Goal: Information Seeking & Learning: Learn about a topic

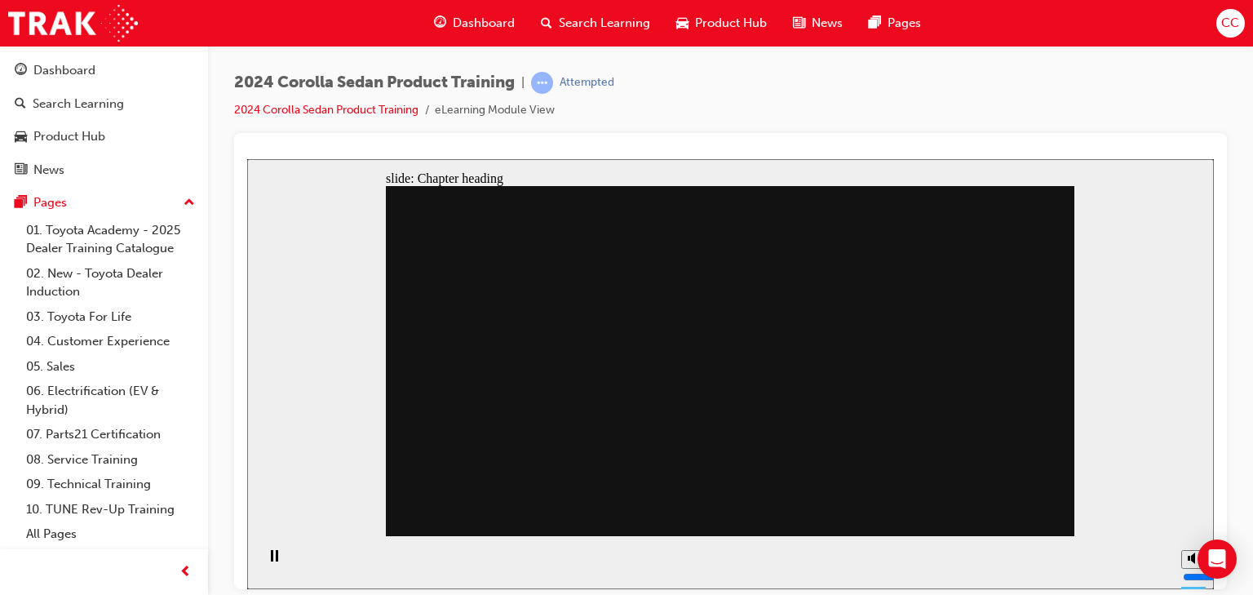
drag, startPoint x: 493, startPoint y: 455, endPoint x: 525, endPoint y: 452, distance: 32.0
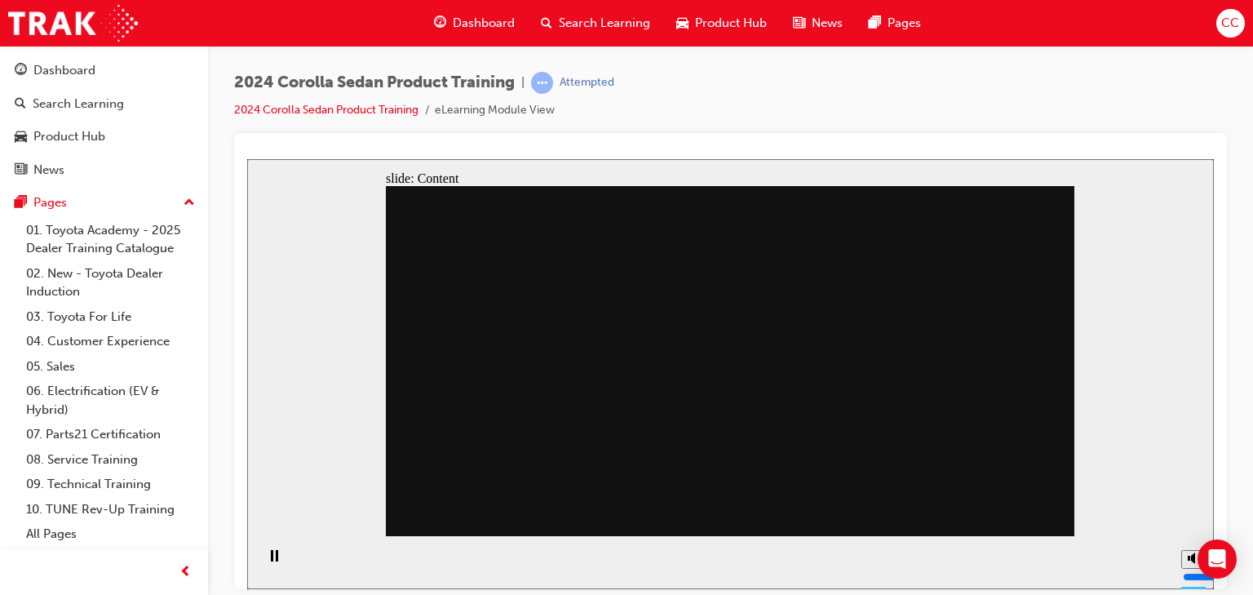
drag, startPoint x: 757, startPoint y: 450, endPoint x: 653, endPoint y: 446, distance: 104.5
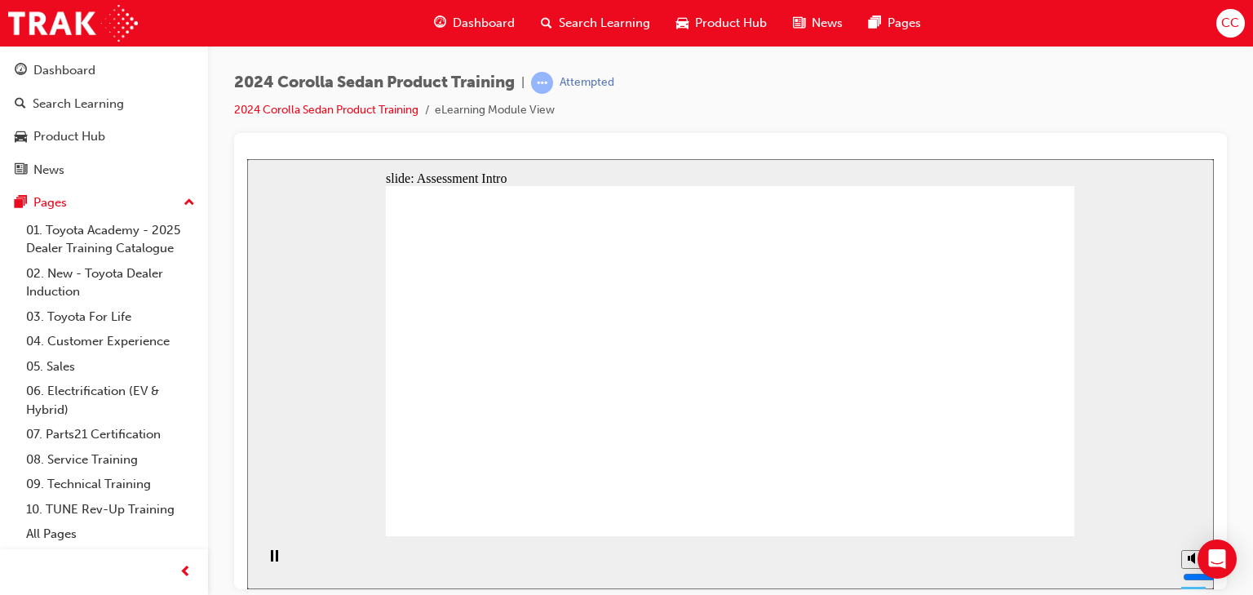
radio input "true"
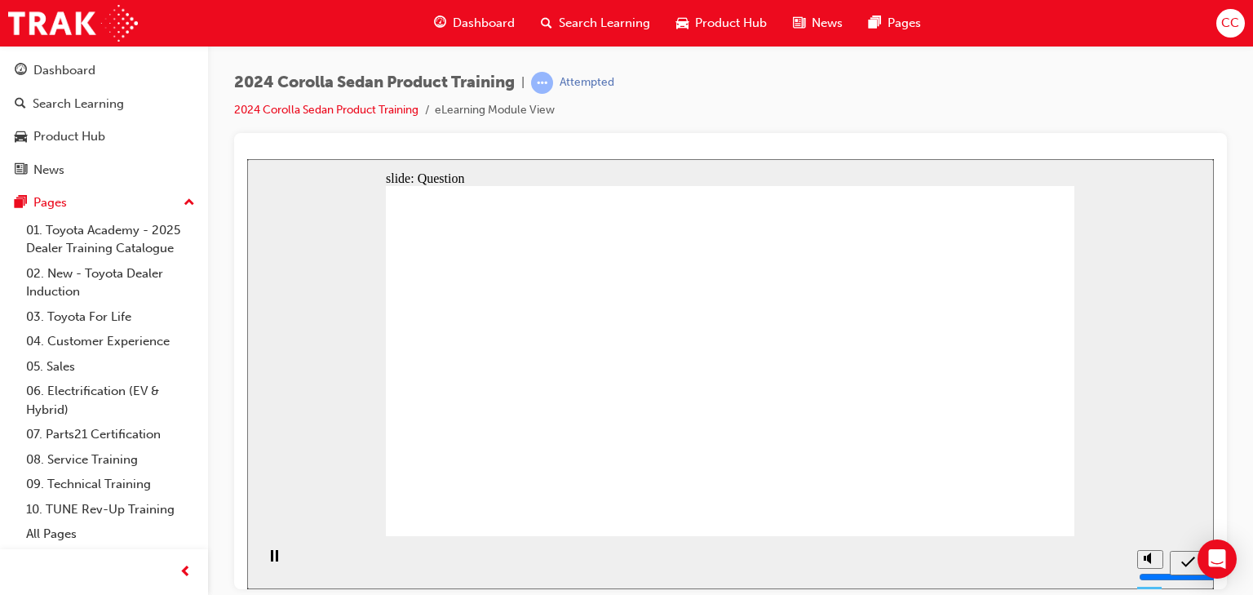
radio input "true"
drag, startPoint x: 1000, startPoint y: 502, endPoint x: 1006, endPoint y: 508, distance: 8.7
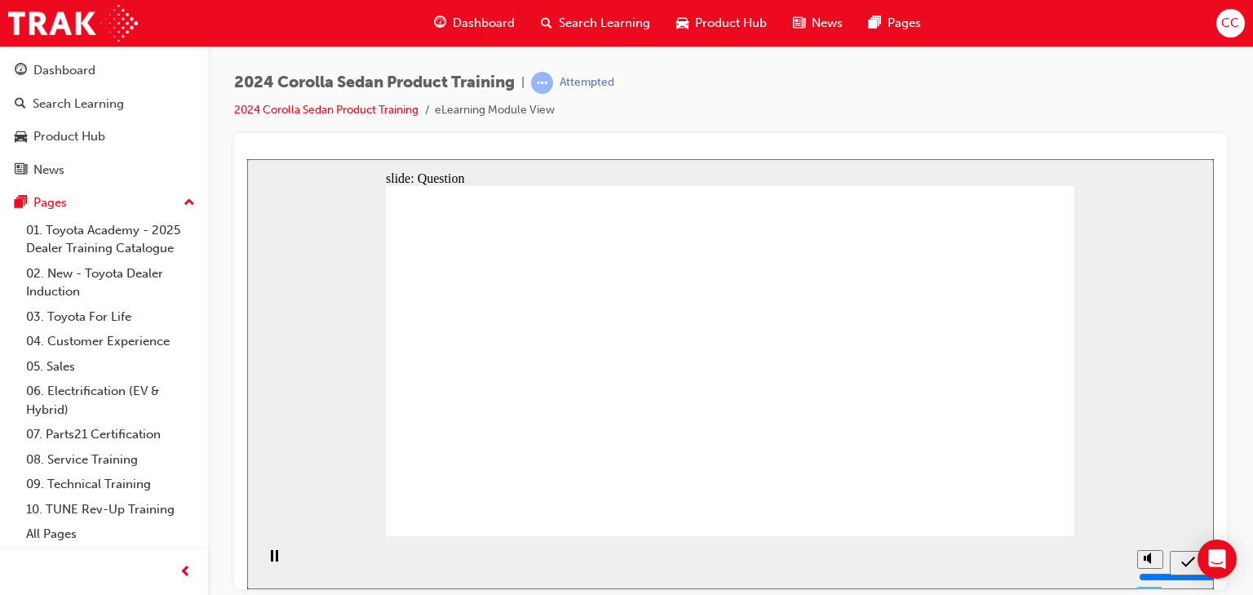
radio input "true"
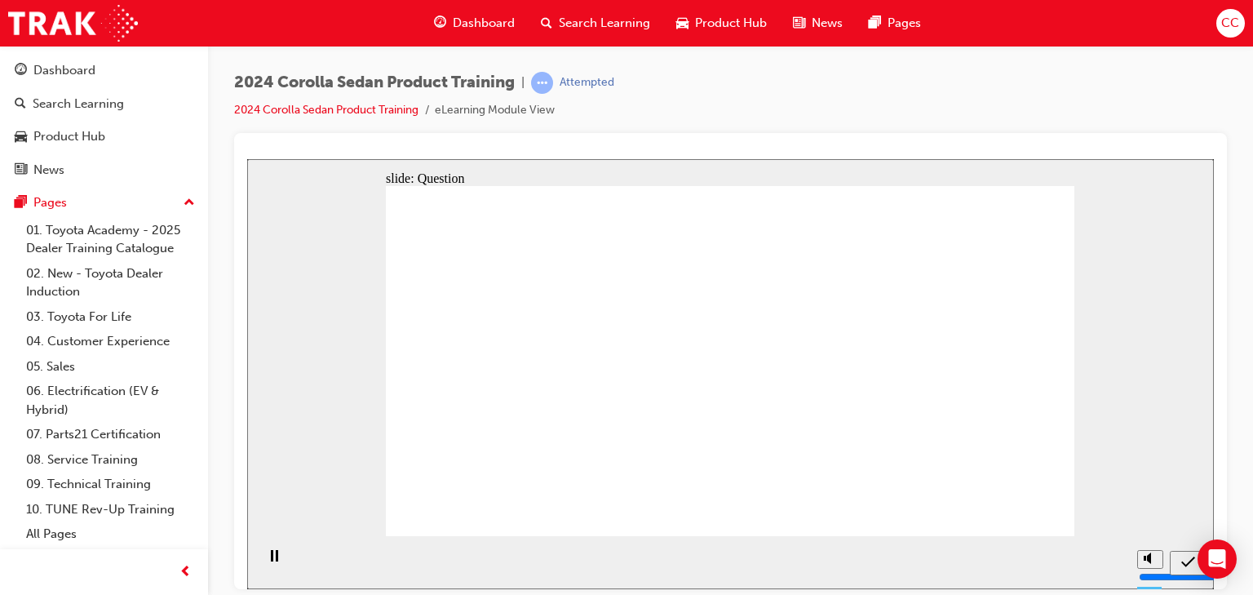
radio input "true"
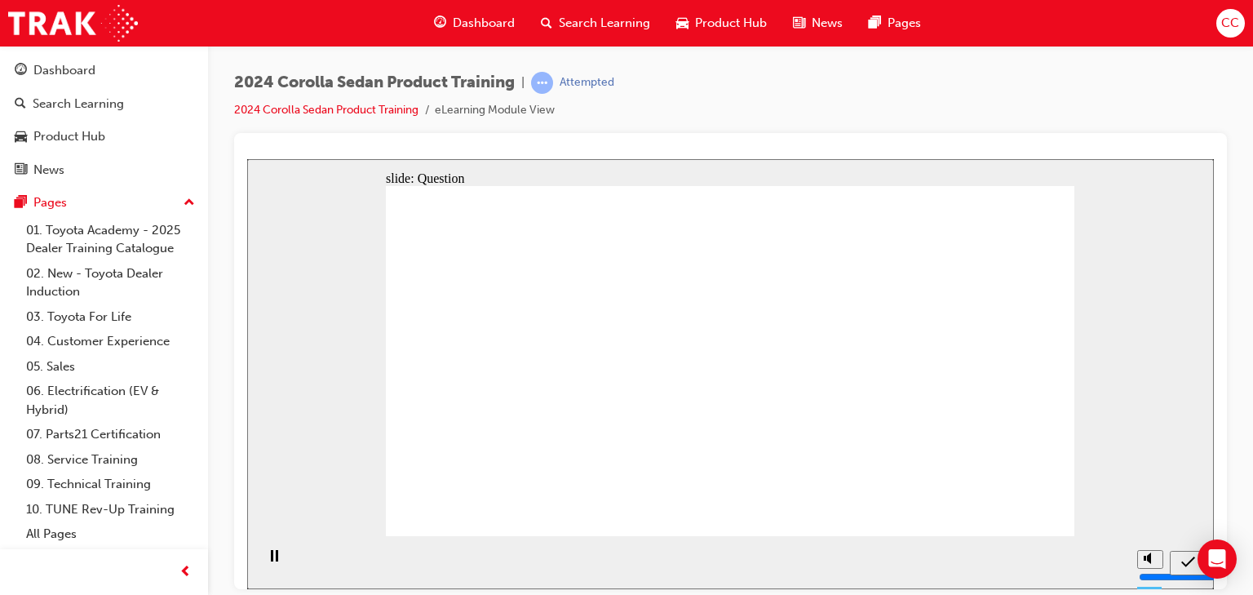
drag, startPoint x: 588, startPoint y: 362, endPoint x: 584, endPoint y: 351, distance: 11.9
drag, startPoint x: 576, startPoint y: 353, endPoint x: 658, endPoint y: 468, distance: 141.7
drag, startPoint x: 702, startPoint y: 384, endPoint x: 699, endPoint y: 512, distance: 127.3
click at [699, 537] on div "slide: Question Rectangle 1 Question 5 Match the Corolla Sedan safety feature t…" at bounding box center [730, 373] width 967 height 430
drag, startPoint x: 694, startPoint y: 394, endPoint x: 692, endPoint y: 459, distance: 65.3
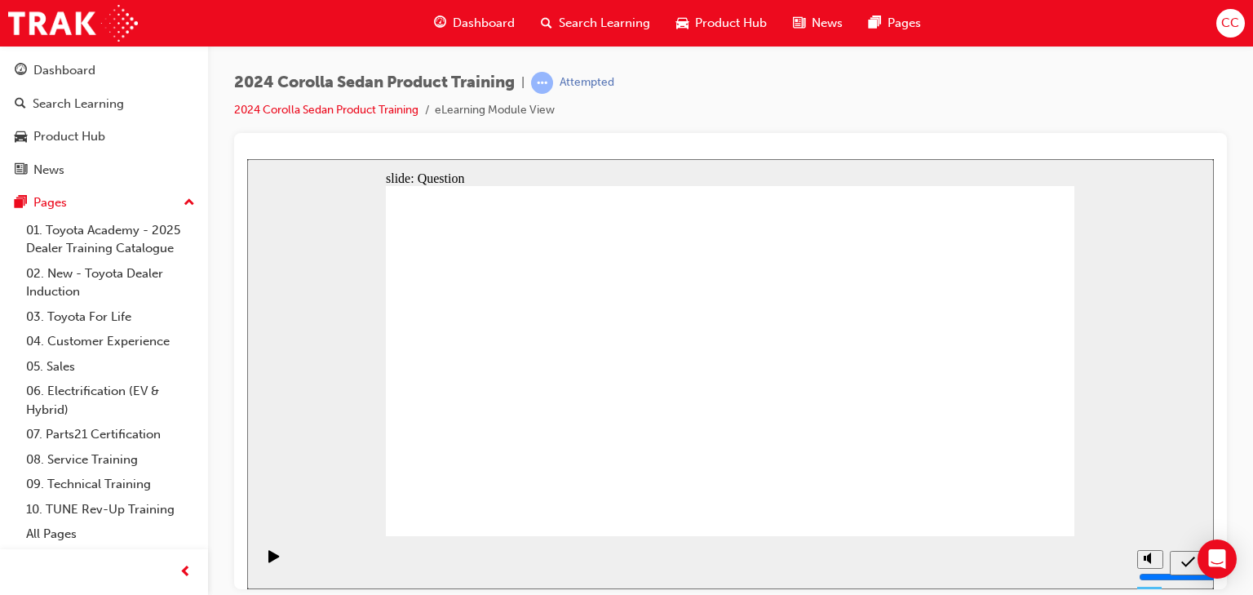
drag, startPoint x: 767, startPoint y: 433, endPoint x: 774, endPoint y: 458, distance: 25.3
drag, startPoint x: 866, startPoint y: 366, endPoint x: 877, endPoint y: 455, distance: 89.7
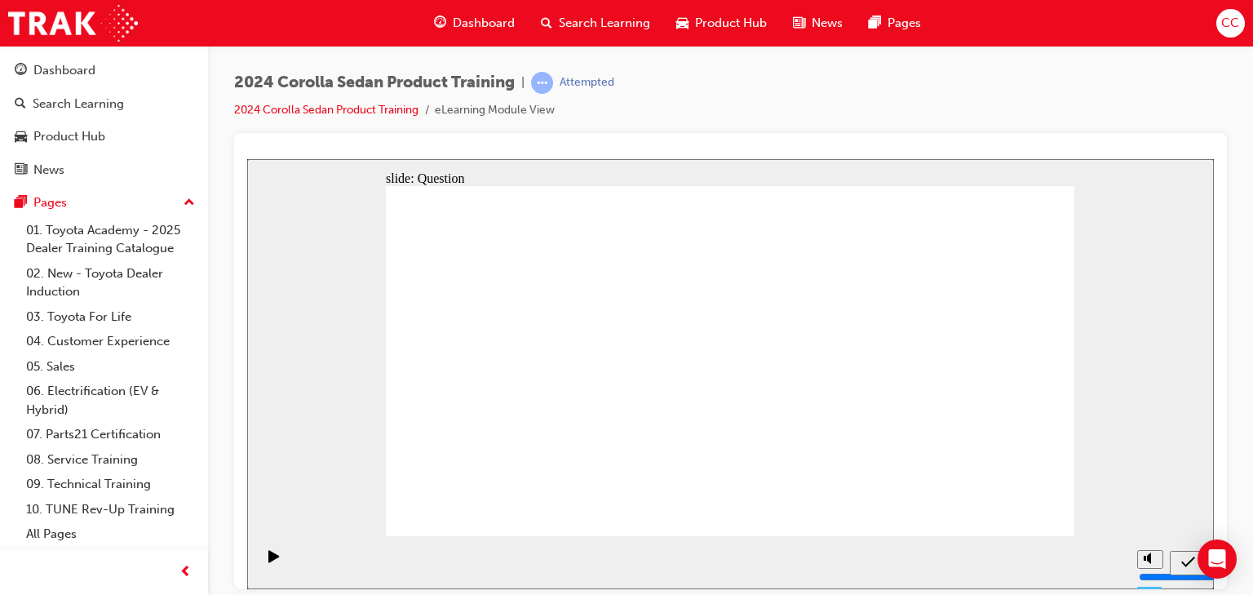
radio input "true"
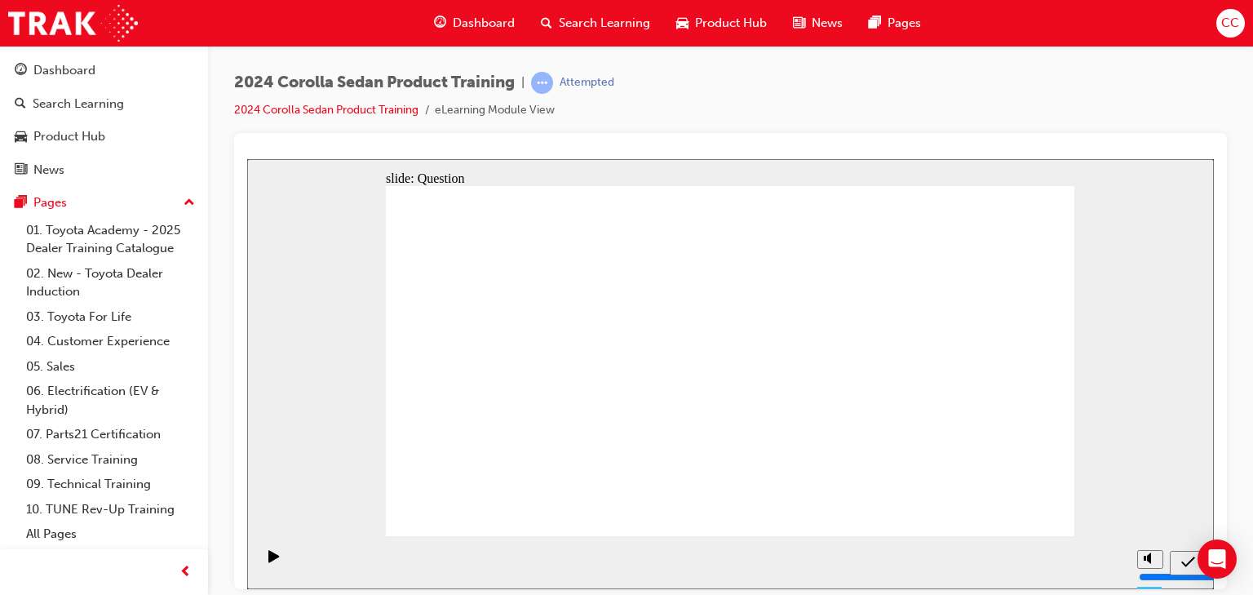
radio input "true"
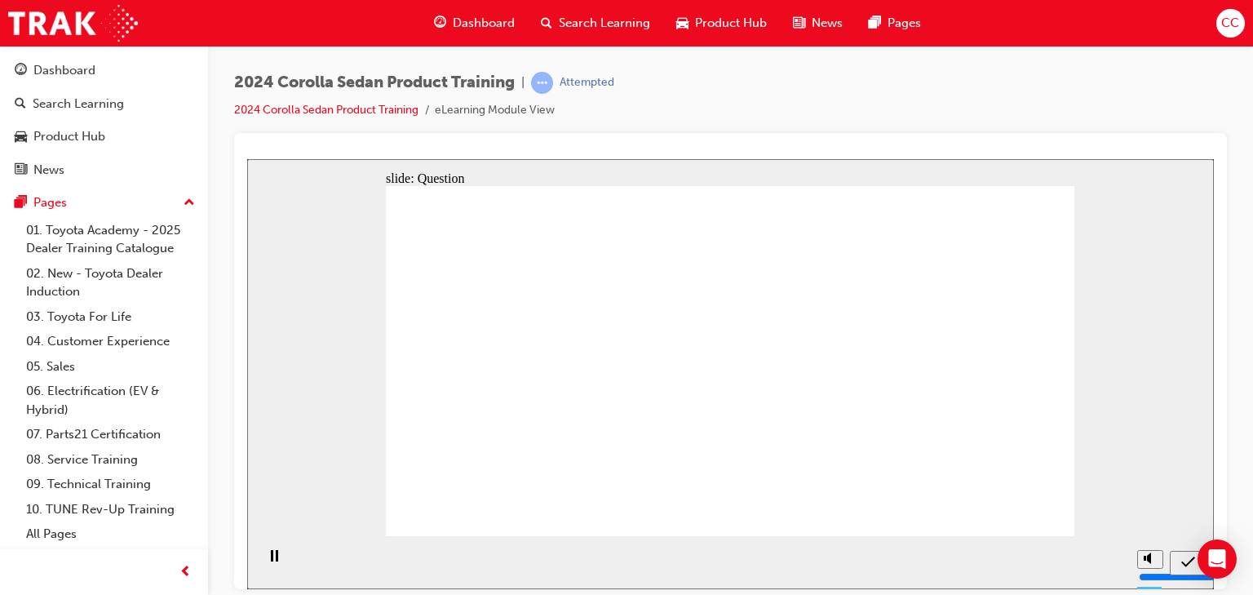
radio input "true"
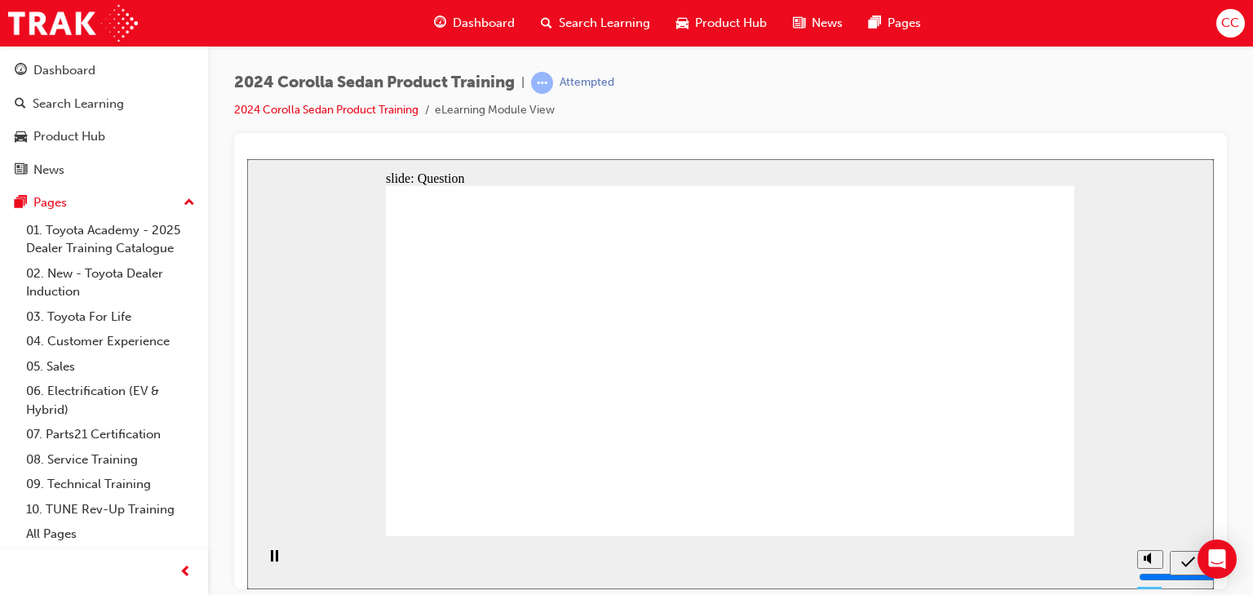
drag, startPoint x: 607, startPoint y: 335, endPoint x: 599, endPoint y: 408, distance: 73.9
drag, startPoint x: 570, startPoint y: 433, endPoint x: 583, endPoint y: 412, distance: 24.9
drag, startPoint x: 638, startPoint y: 327, endPoint x: 658, endPoint y: 442, distance: 116.7
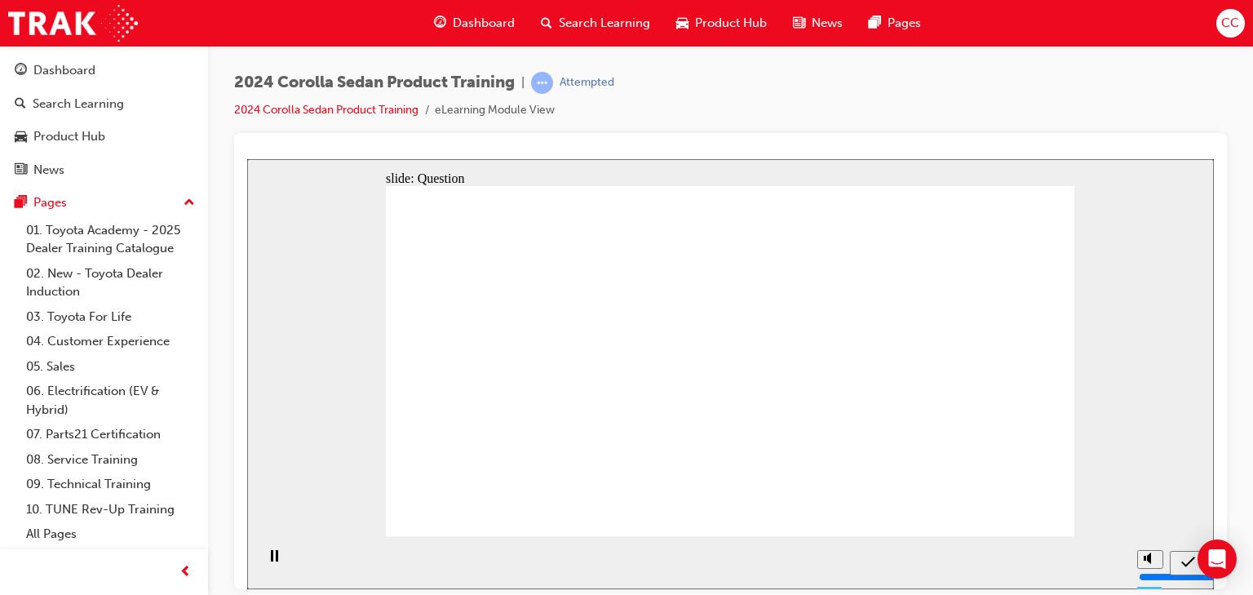
drag, startPoint x: 763, startPoint y: 338, endPoint x: 796, endPoint y: 426, distance: 94.3
drag, startPoint x: 875, startPoint y: 352, endPoint x: 877, endPoint y: 445, distance: 93.1
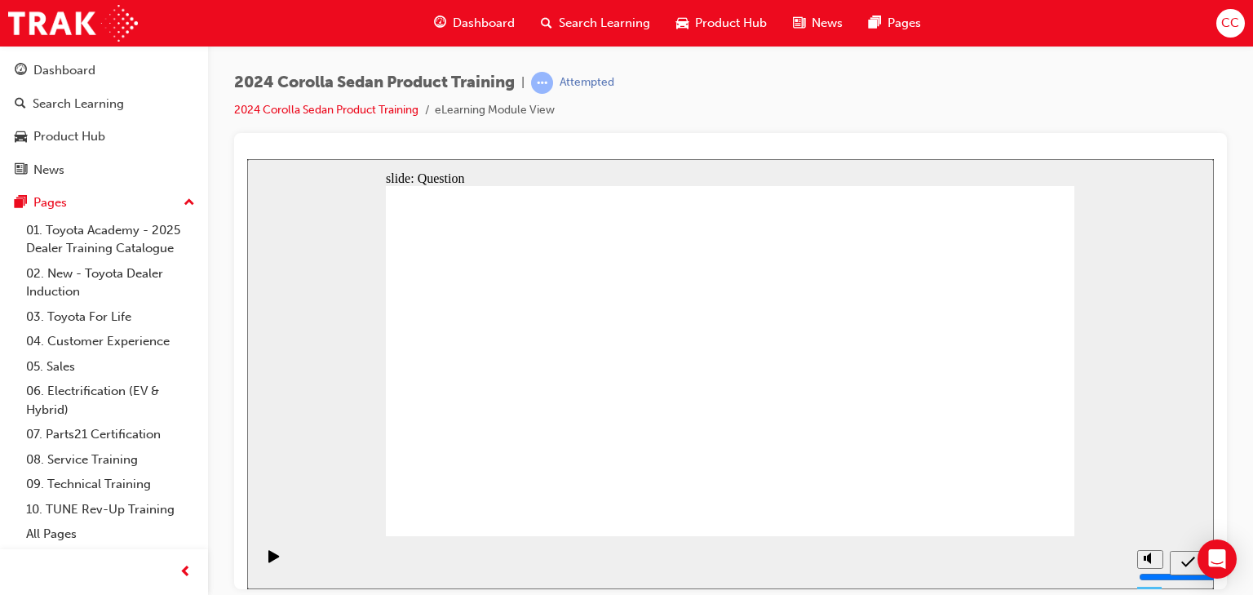
radio input "true"
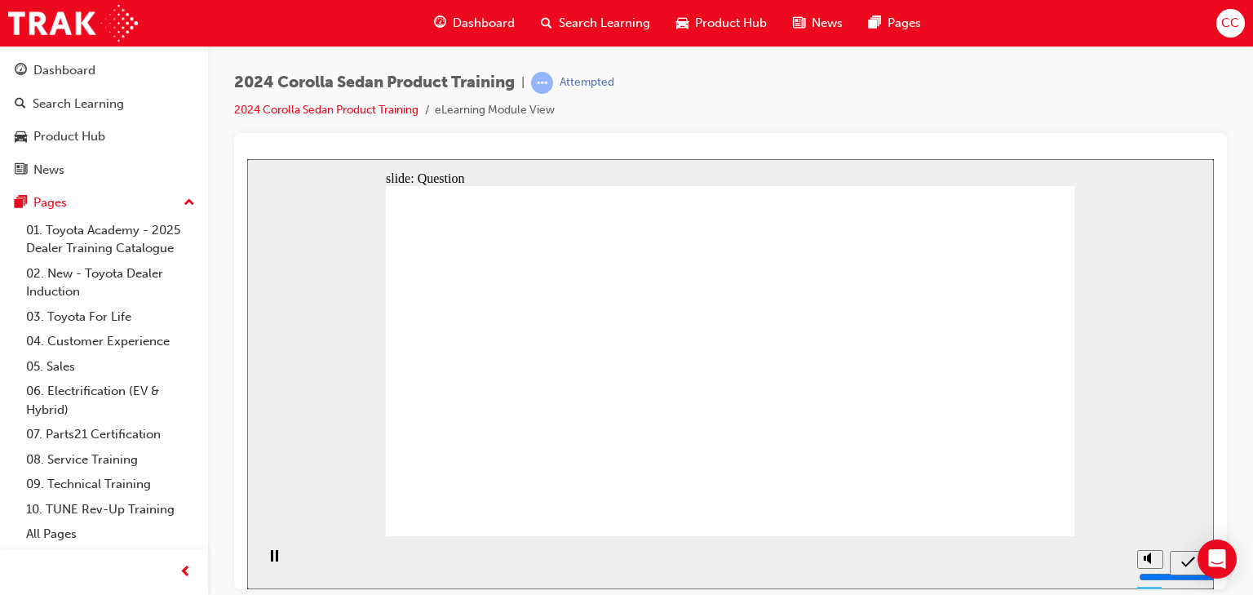
radio input "true"
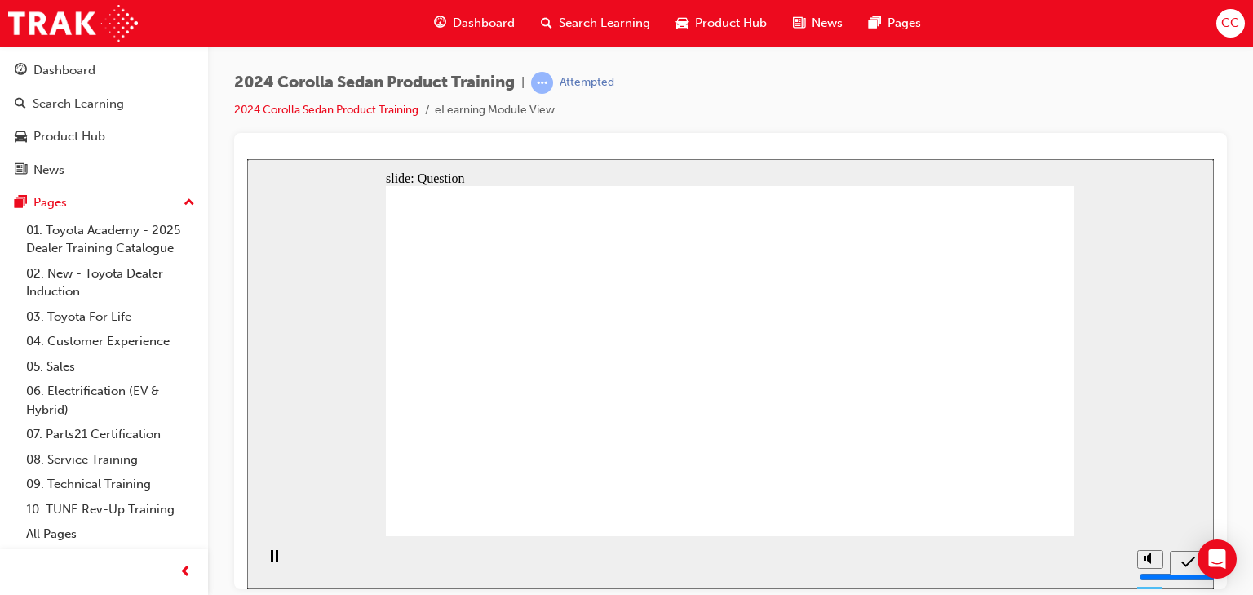
radio input "true"
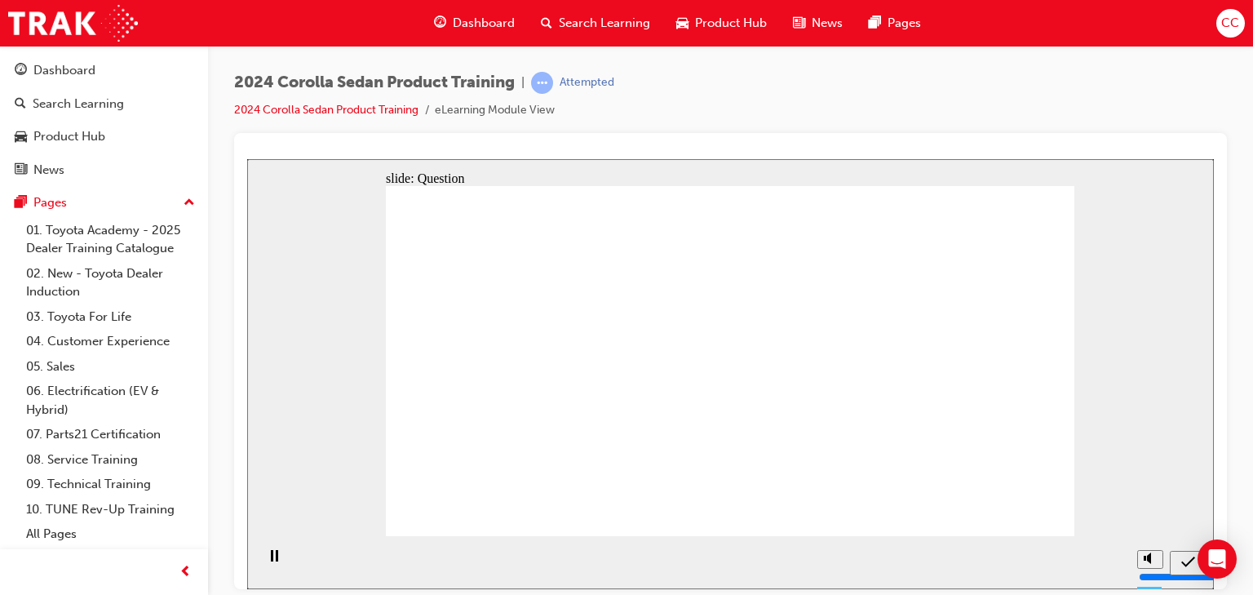
drag, startPoint x: 557, startPoint y: 350, endPoint x: 579, endPoint y: 437, distance: 90.3
drag, startPoint x: 694, startPoint y: 349, endPoint x: 718, endPoint y: 438, distance: 92.0
drag, startPoint x: 781, startPoint y: 351, endPoint x: 845, endPoint y: 390, distance: 75.4
drag, startPoint x: 889, startPoint y: 349, endPoint x: 910, endPoint y: 465, distance: 117.8
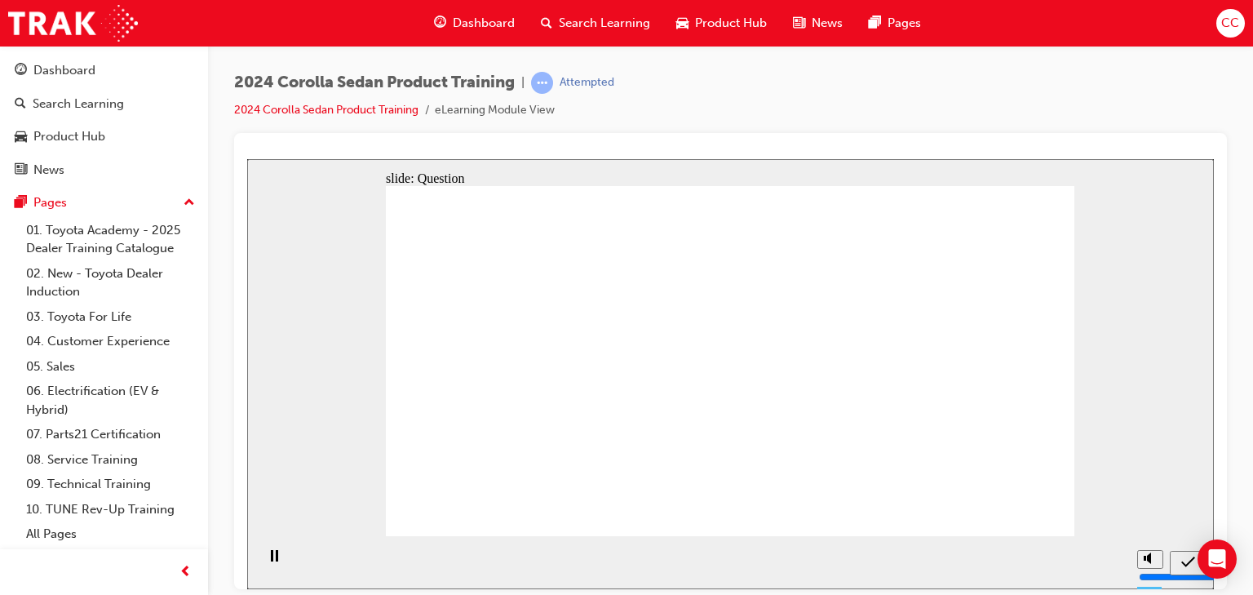
radio input "true"
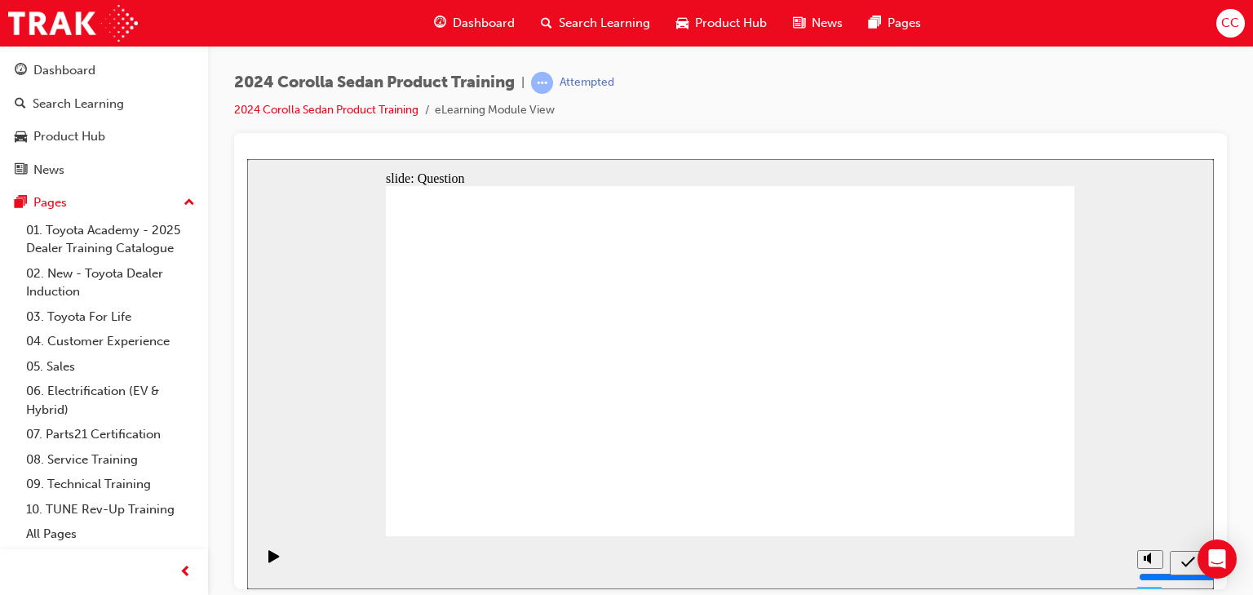
radio input "true"
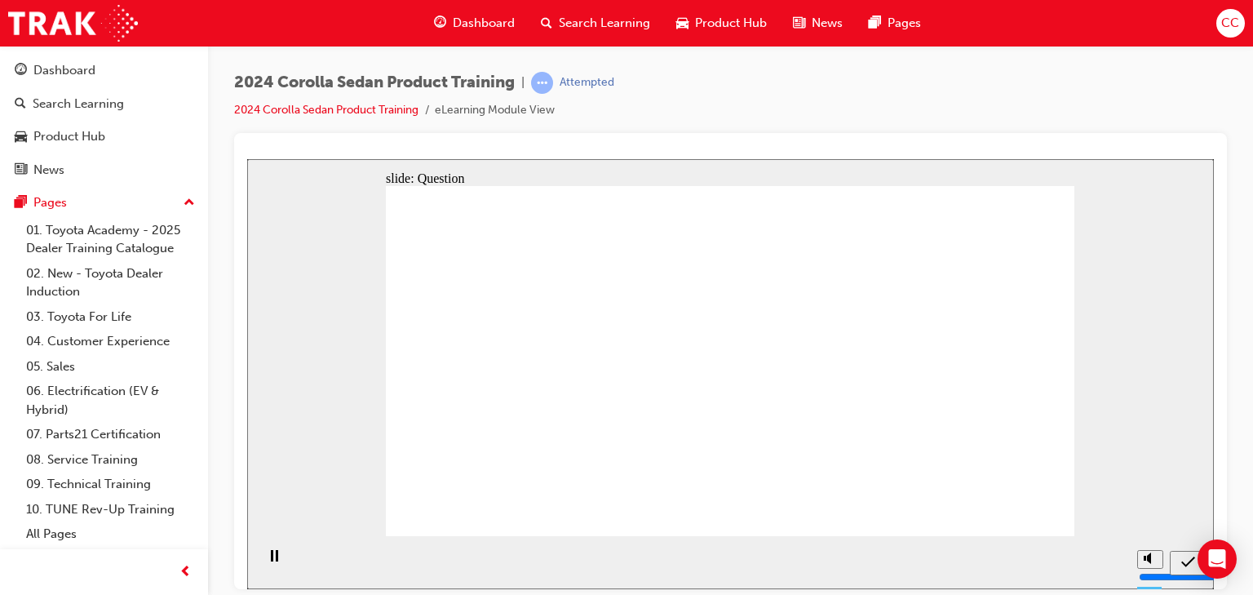
radio input "true"
drag, startPoint x: 851, startPoint y: 366, endPoint x: 863, endPoint y: 388, distance: 24.5
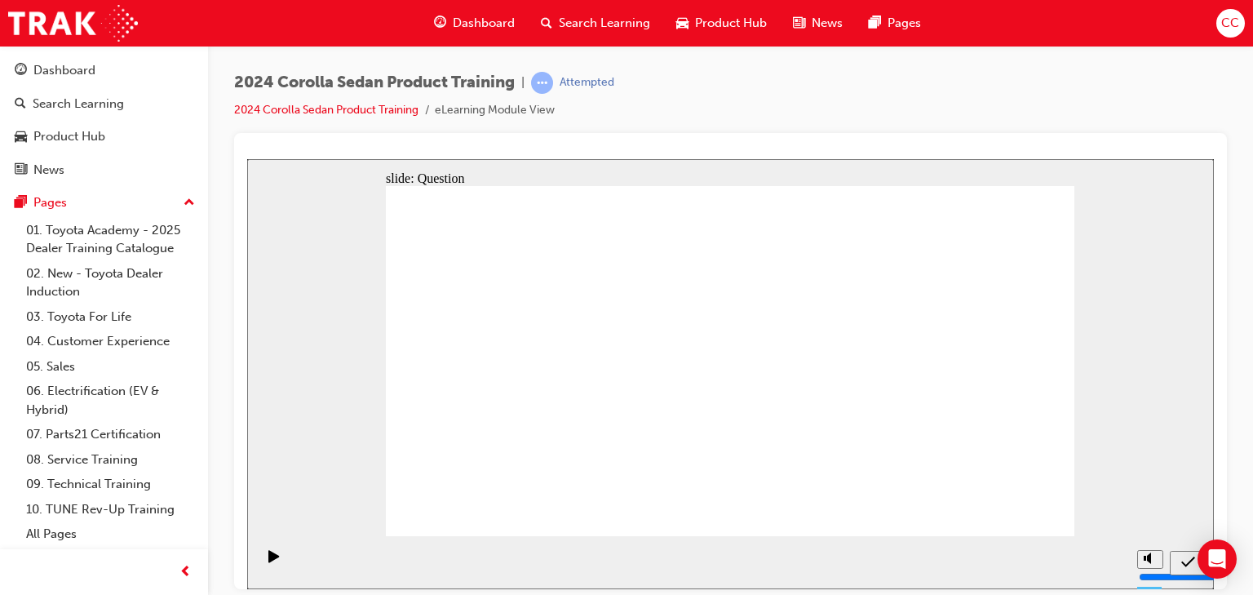
radio input "true"
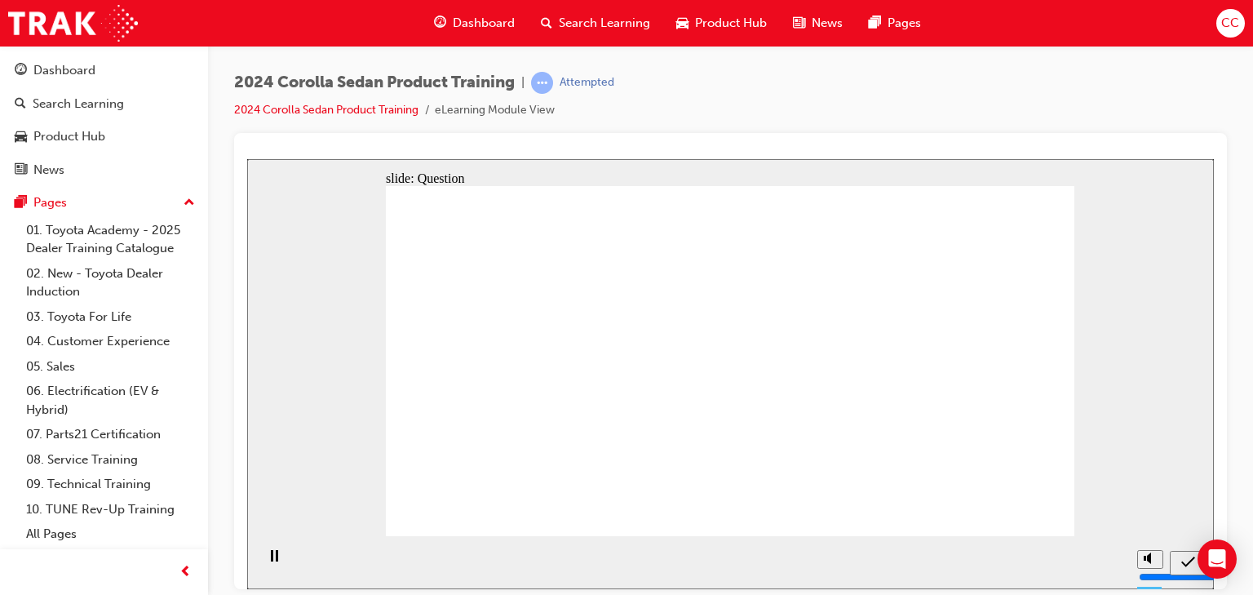
drag, startPoint x: 888, startPoint y: 351, endPoint x: 880, endPoint y: 355, distance: 9.1
drag, startPoint x: 702, startPoint y: 349, endPoint x: 695, endPoint y: 357, distance: 9.8
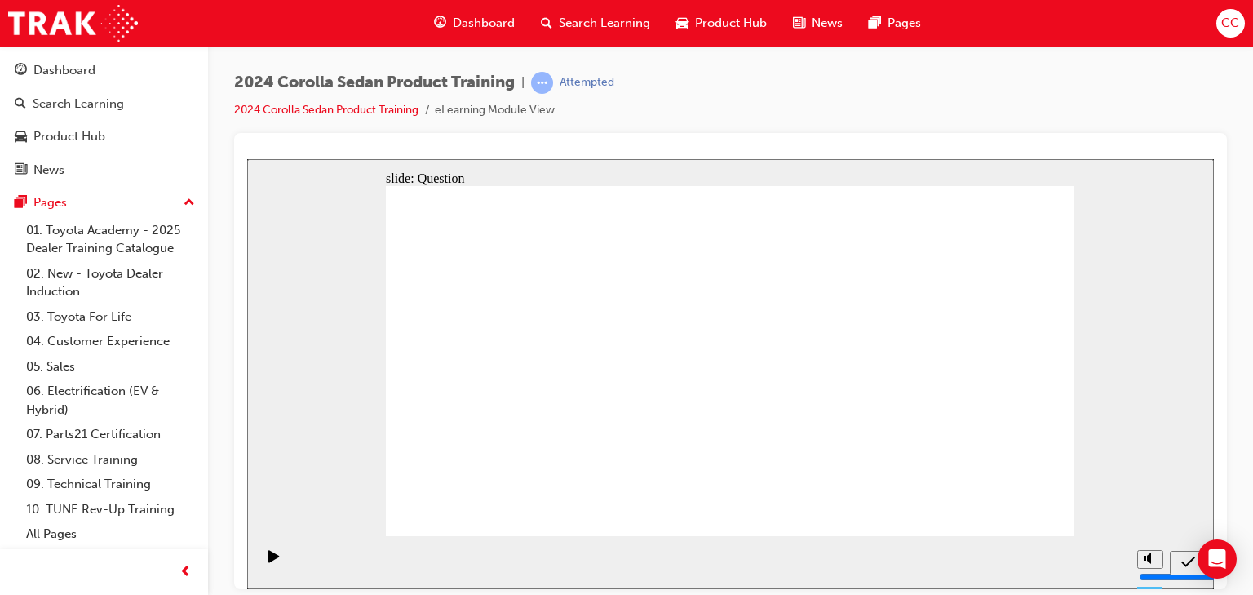
drag, startPoint x: 780, startPoint y: 351, endPoint x: 739, endPoint y: 356, distance: 41.9
drag, startPoint x: 731, startPoint y: 347, endPoint x: 769, endPoint y: 341, distance: 38.0
drag, startPoint x: 667, startPoint y: 360, endPoint x: 767, endPoint y: 438, distance: 127.3
drag, startPoint x: 875, startPoint y: 350, endPoint x: 690, endPoint y: 437, distance: 204.1
drag, startPoint x: 807, startPoint y: 348, endPoint x: 610, endPoint y: 454, distance: 223.8
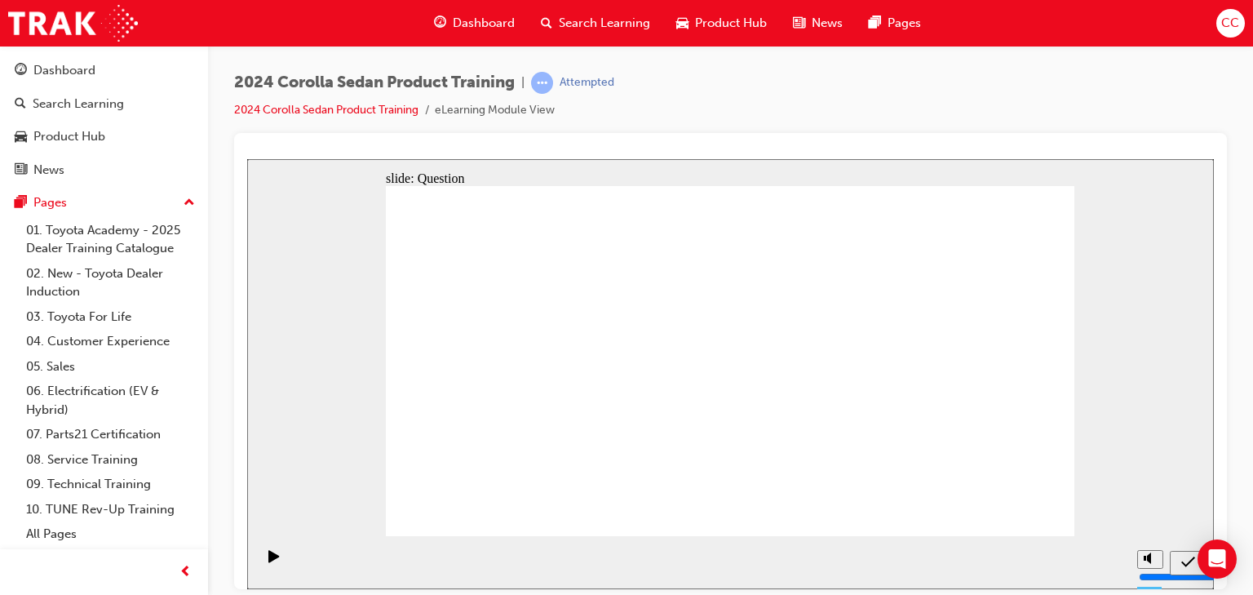
drag, startPoint x: 594, startPoint y: 361, endPoint x: 912, endPoint y: 444, distance: 328.2
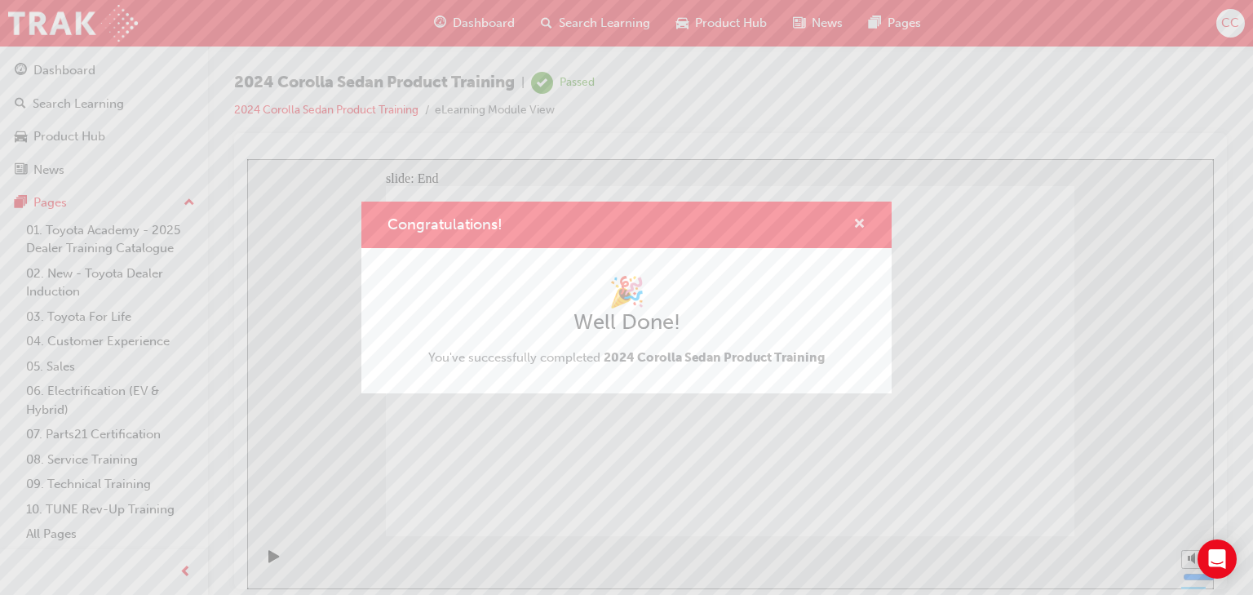
click at [854, 224] on span "cross-icon" at bounding box center [860, 225] width 12 height 15
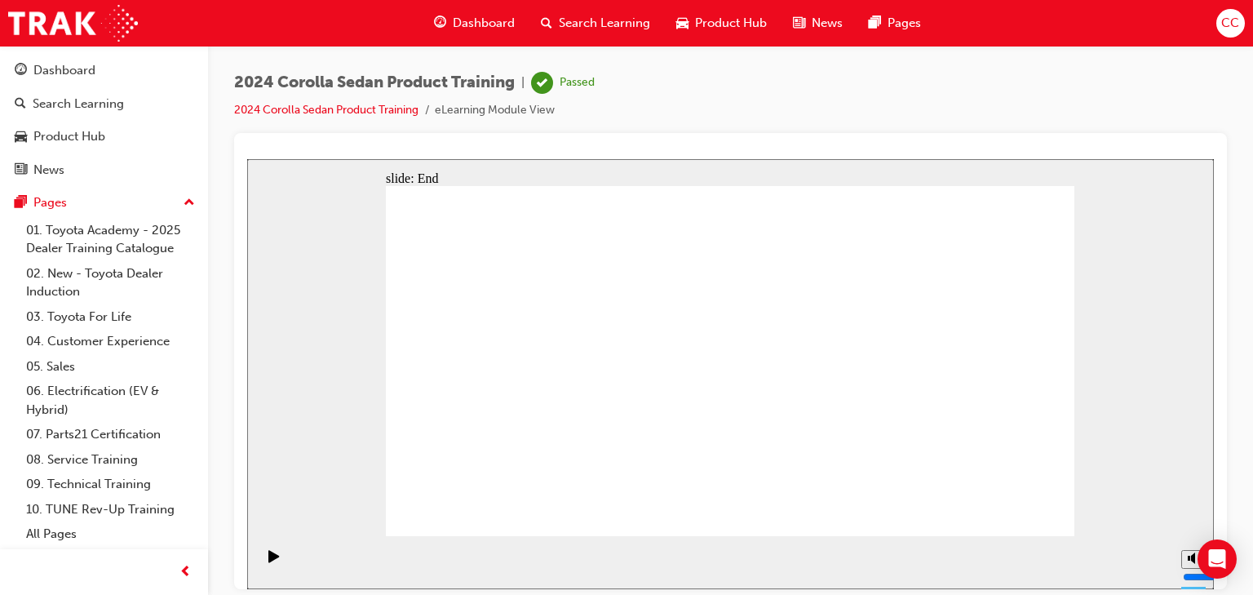
click at [695, 26] on span "Product Hub" at bounding box center [731, 23] width 72 height 19
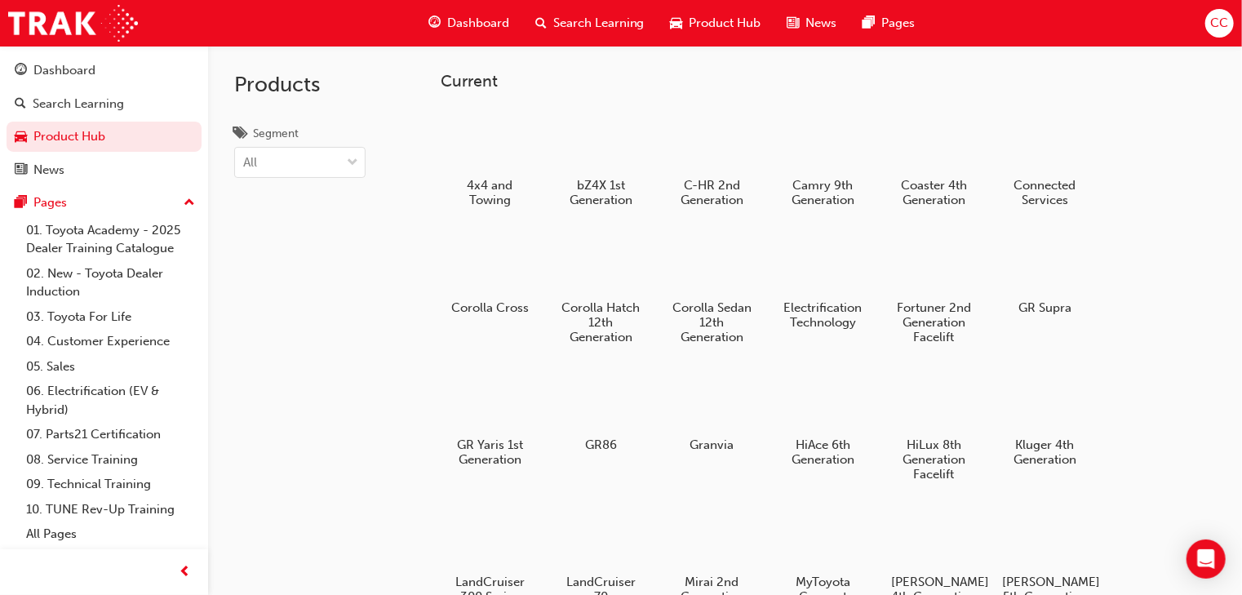
drag, startPoint x: 607, startPoint y: 37, endPoint x: 601, endPoint y: 42, distance: 8.7
click at [607, 38] on div "Search Learning" at bounding box center [589, 23] width 135 height 33
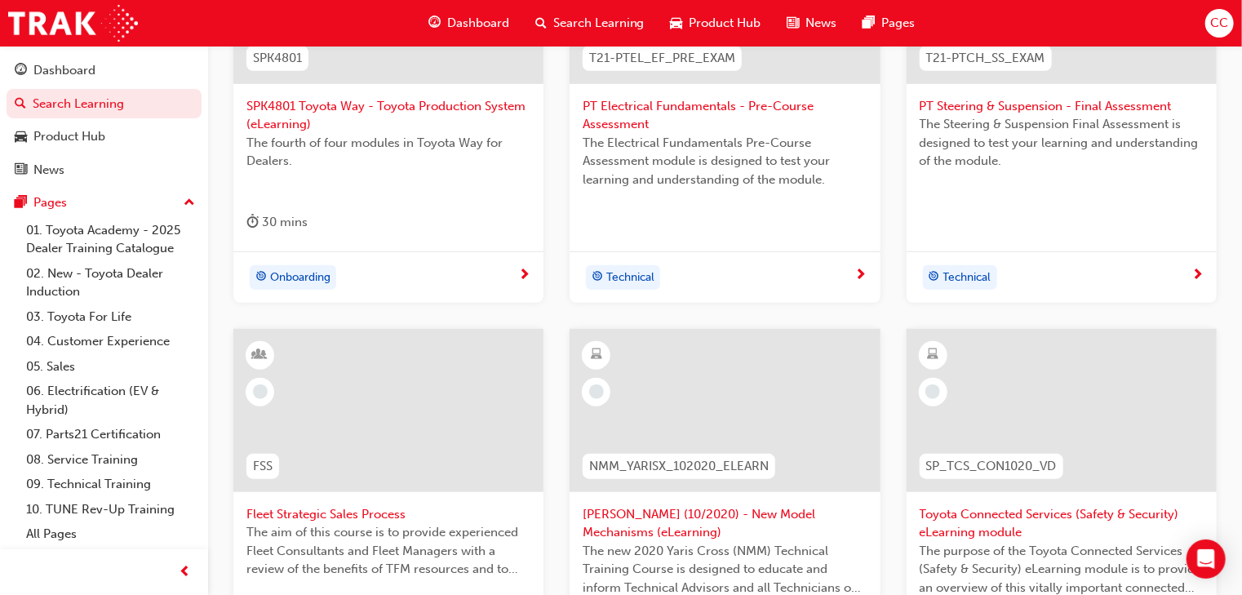
scroll to position [196, 0]
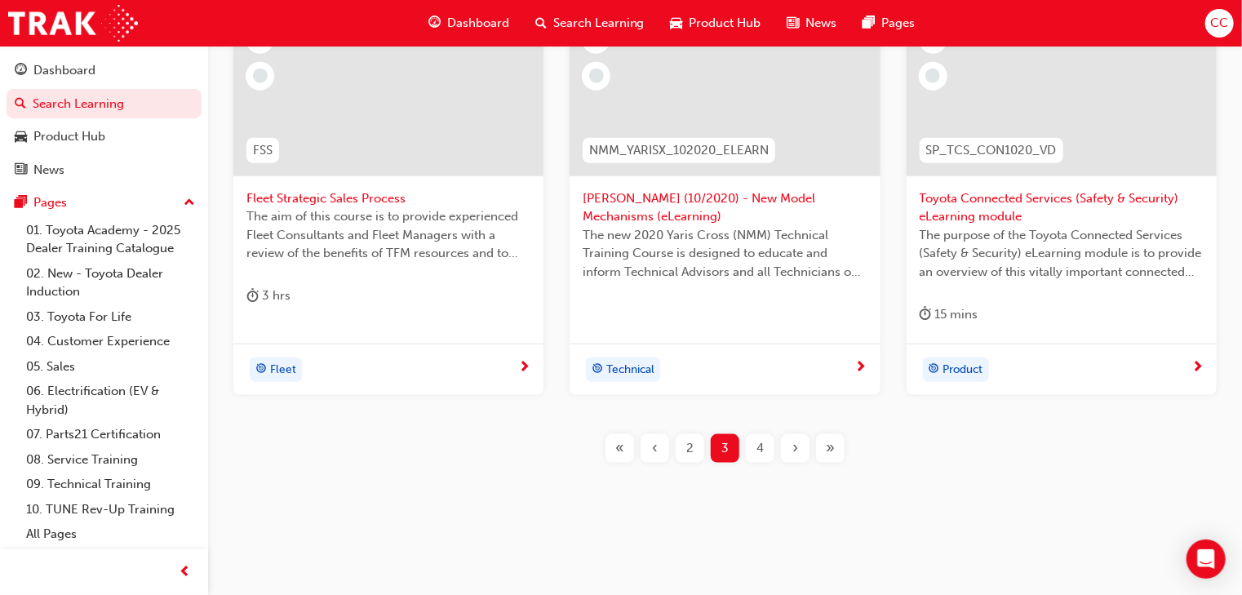
click at [771, 447] on div "4" at bounding box center [760, 448] width 29 height 29
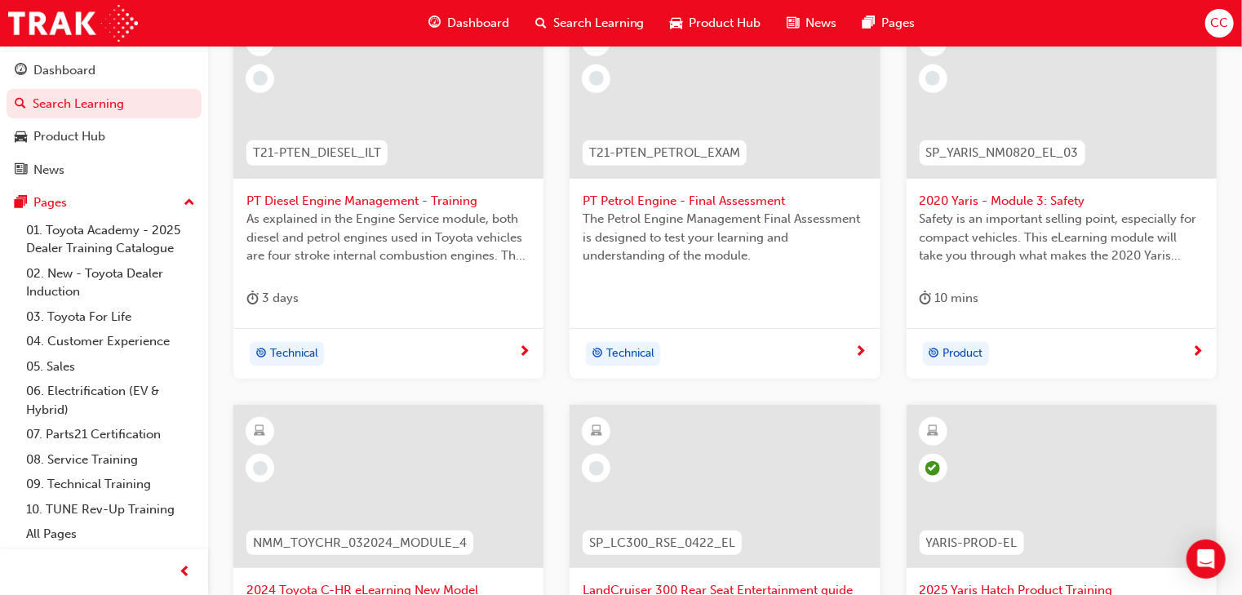
scroll to position [101, 0]
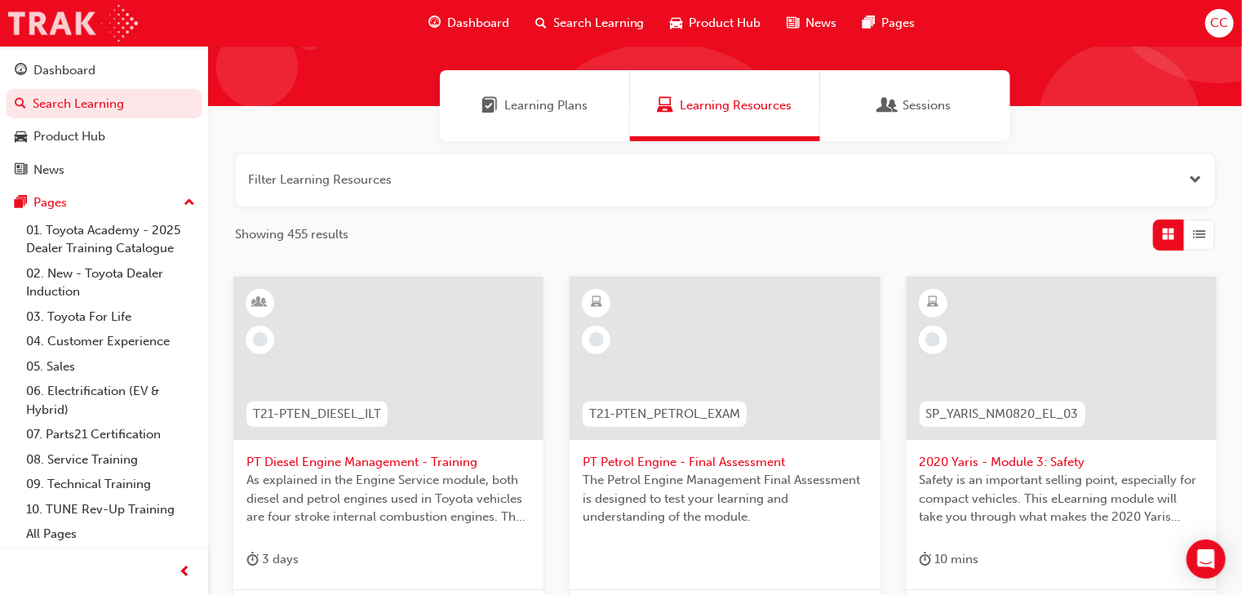
click at [113, 23] on img at bounding box center [73, 23] width 130 height 37
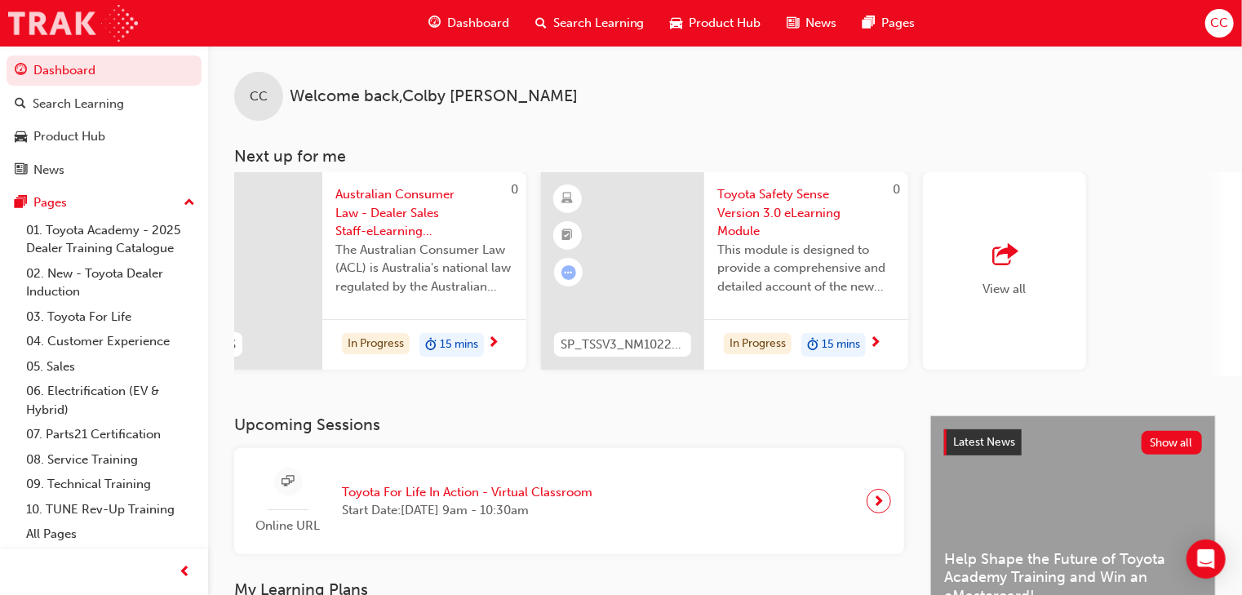
scroll to position [0, 1217]
click at [943, 198] on div "View all" at bounding box center [1008, 270] width 163 height 197
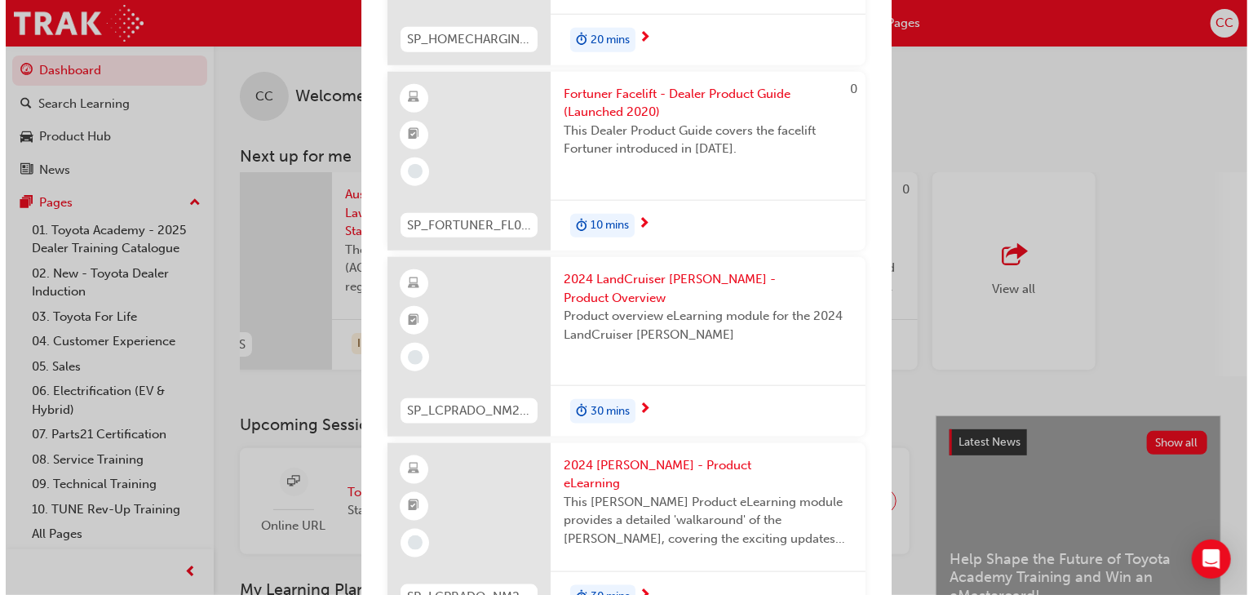
scroll to position [13187, 0]
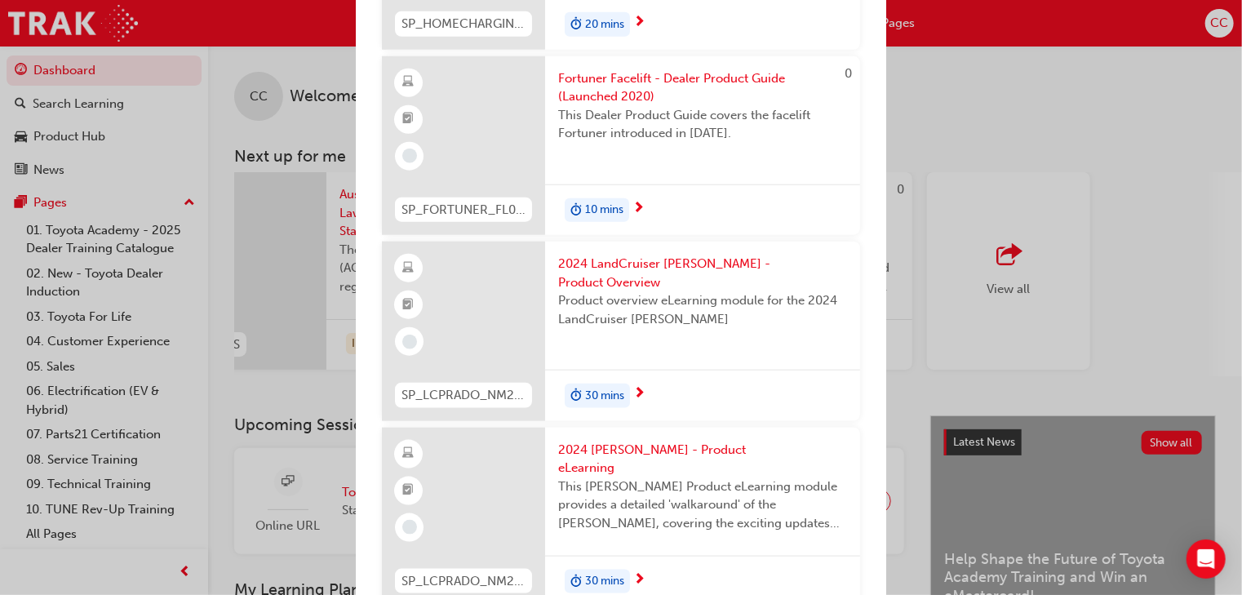
click at [624, 572] on span "30 mins" at bounding box center [604, 581] width 39 height 19
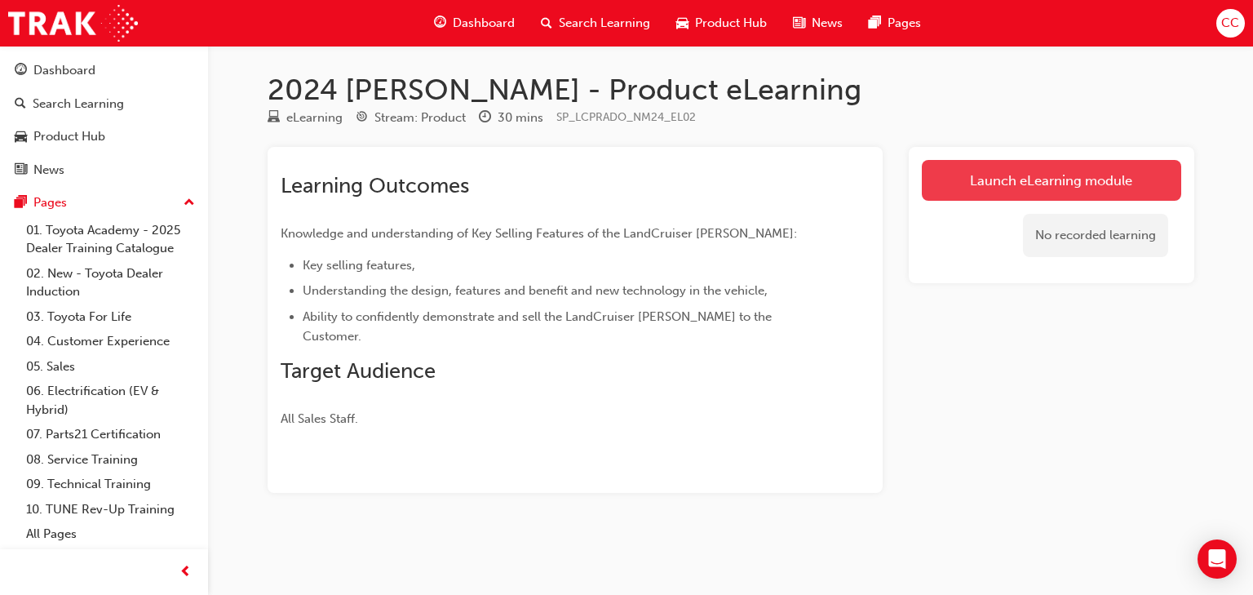
click at [1044, 178] on link "Launch eLearning module" at bounding box center [1052, 180] width 260 height 41
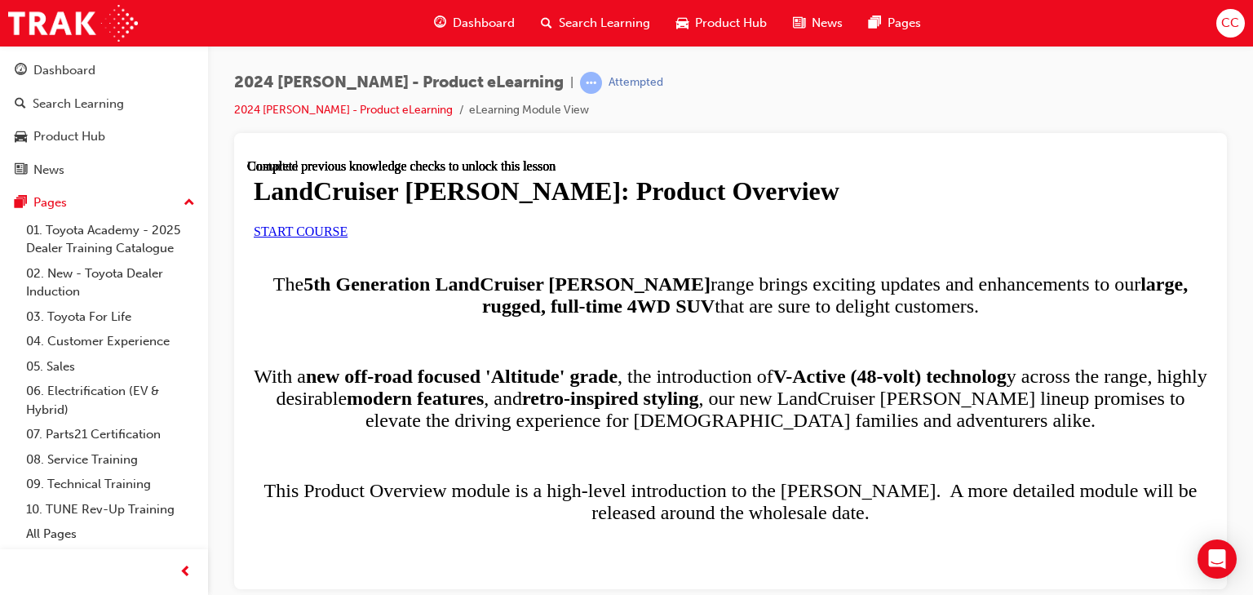
click at [348, 237] on span "START COURSE" at bounding box center [301, 231] width 94 height 14
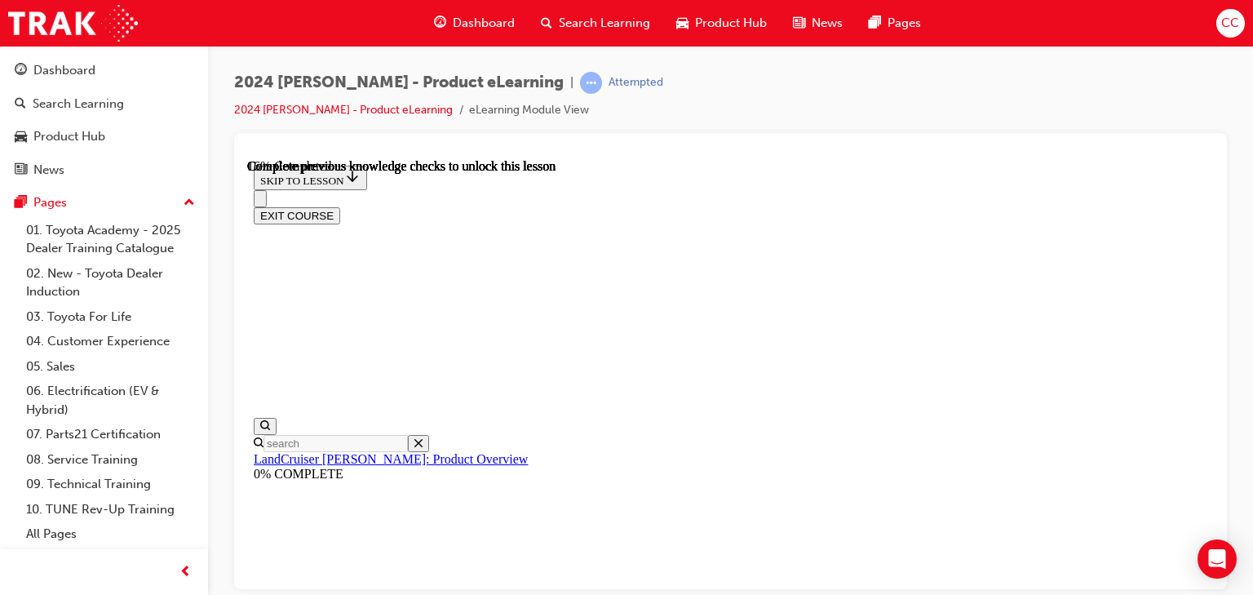
scroll to position [523, 0]
drag, startPoint x: 1146, startPoint y: 533, endPoint x: 1393, endPoint y: 770, distance: 342.3
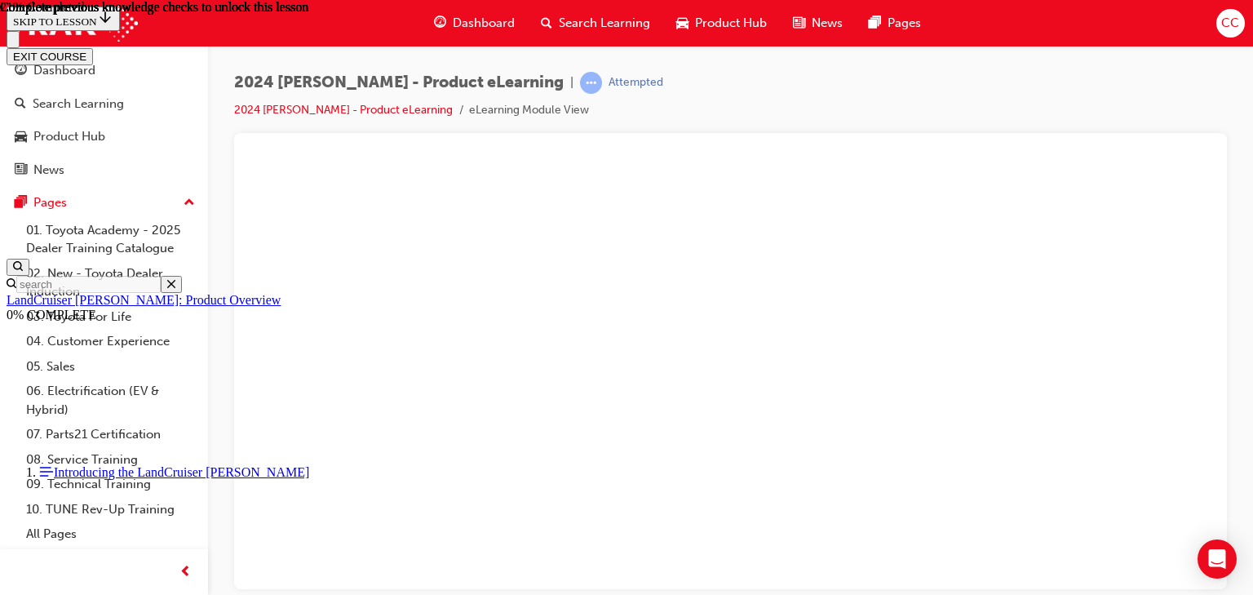
scroll to position [1294, 0]
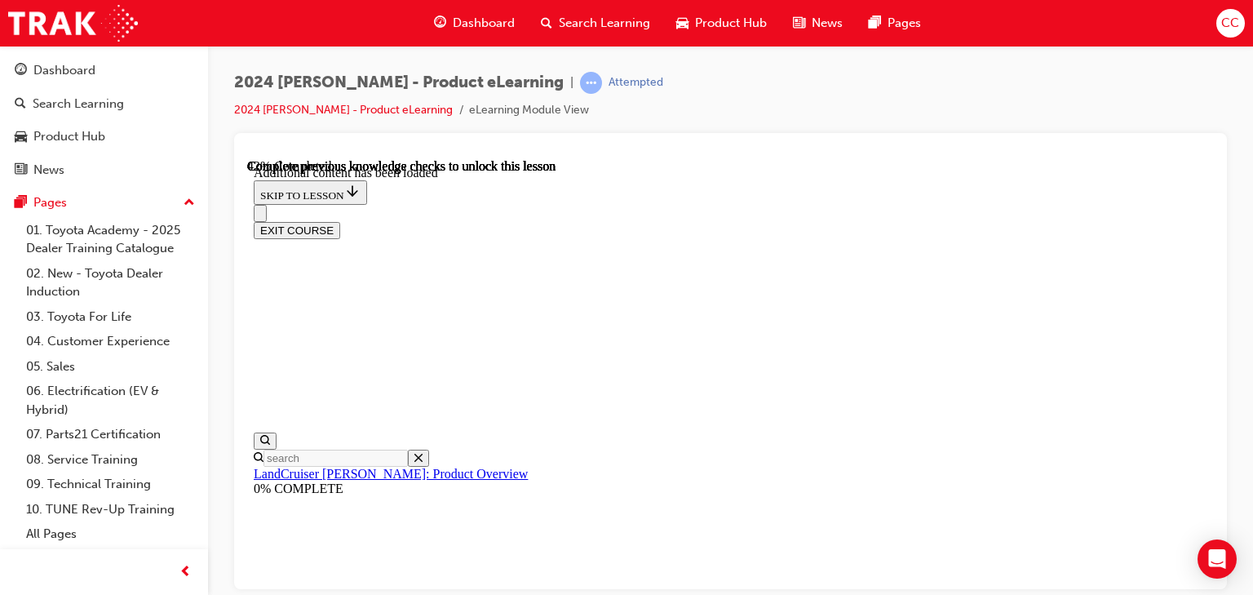
scroll to position [2027, 0]
drag, startPoint x: 921, startPoint y: 348, endPoint x: 911, endPoint y: 413, distance: 66.1
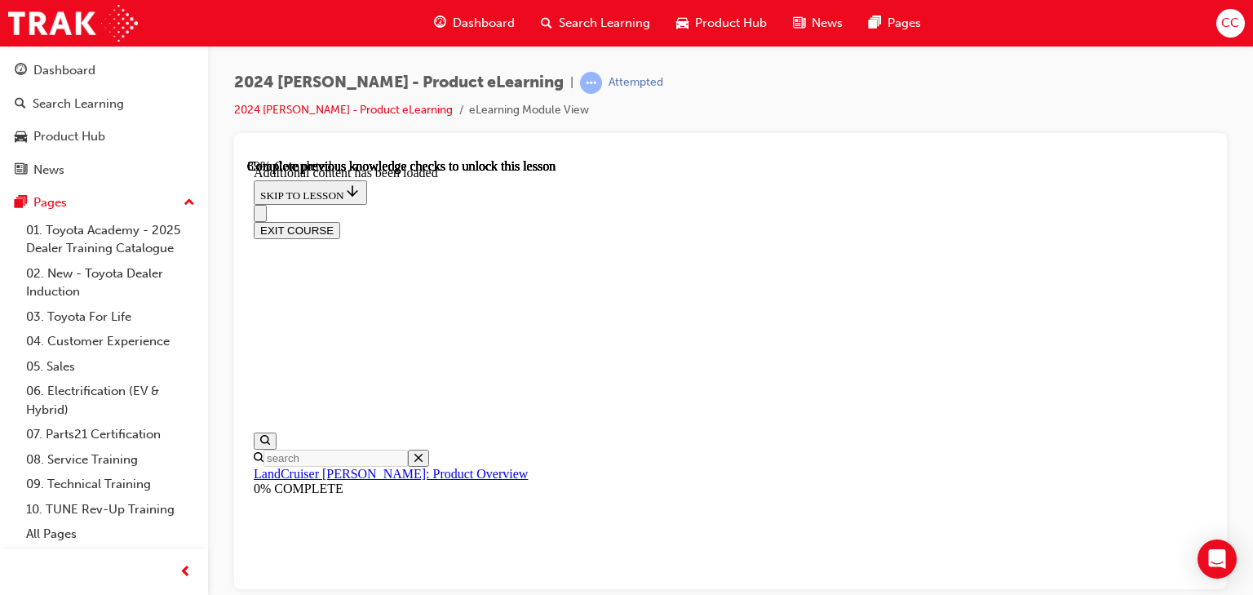
radio input "true"
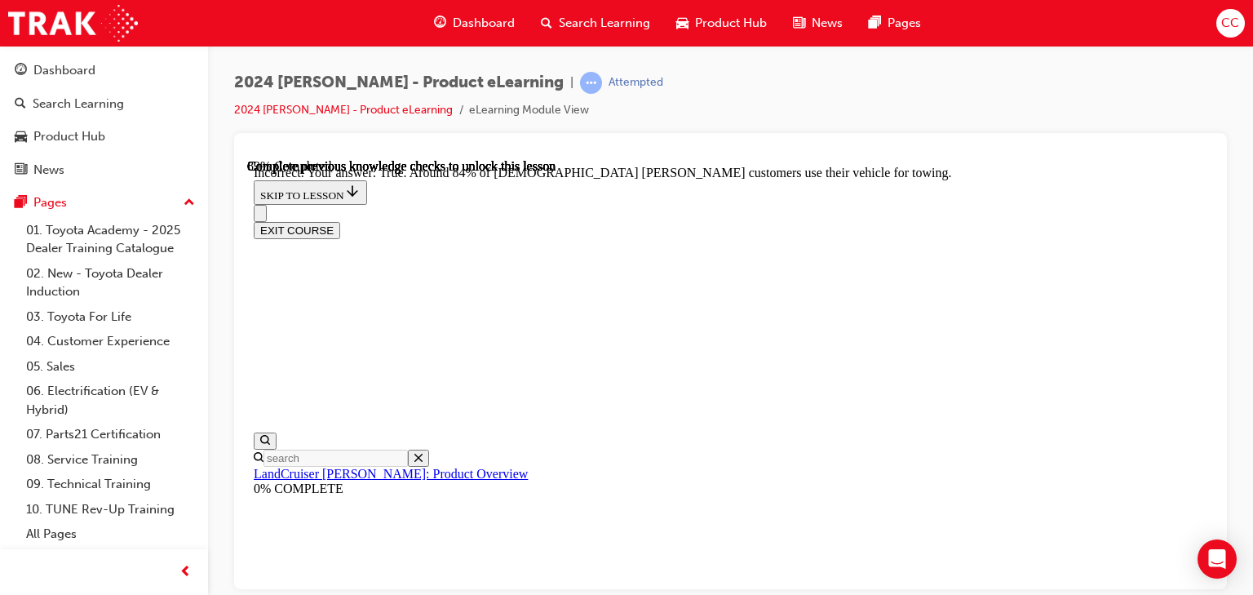
radio input "true"
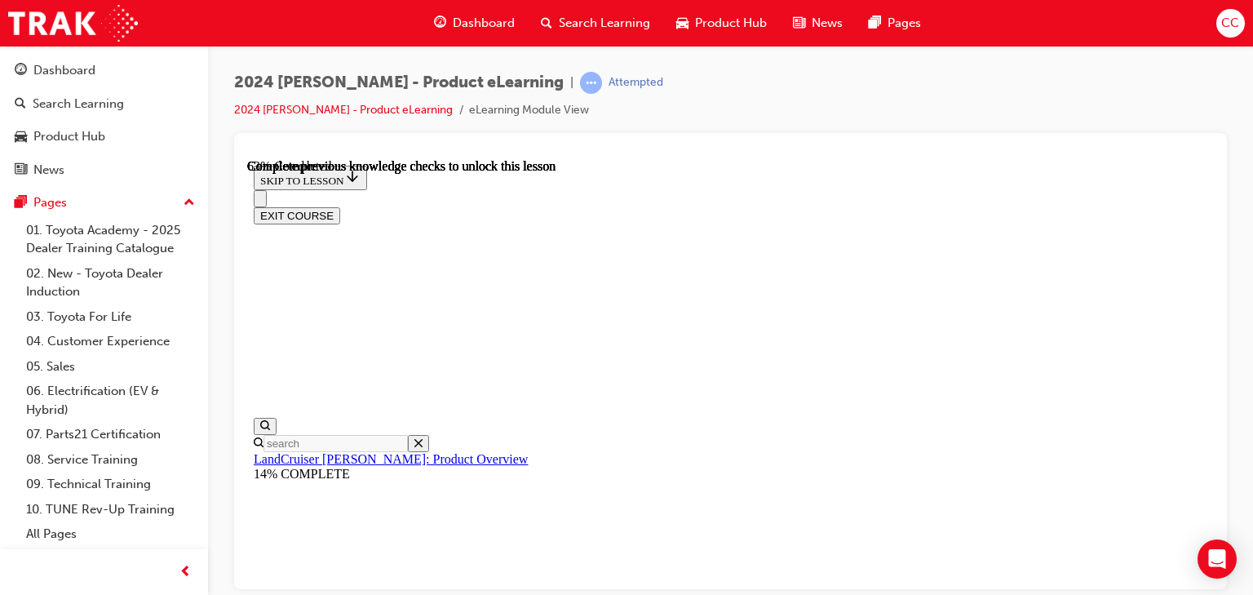
scroll to position [2220, 0]
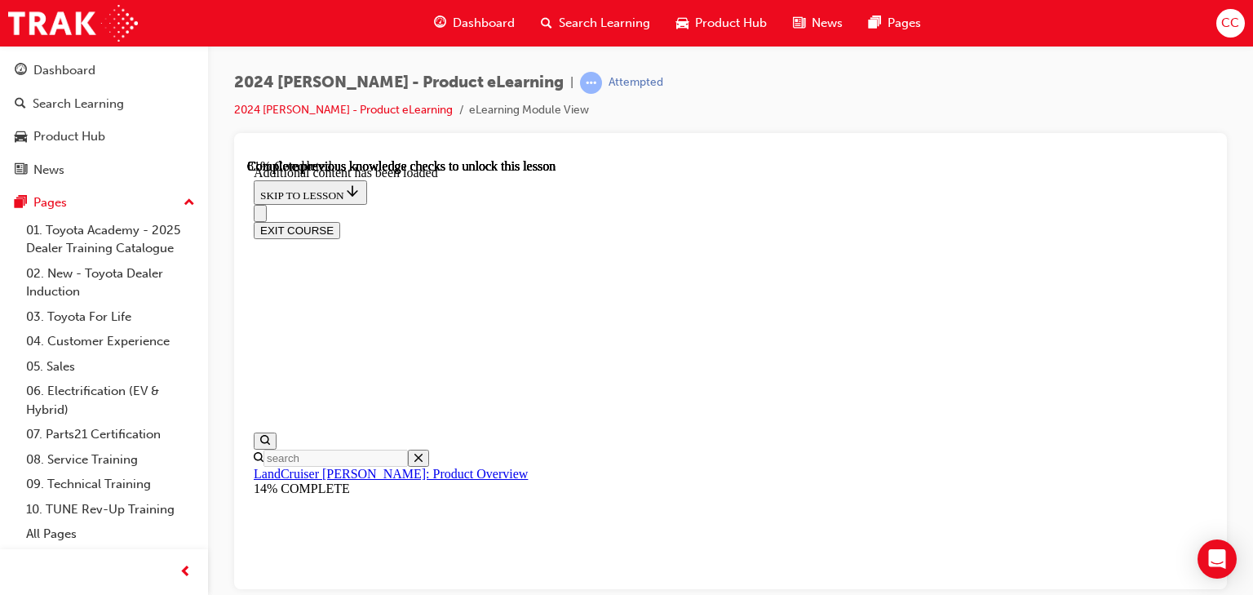
scroll to position [2846, 0]
radio input "true"
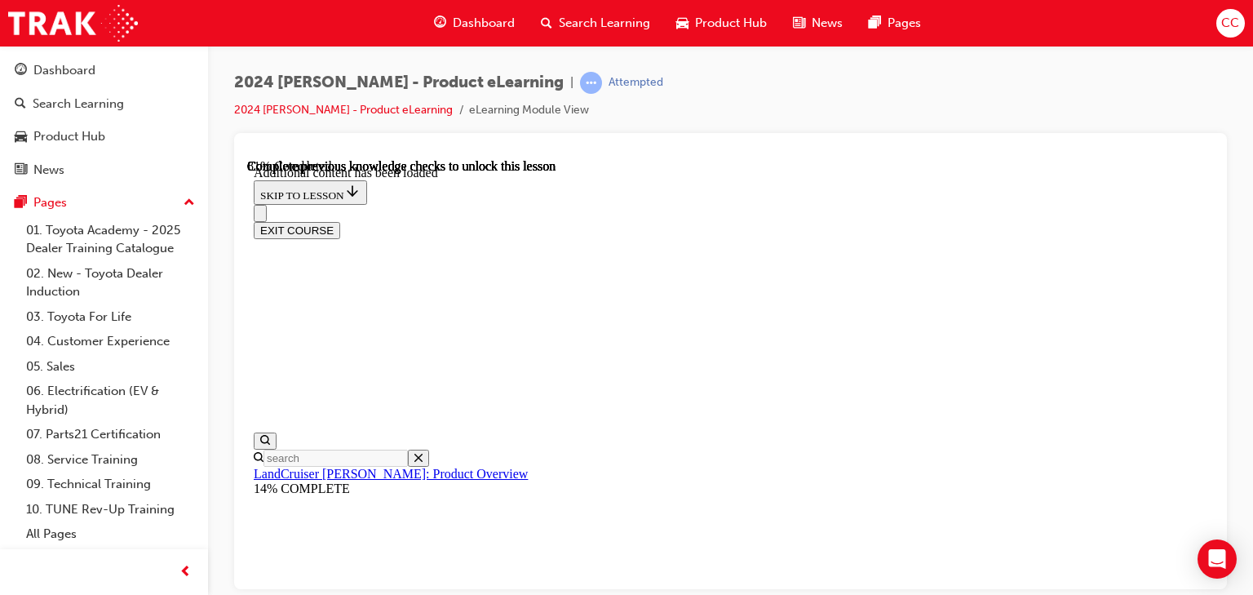
radio input "true"
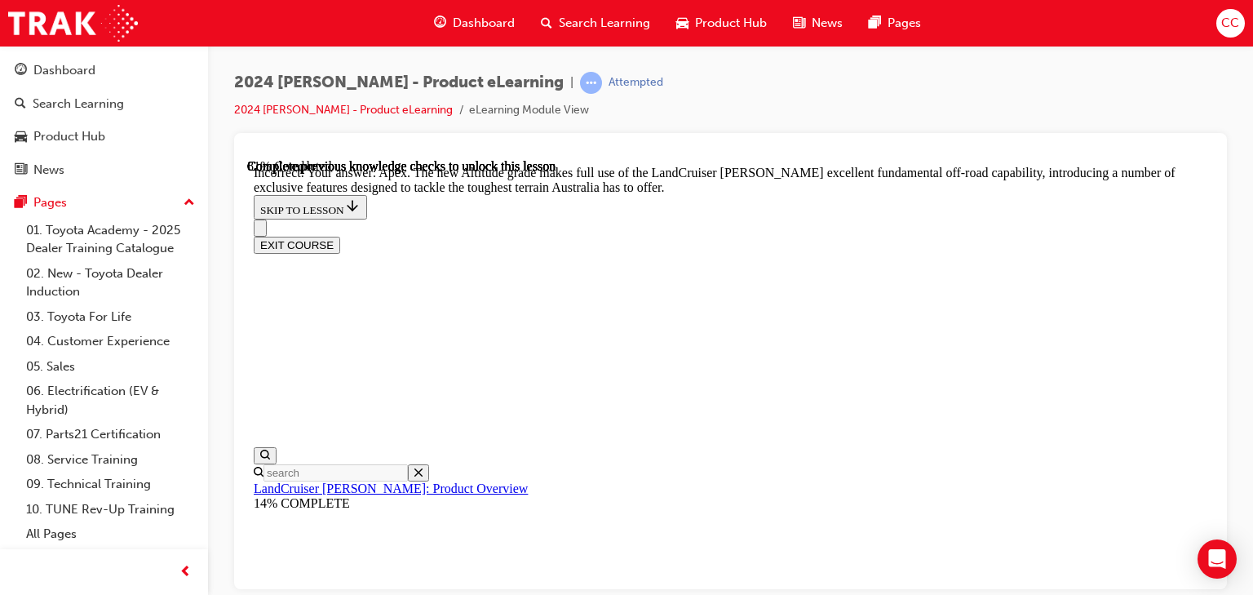
scroll to position [3191, 0]
radio input "true"
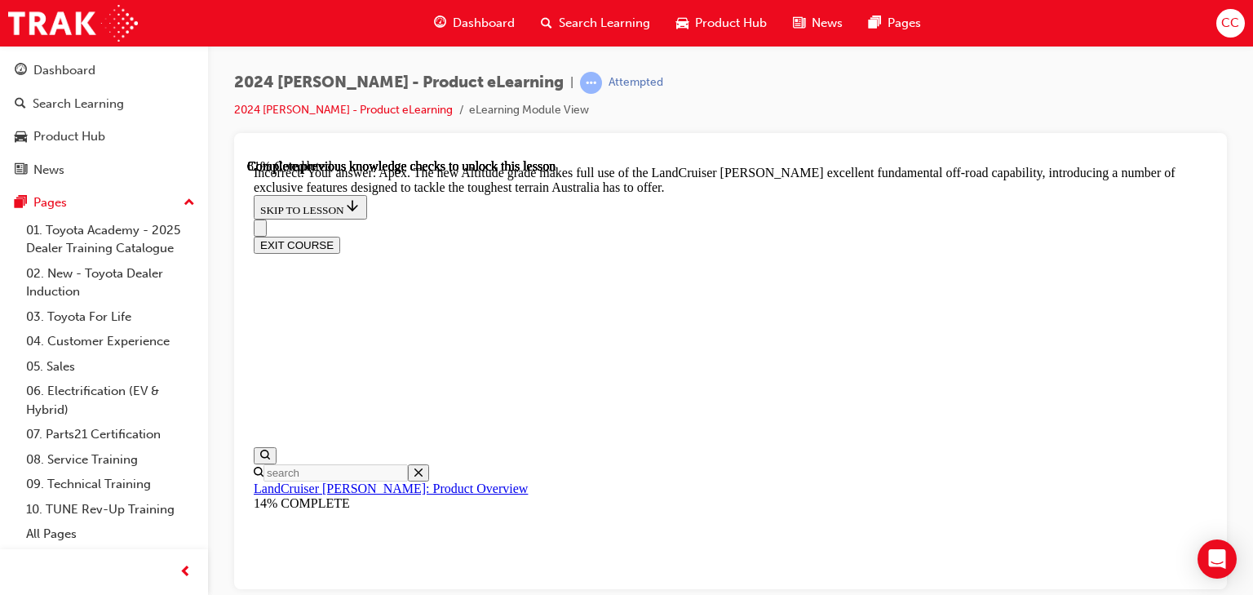
scroll to position [3016, 0]
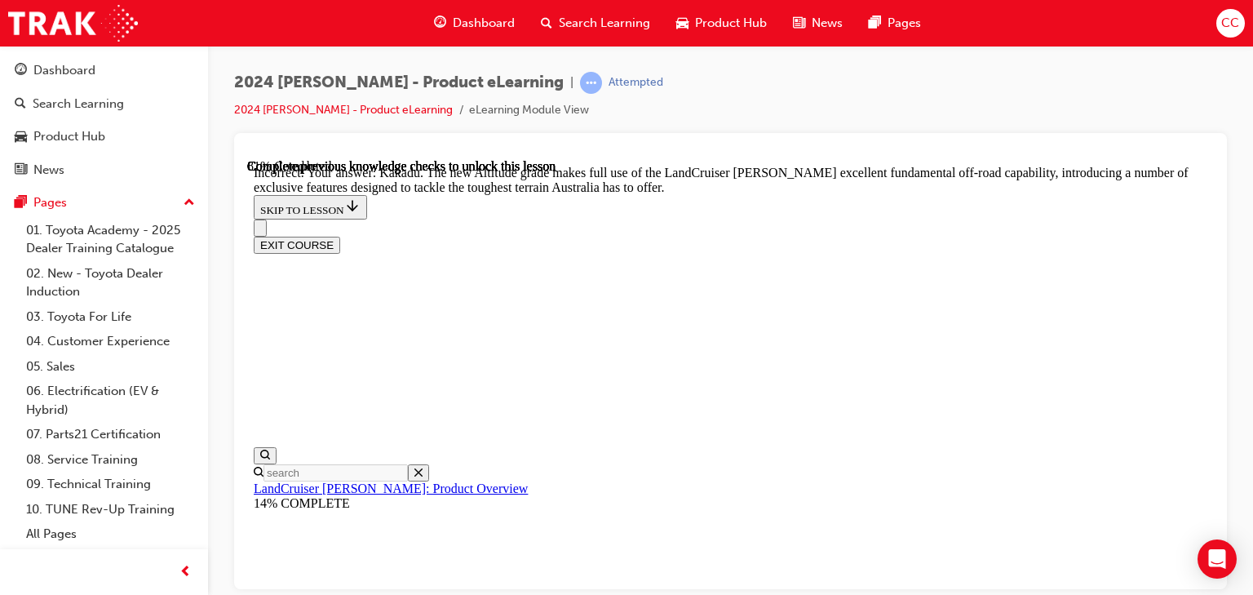
radio input "true"
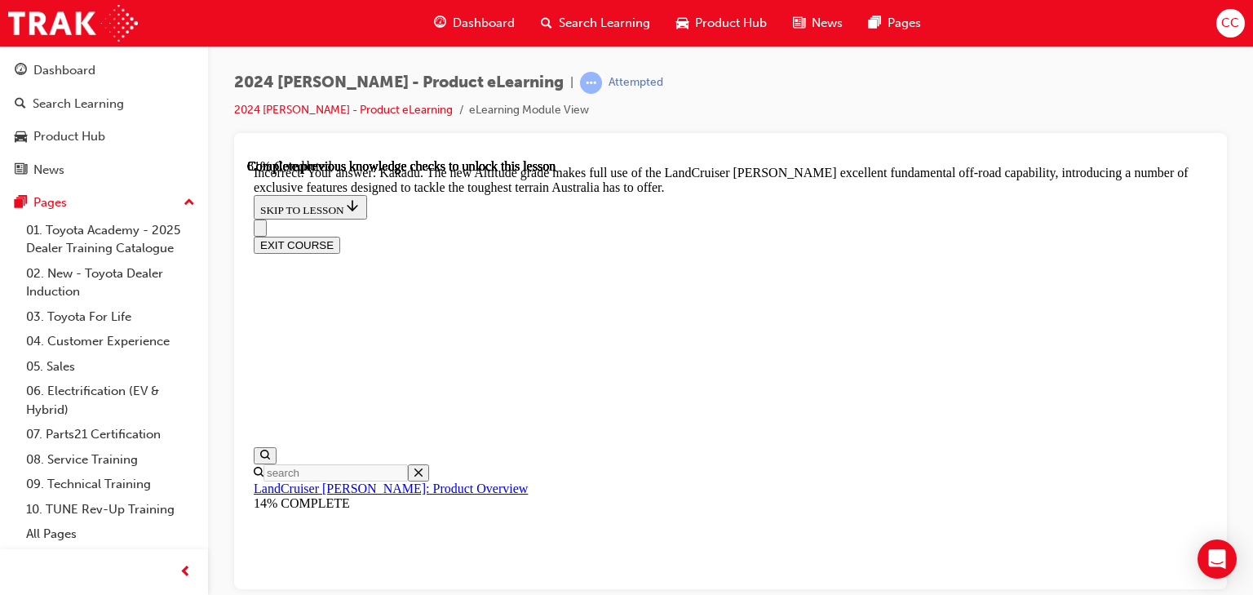
radio input "true"
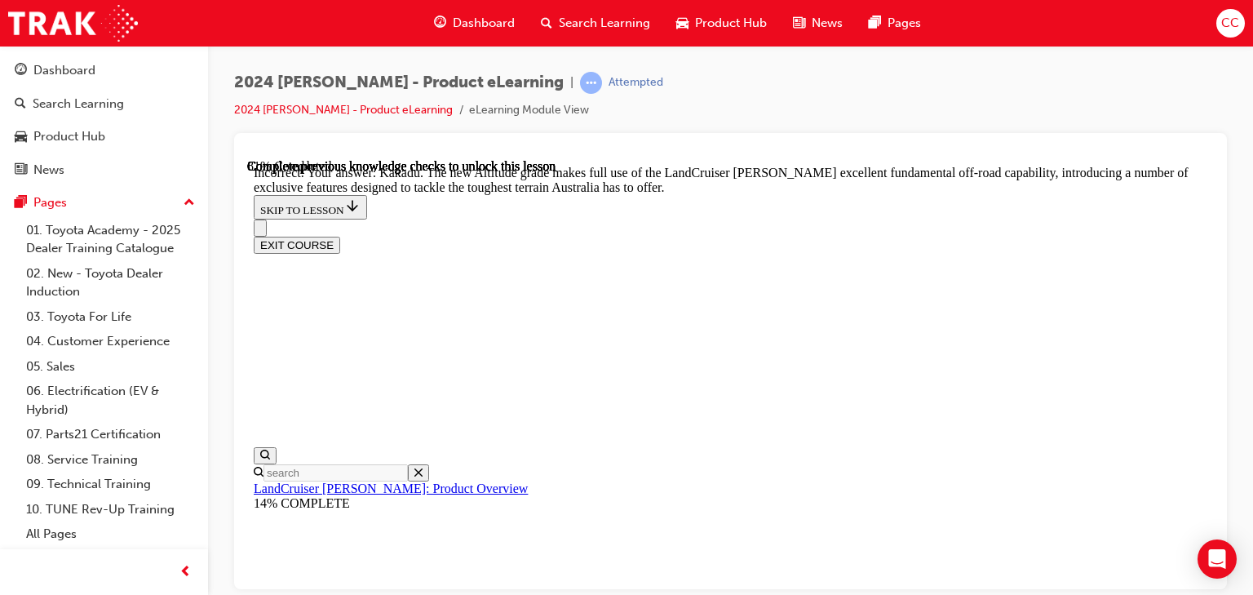
drag, startPoint x: 778, startPoint y: 328, endPoint x: 774, endPoint y: 344, distance: 16.8
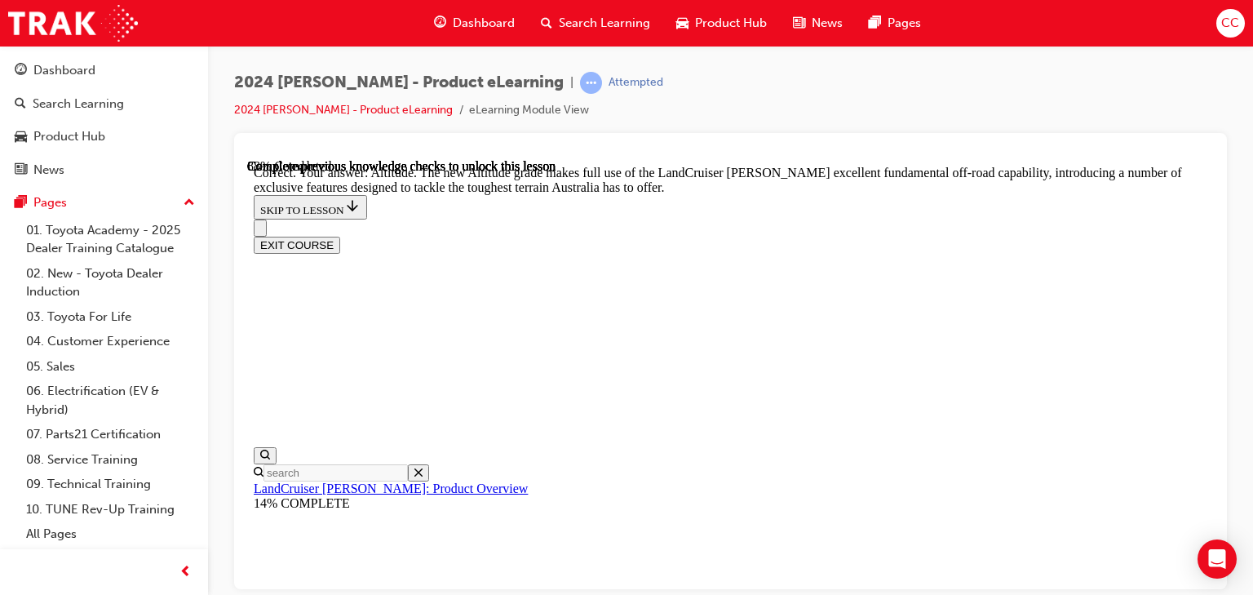
checkbox input "true"
drag, startPoint x: 759, startPoint y: 408, endPoint x: 771, endPoint y: 388, distance: 23.8
checkbox input "true"
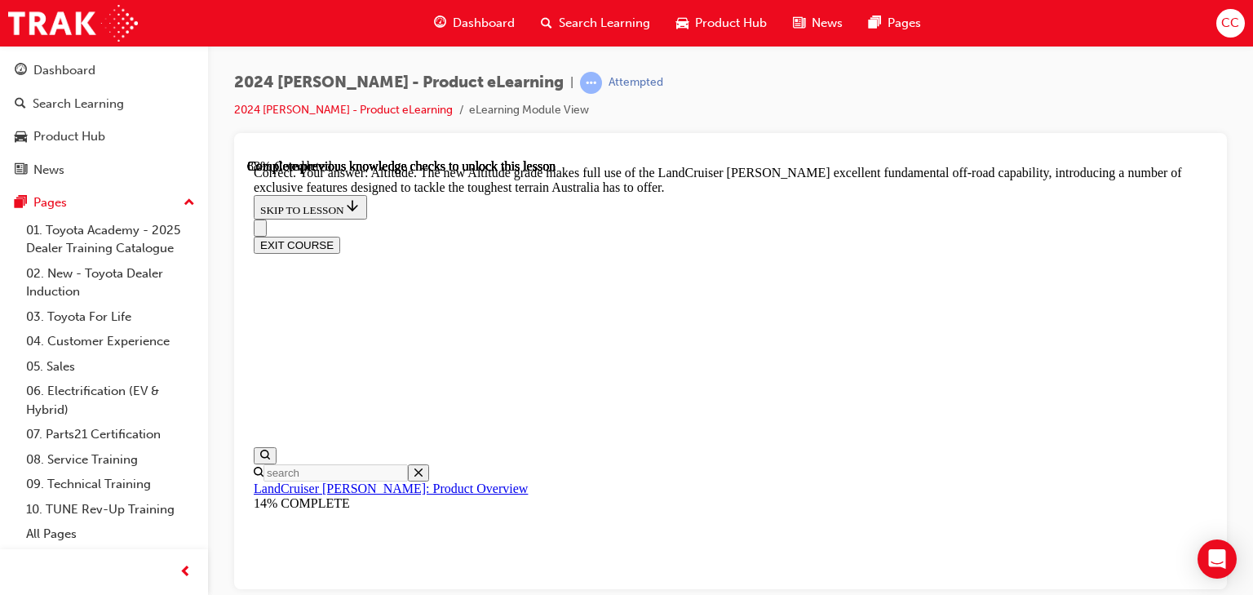
scroll to position [3865, 0]
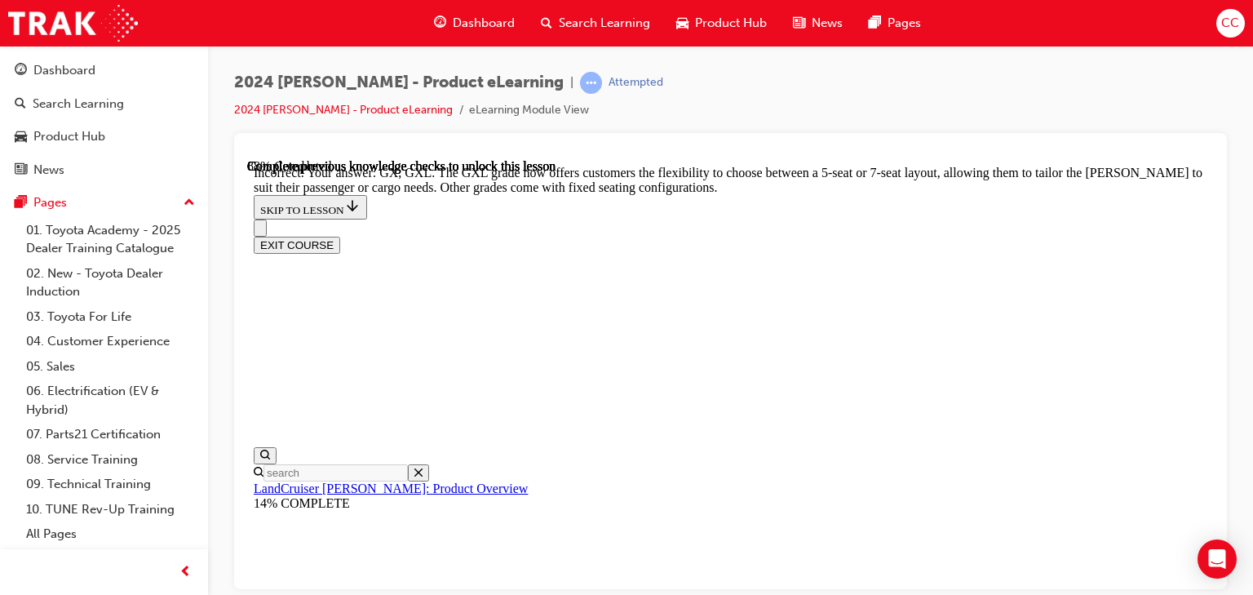
scroll to position [3567, 0]
checkbox input "false"
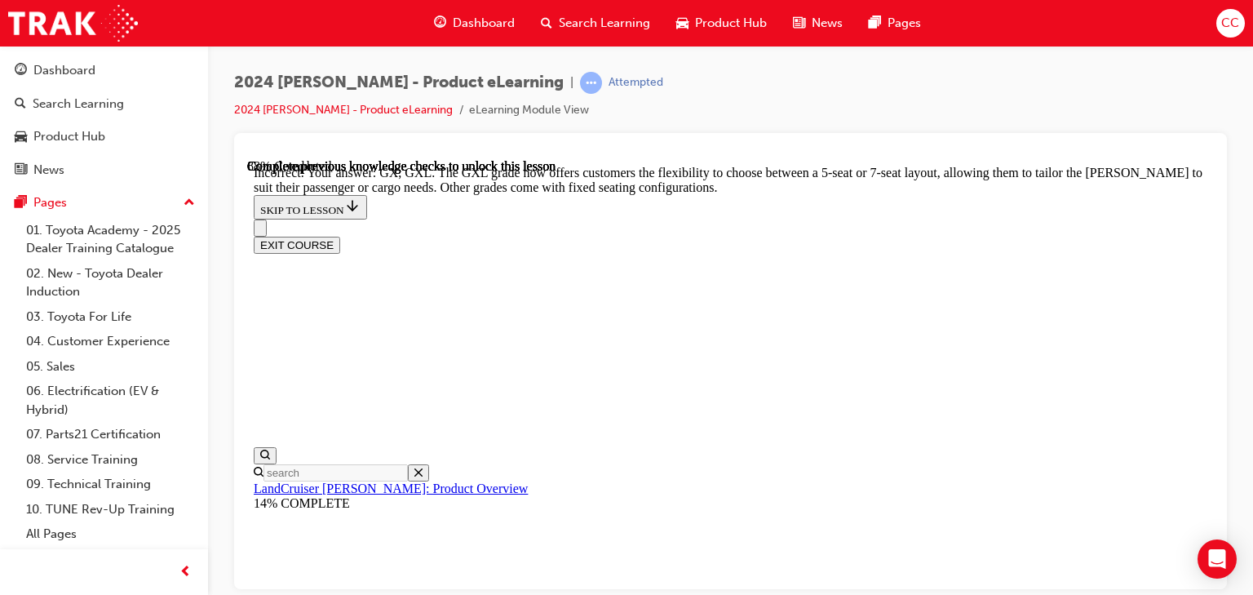
checkbox input "false"
checkbox input "true"
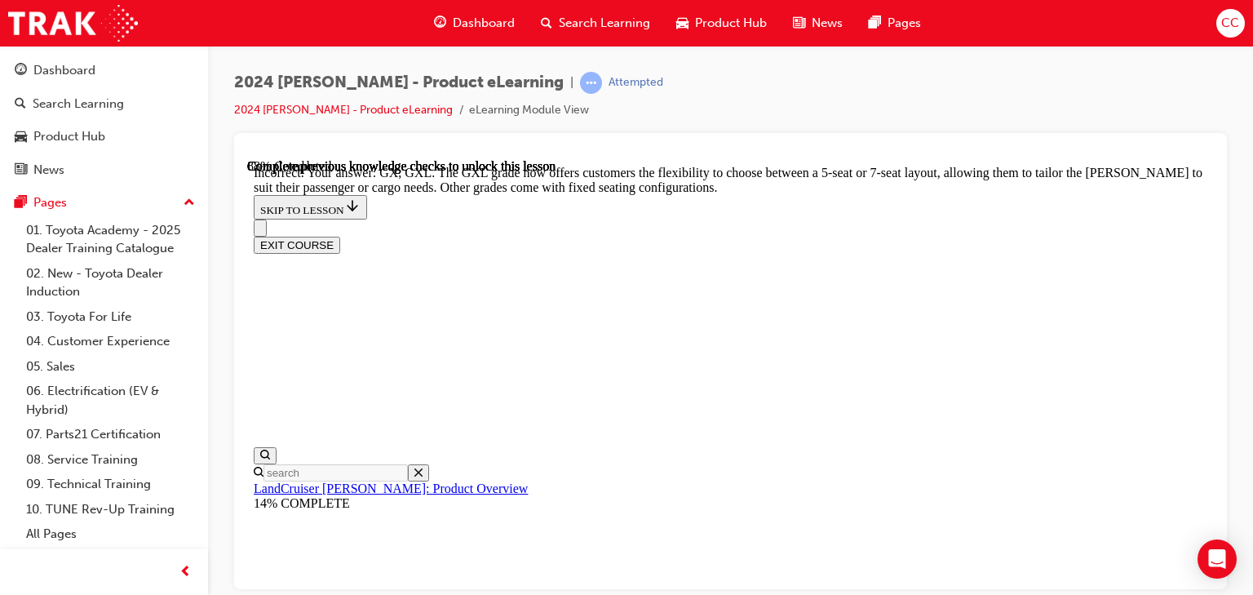
scroll to position [3828, 0]
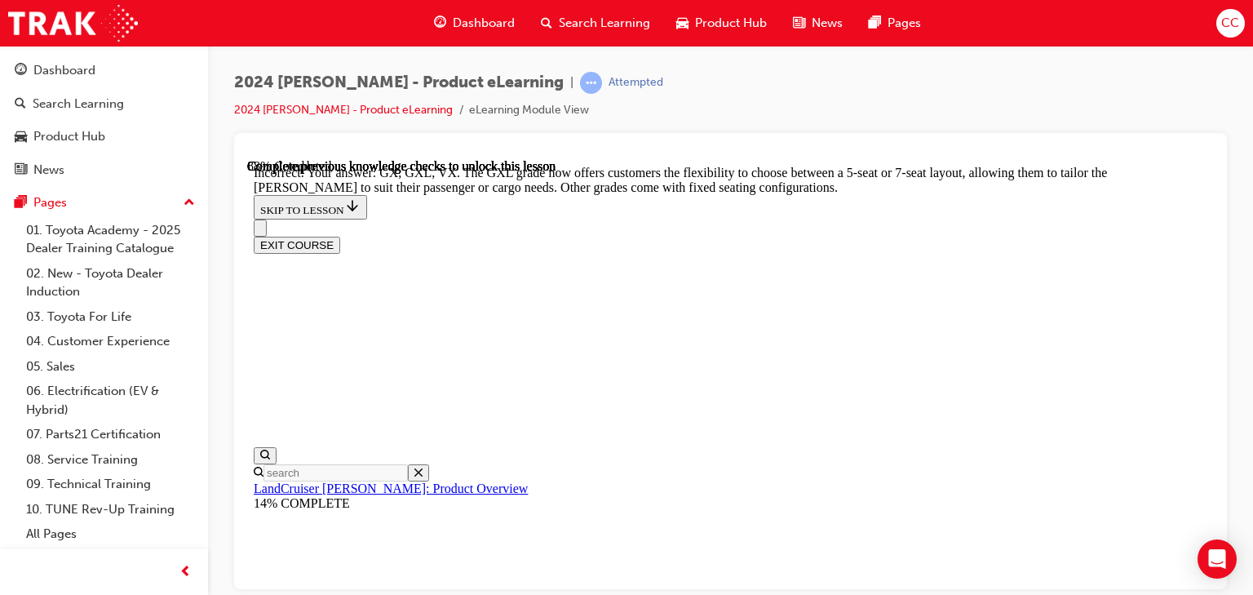
checkbox input "true"
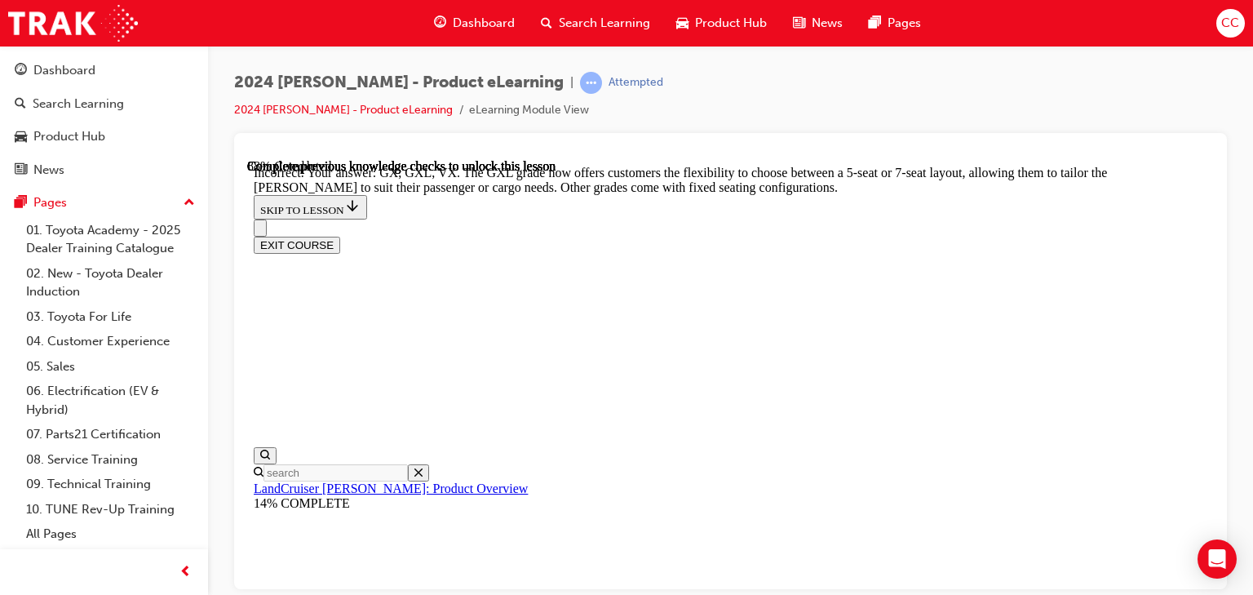
scroll to position [3748, 0]
checkbox input "true"
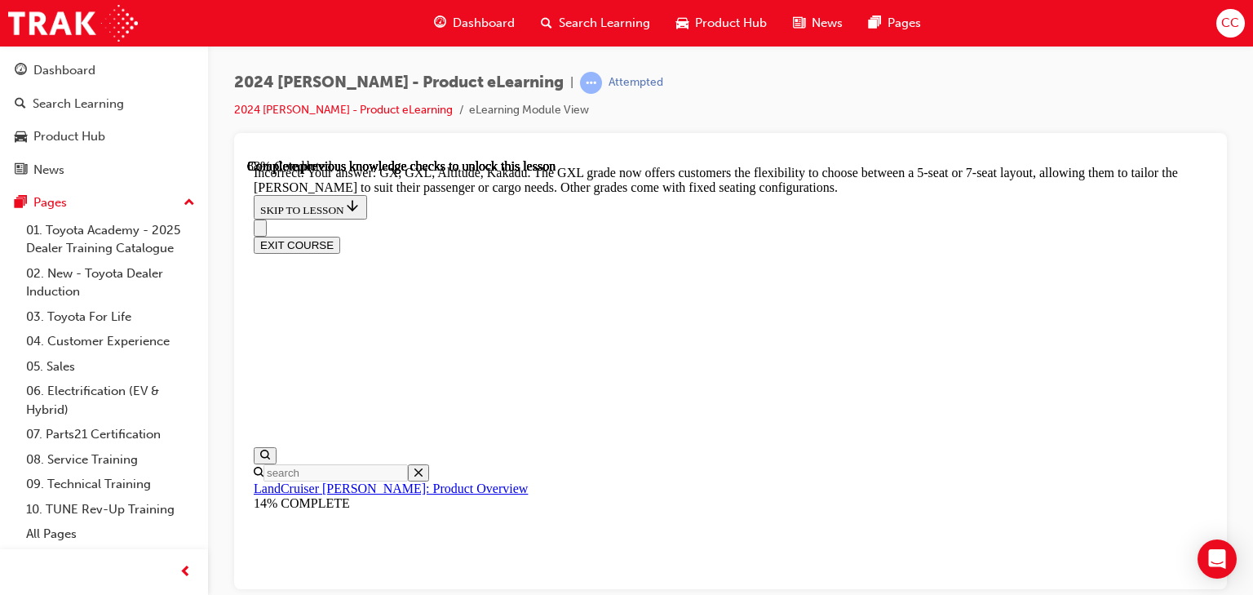
checkbox input "false"
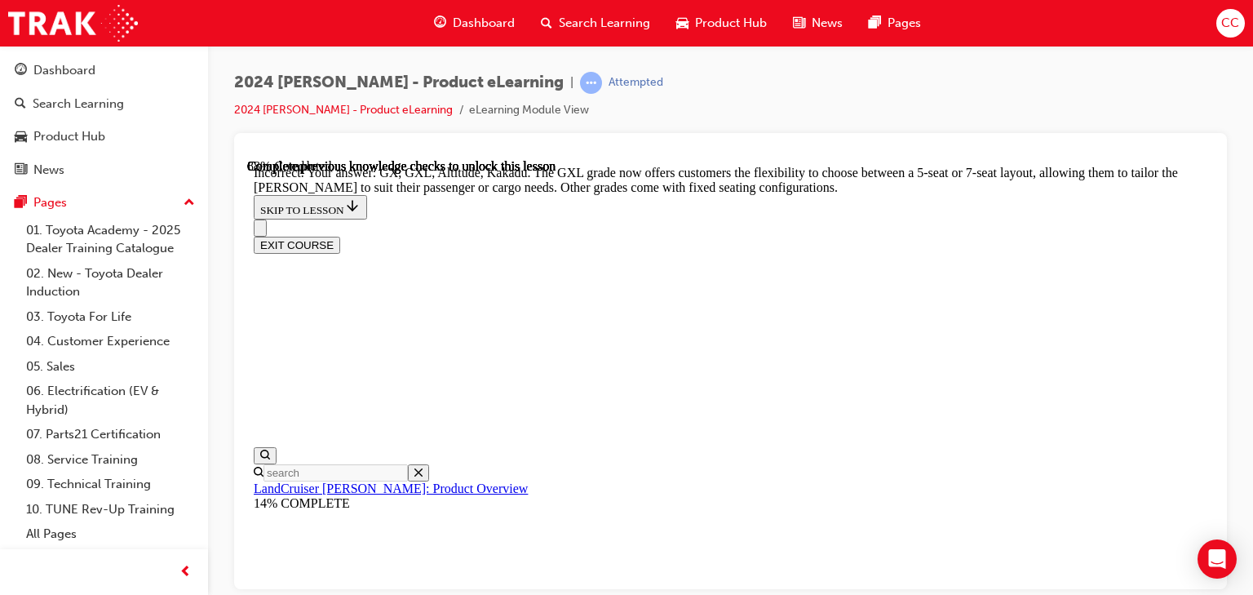
checkbox input "false"
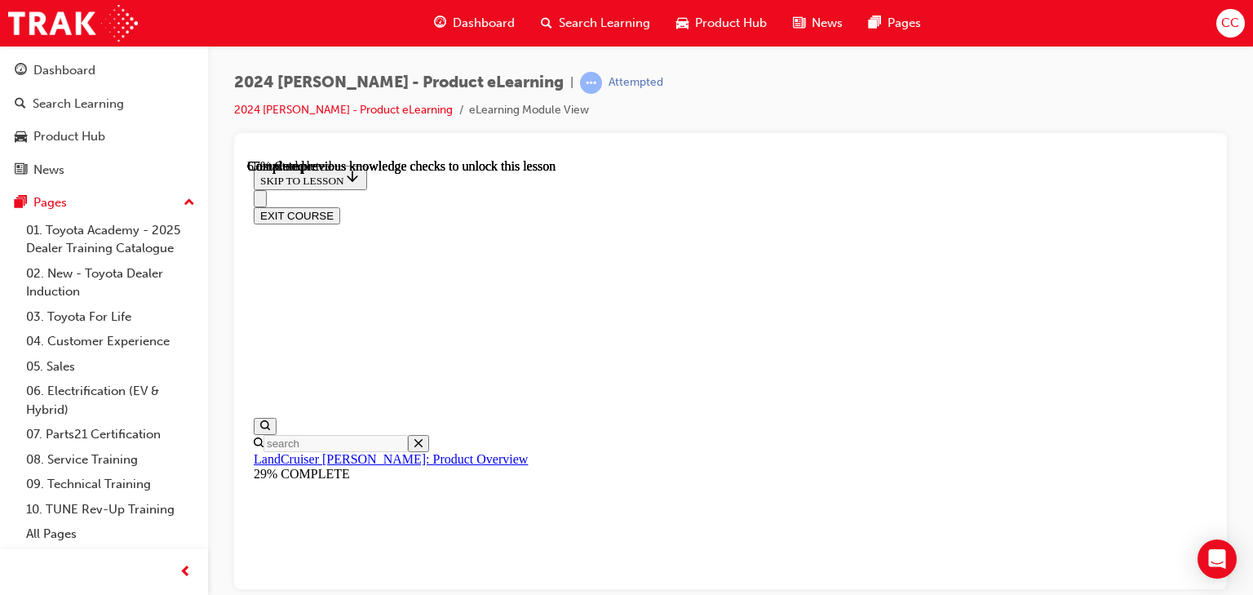
scroll to position [3640, 0]
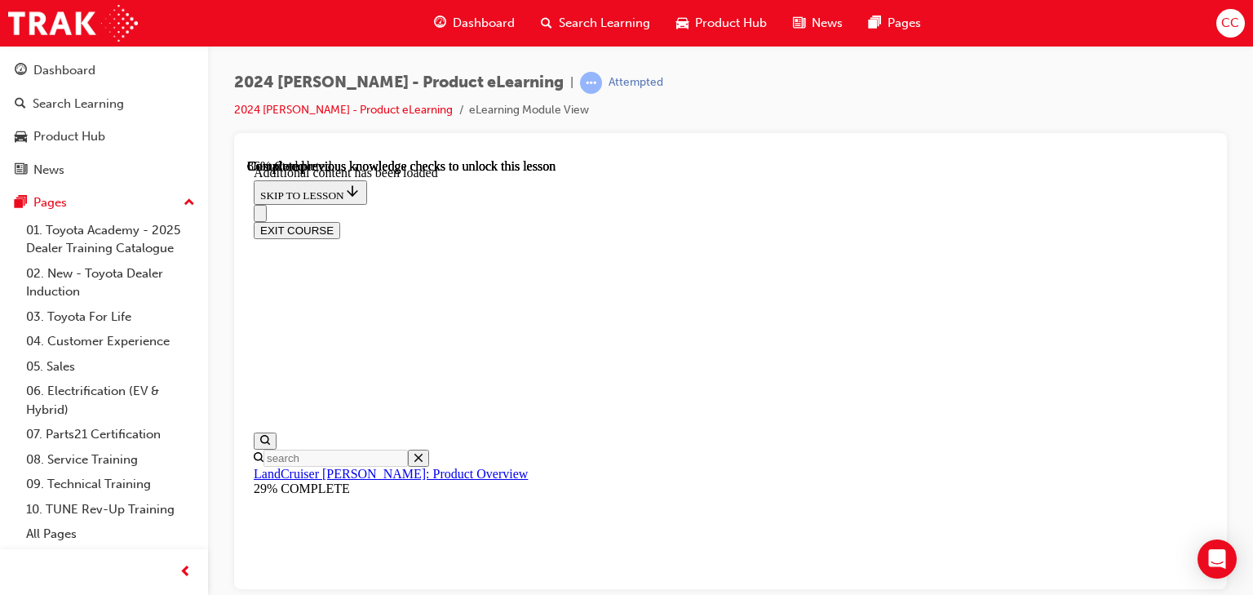
scroll to position [3895, 0]
radio input "true"
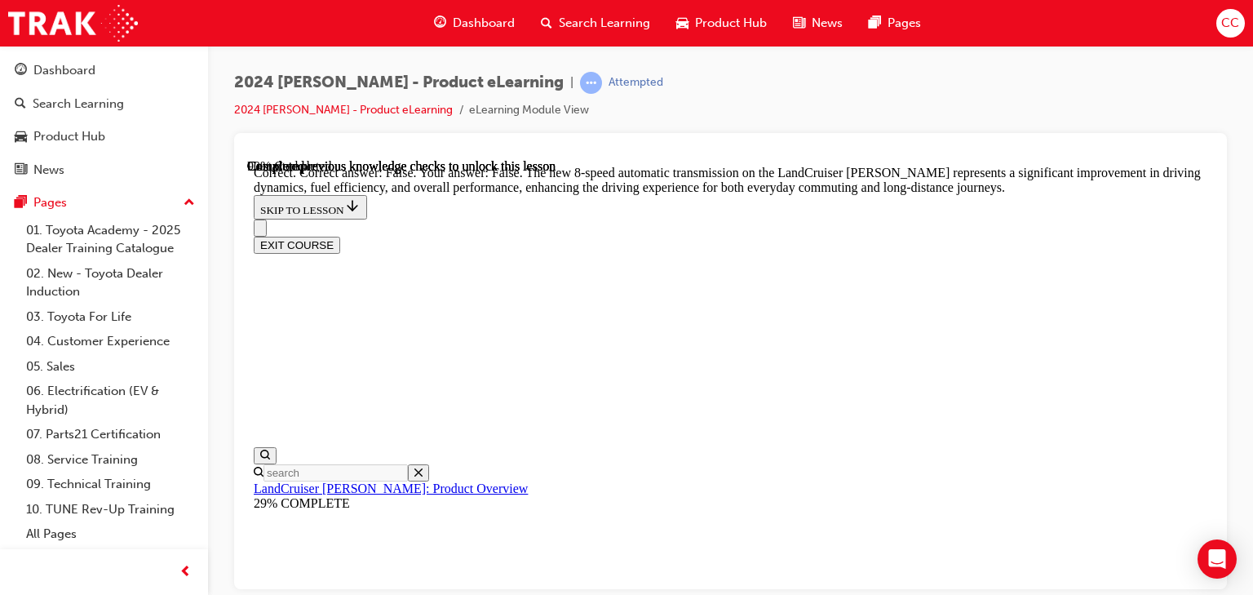
scroll to position [4613, 0]
radio input "true"
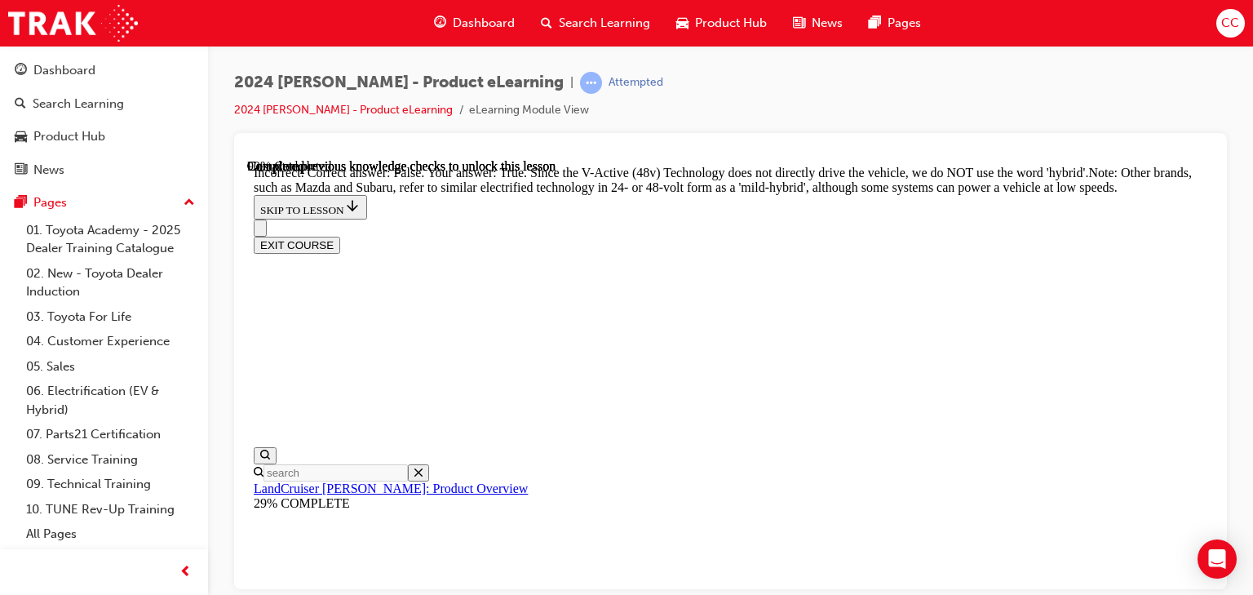
scroll to position [4962, 0]
radio input "true"
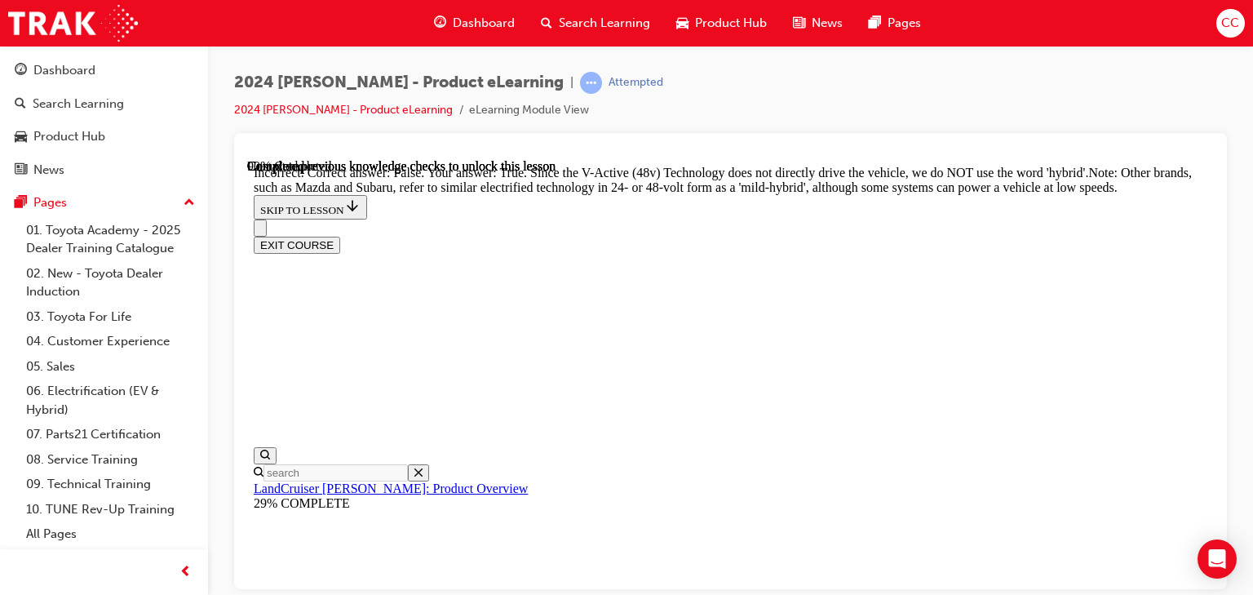
scroll to position [4851, 0]
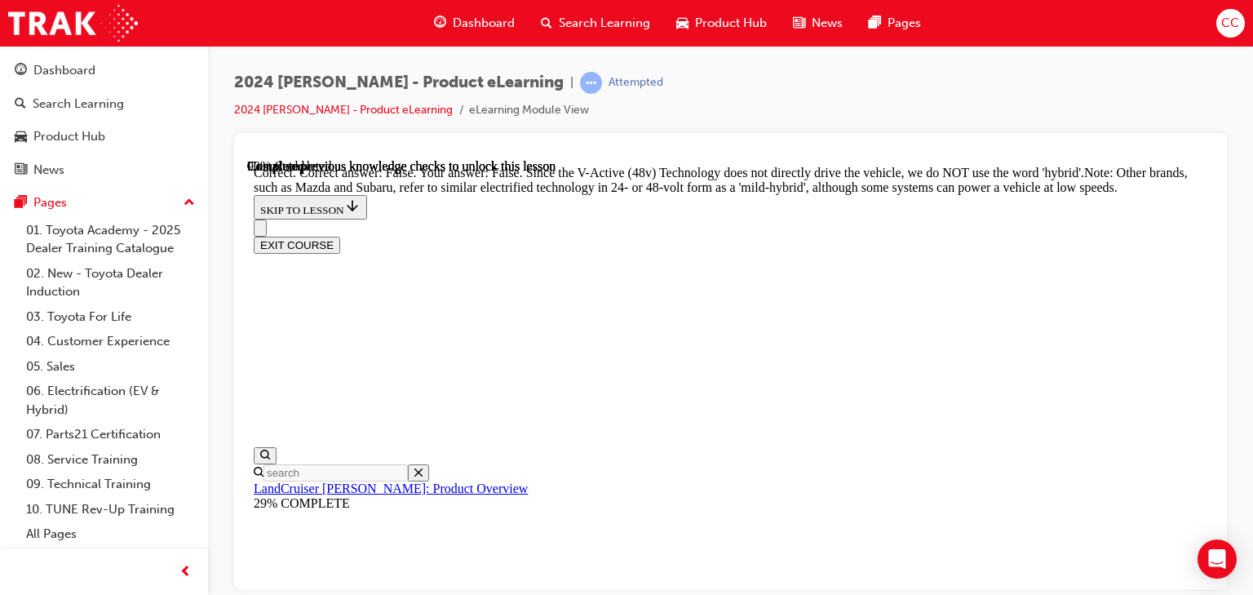
radio input "true"
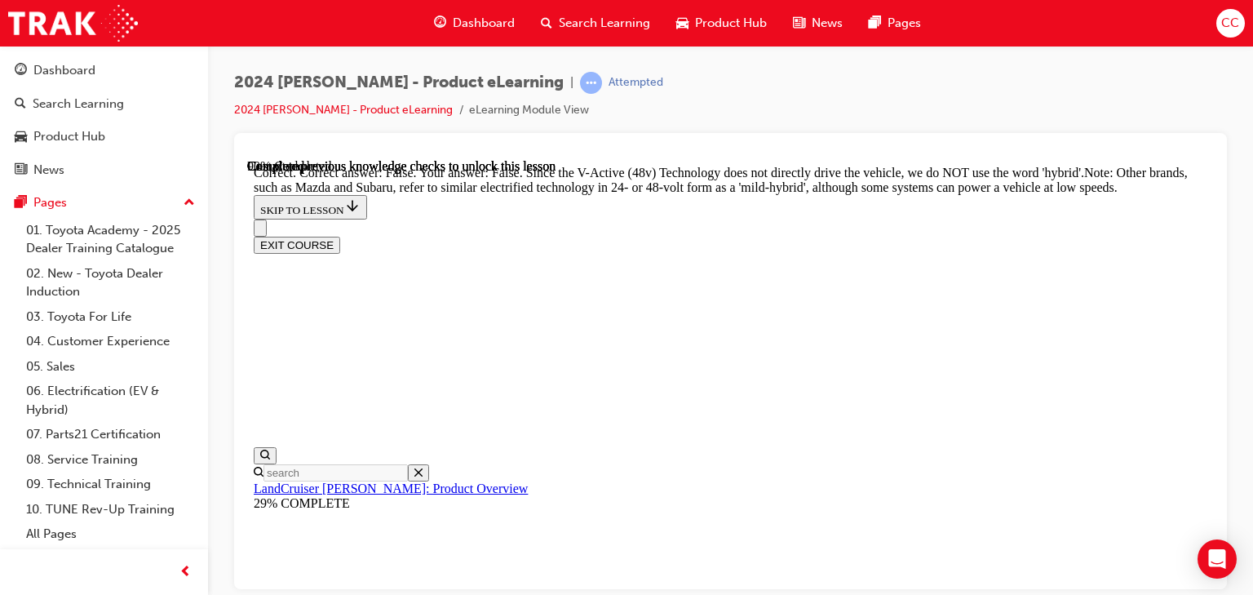
radio input "true"
drag, startPoint x: 722, startPoint y: 426, endPoint x: 760, endPoint y: 472, distance: 59.1
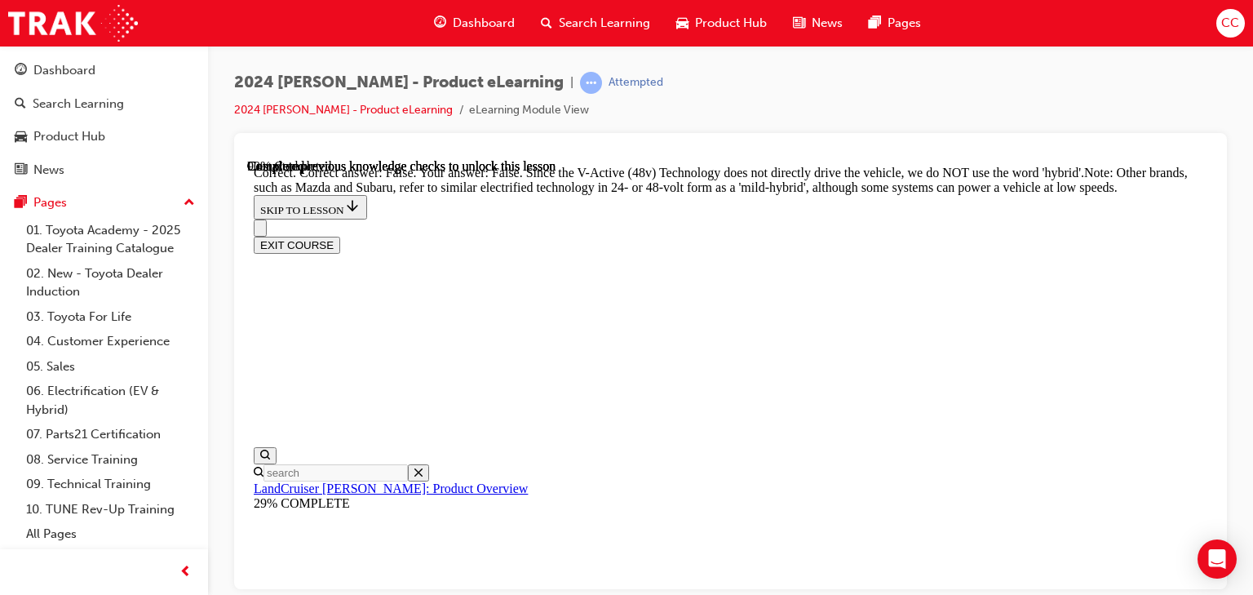
radio input "true"
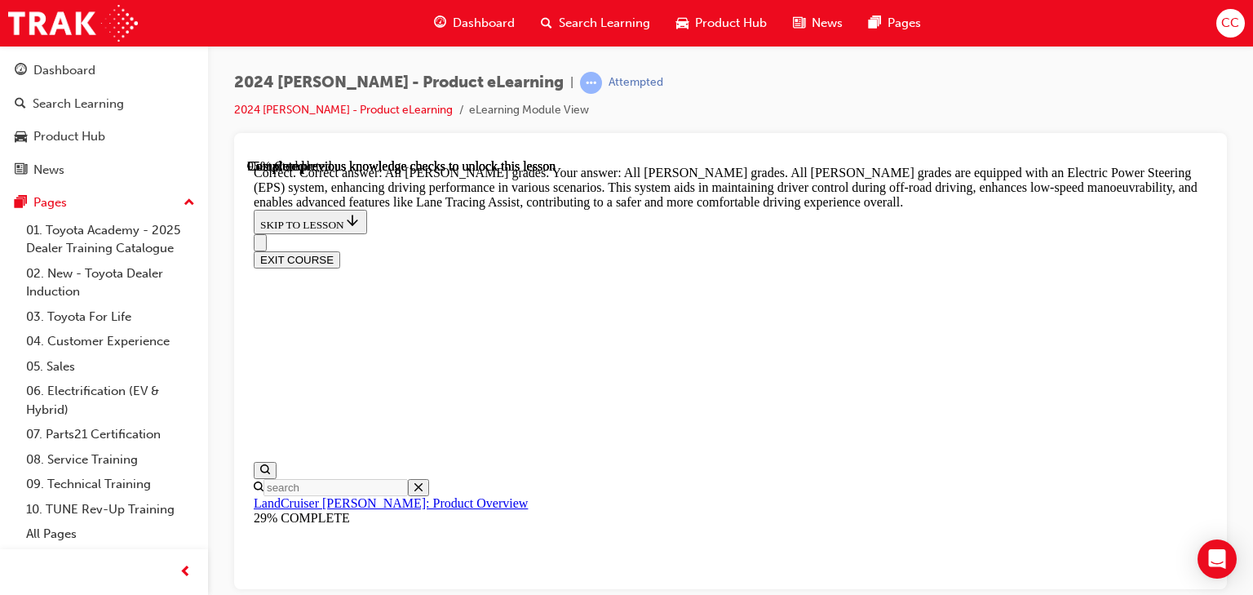
scroll to position [6036, 0]
drag, startPoint x: 810, startPoint y: 461, endPoint x: 804, endPoint y: 432, distance: 29.9
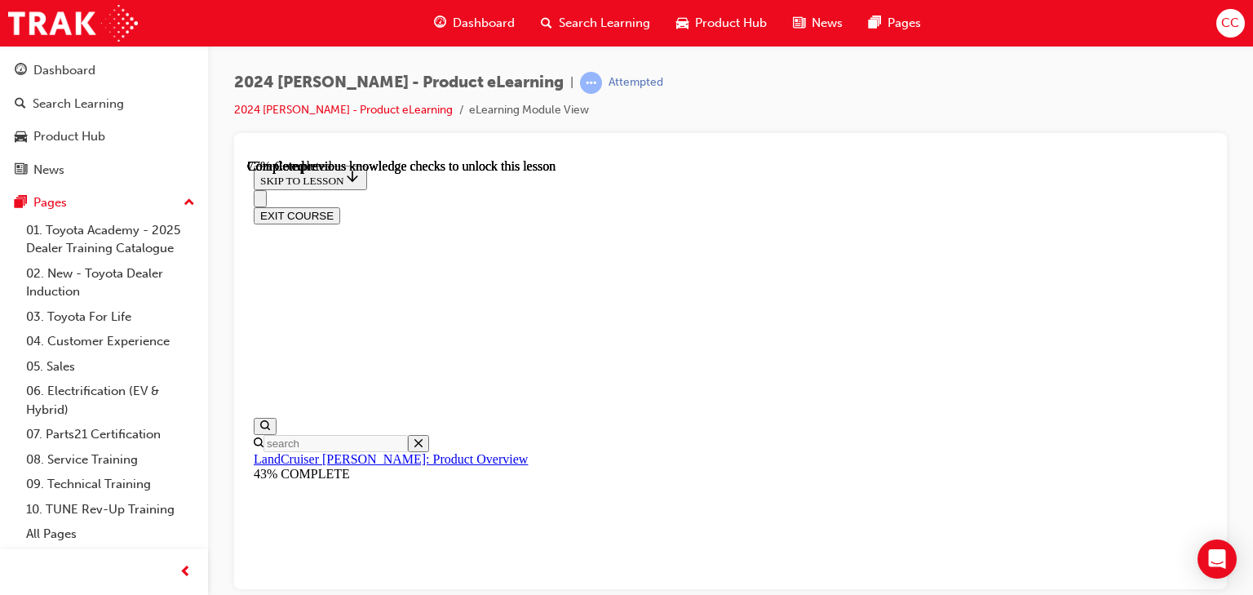
scroll to position [5300, 0]
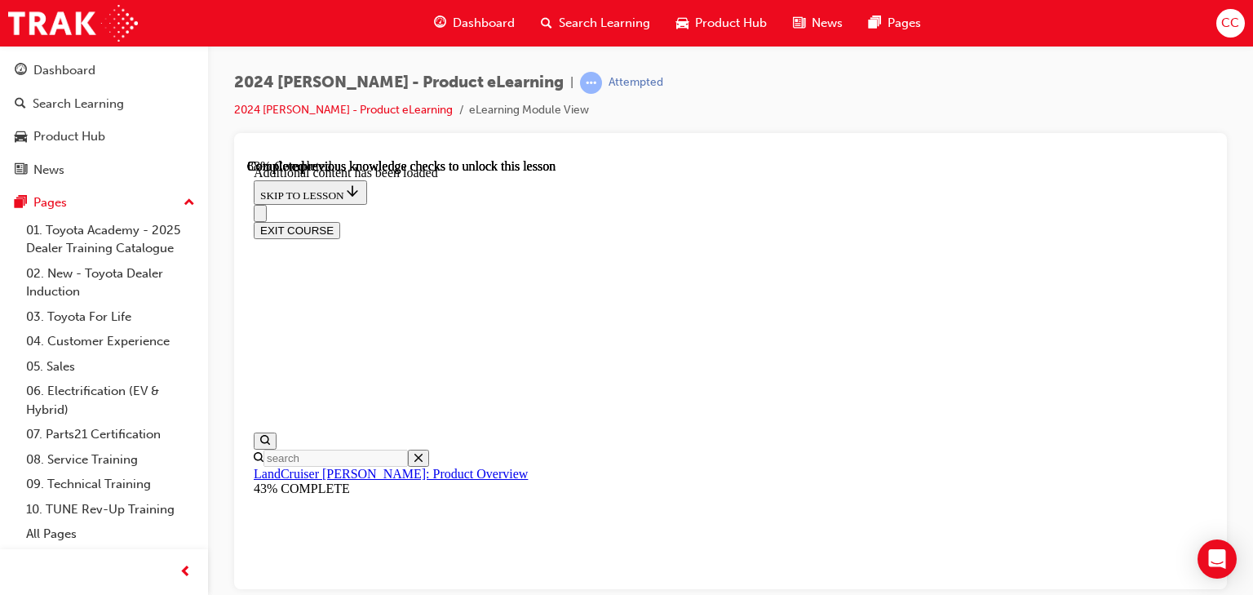
scroll to position [5742, 0]
drag, startPoint x: 744, startPoint y: 426, endPoint x: 734, endPoint y: 403, distance: 24.9
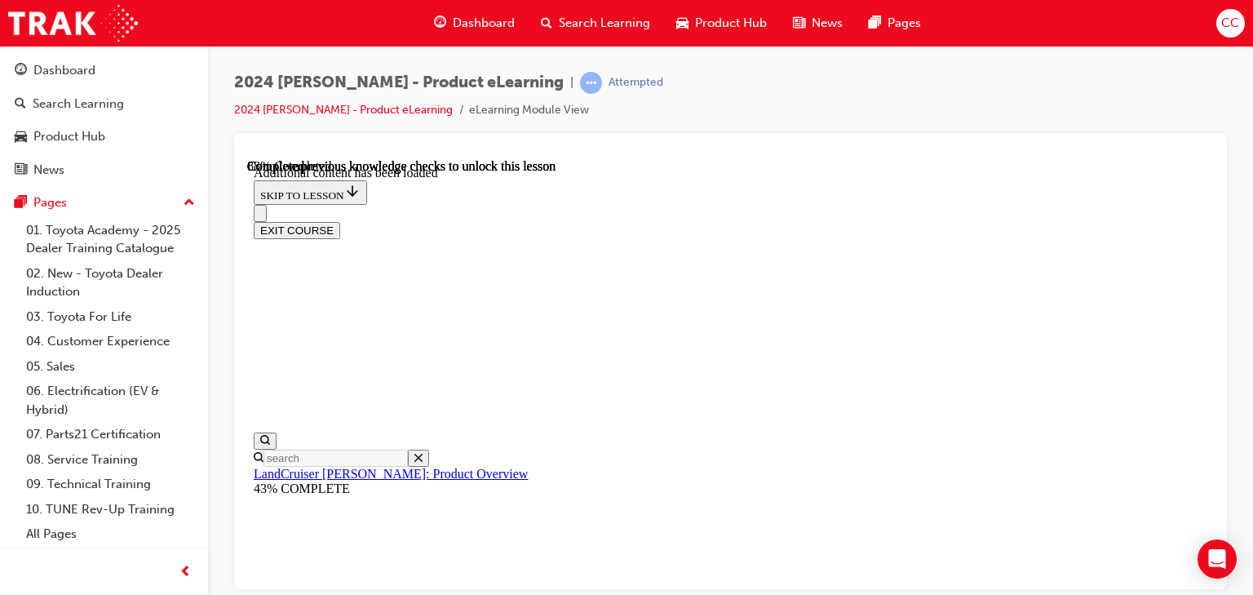
checkbox input "false"
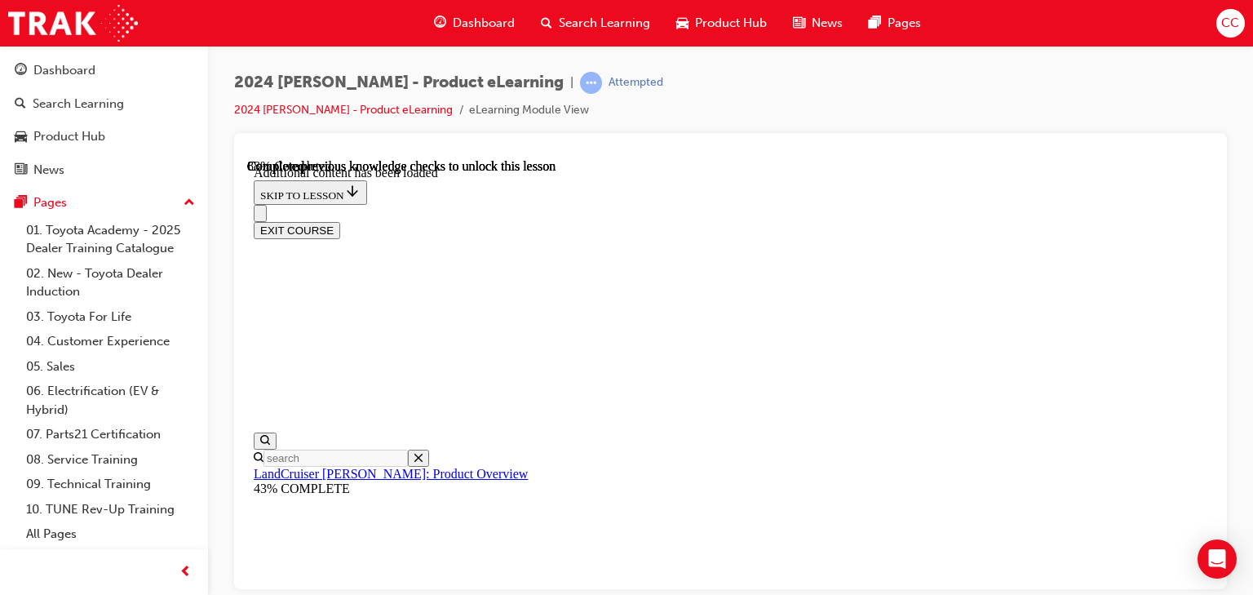
checkbox input "true"
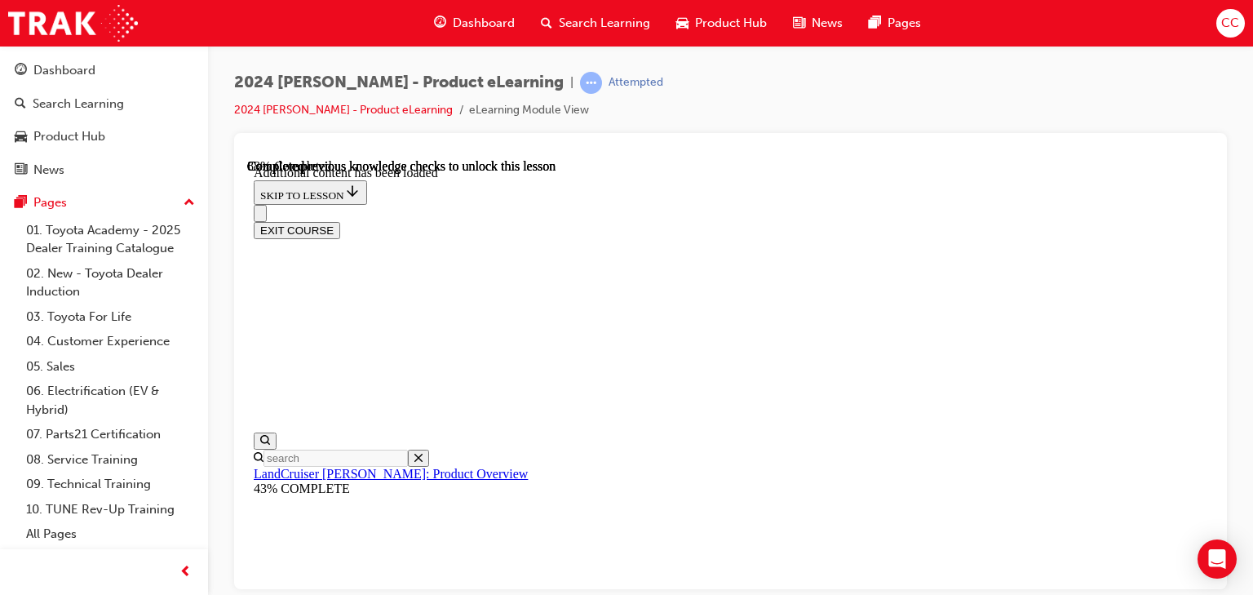
checkbox input "true"
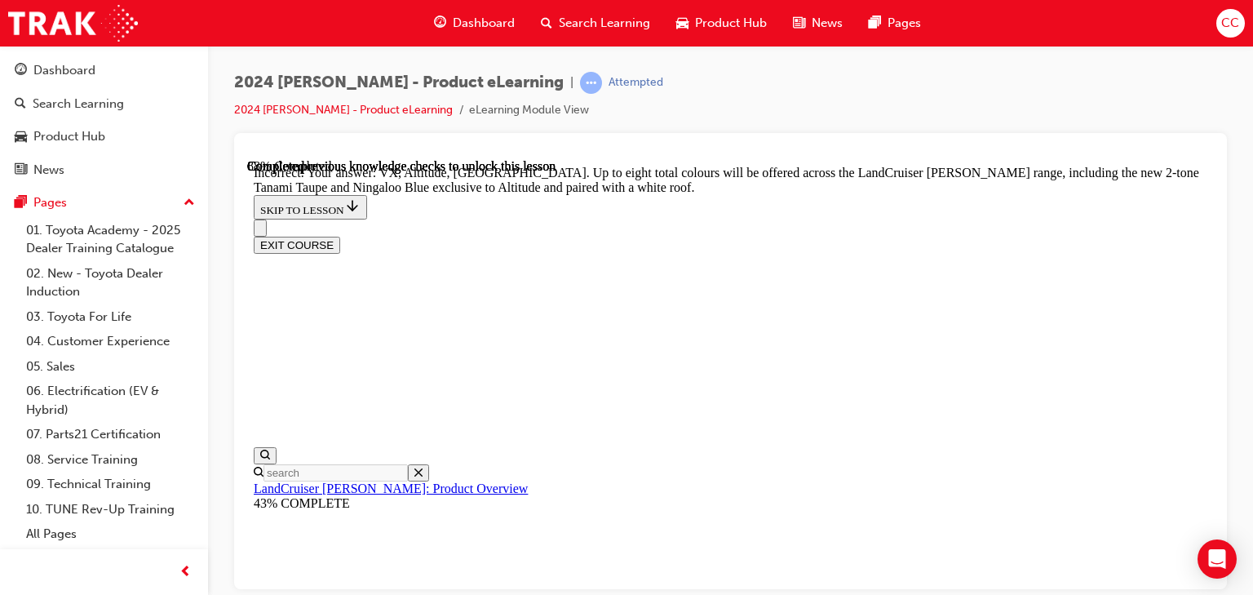
checkbox input "false"
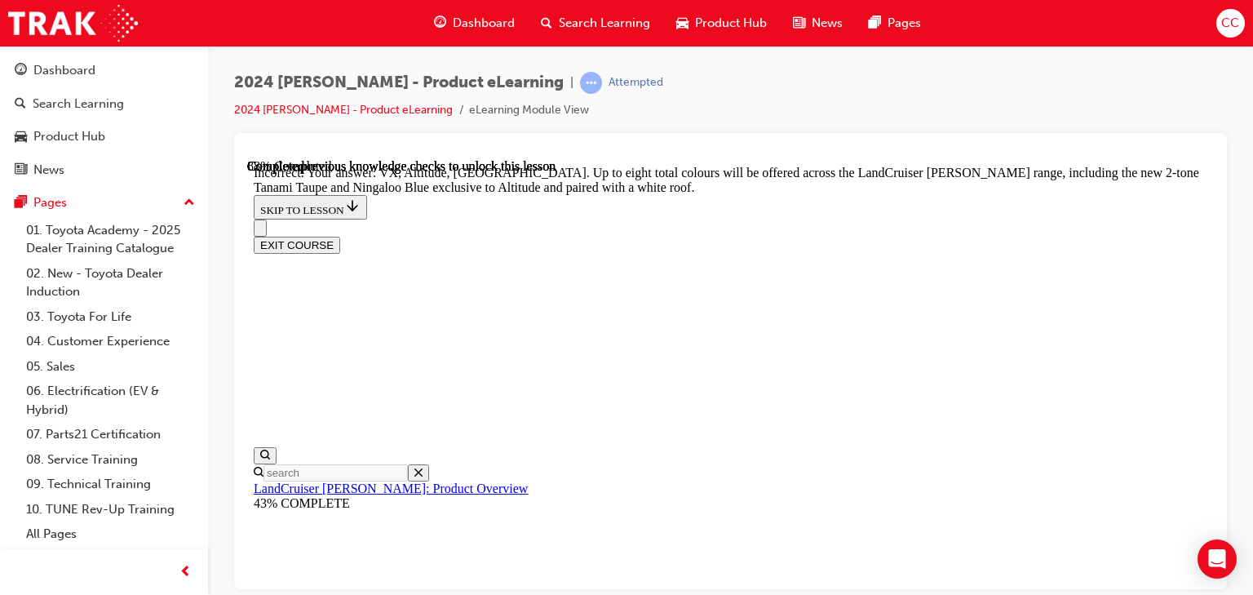
scroll to position [5944, 0]
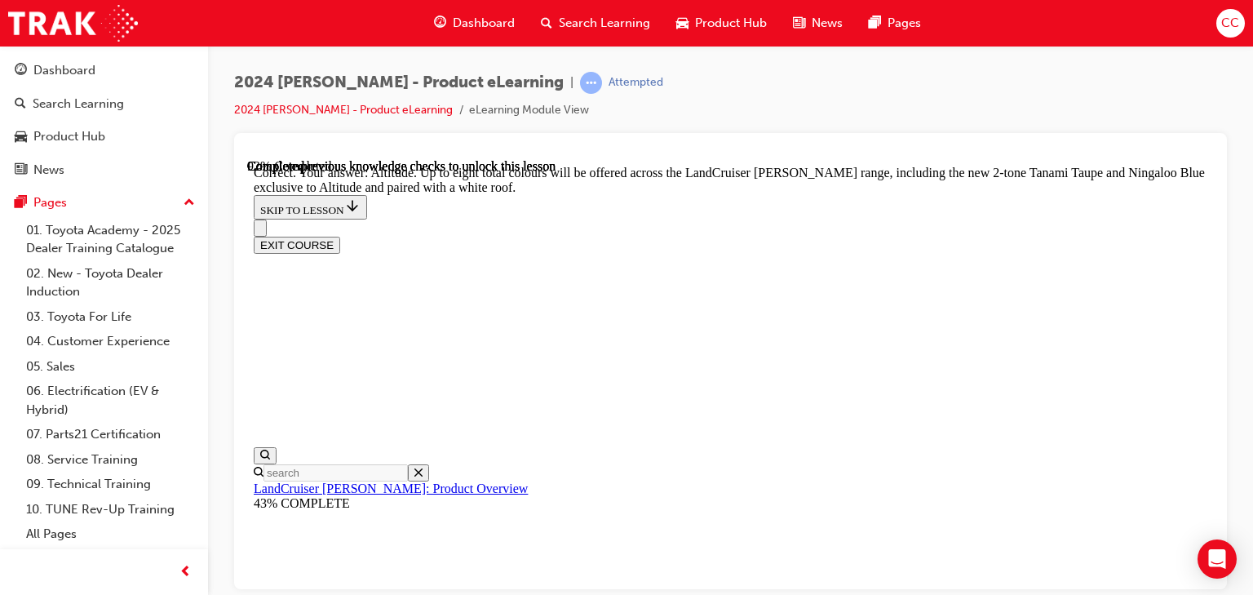
checkbox input "true"
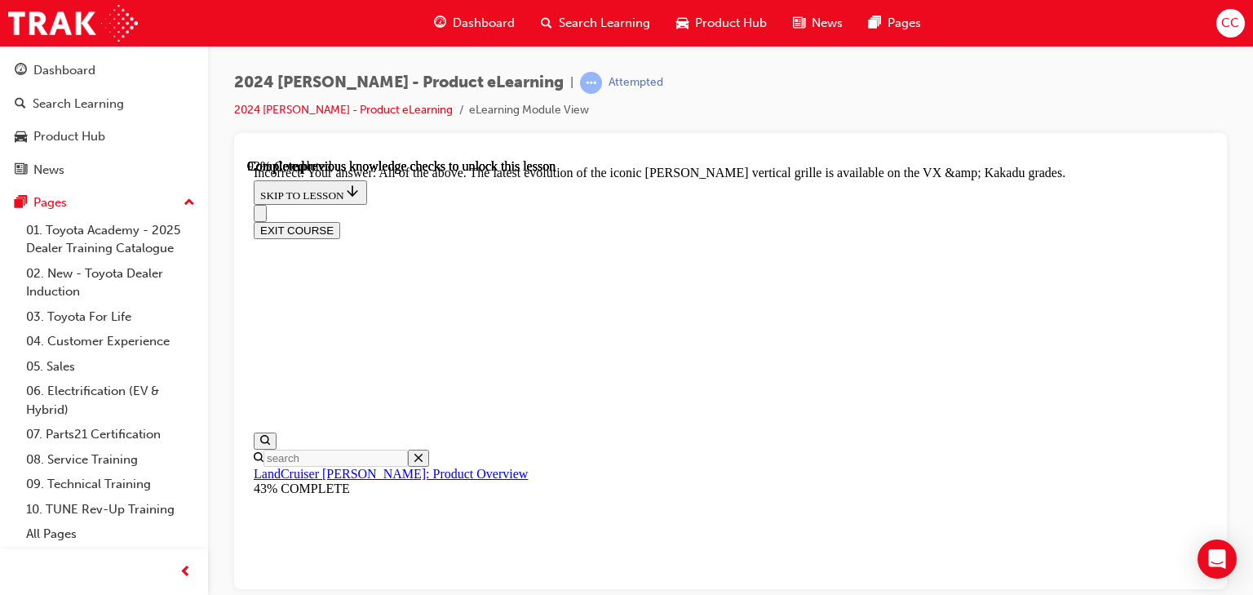
scroll to position [7090, 0]
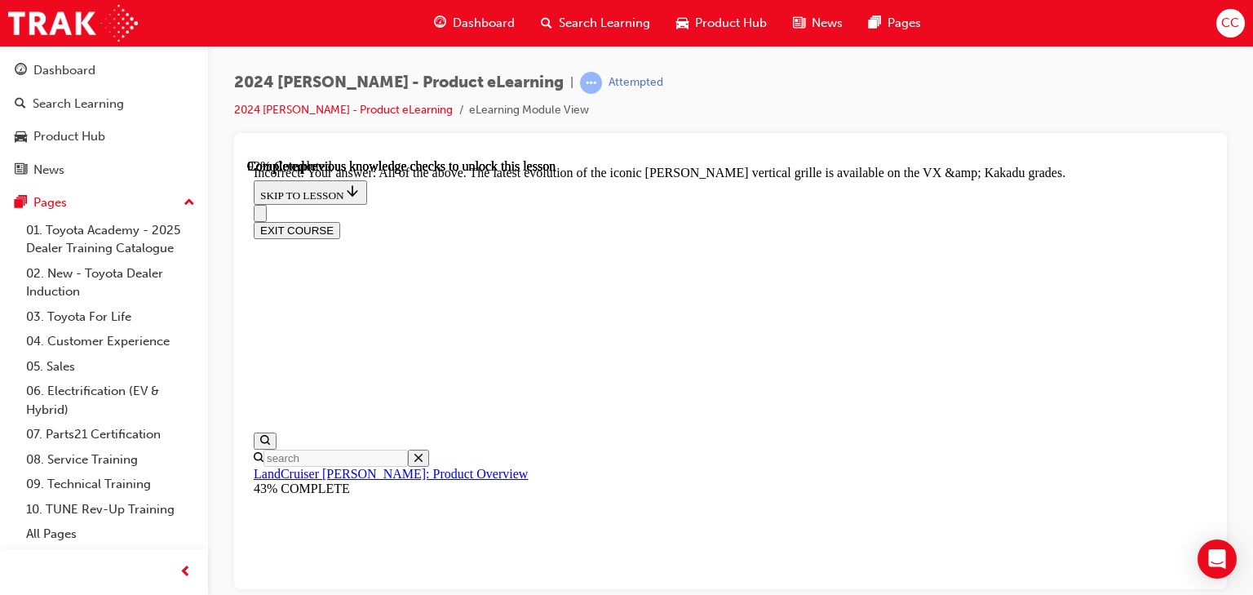
drag, startPoint x: 714, startPoint y: 375, endPoint x: 594, endPoint y: 313, distance: 135.0
checkbox input "false"
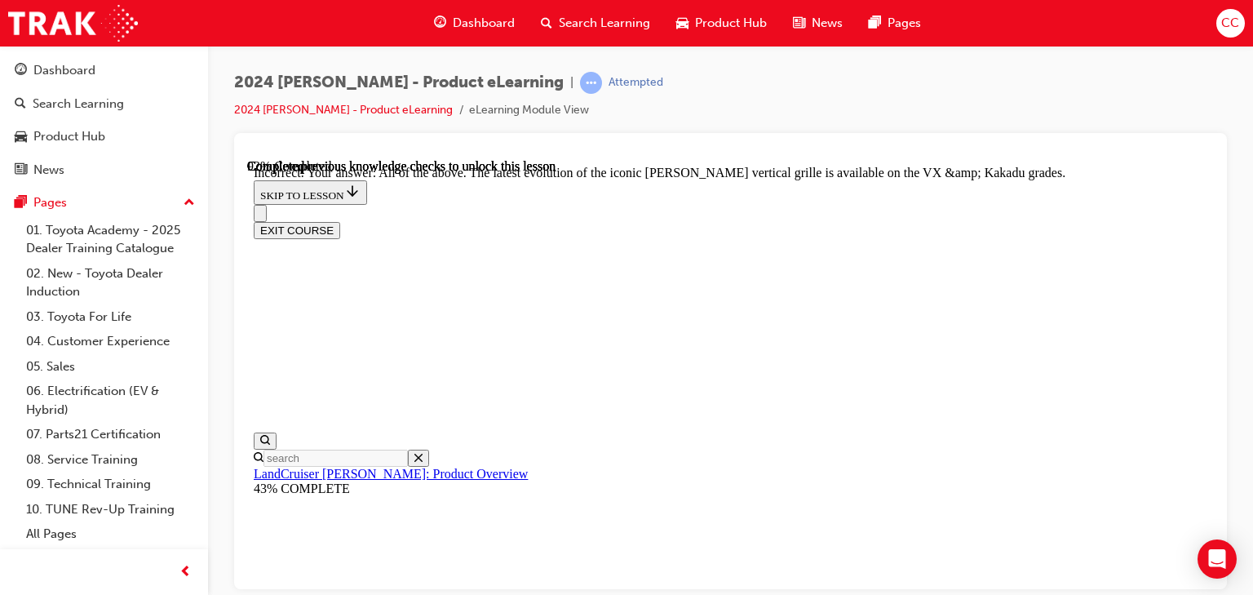
checkbox input "true"
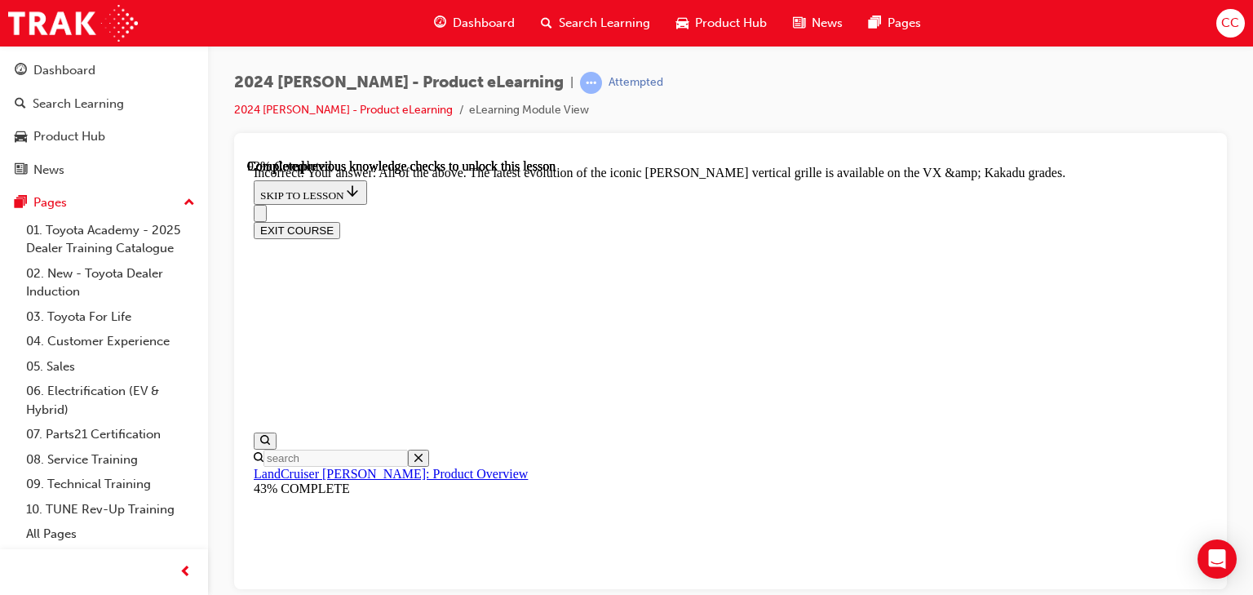
checkbox input "true"
drag, startPoint x: 675, startPoint y: 513, endPoint x: 672, endPoint y: 497, distance: 16.5
checkbox input "true"
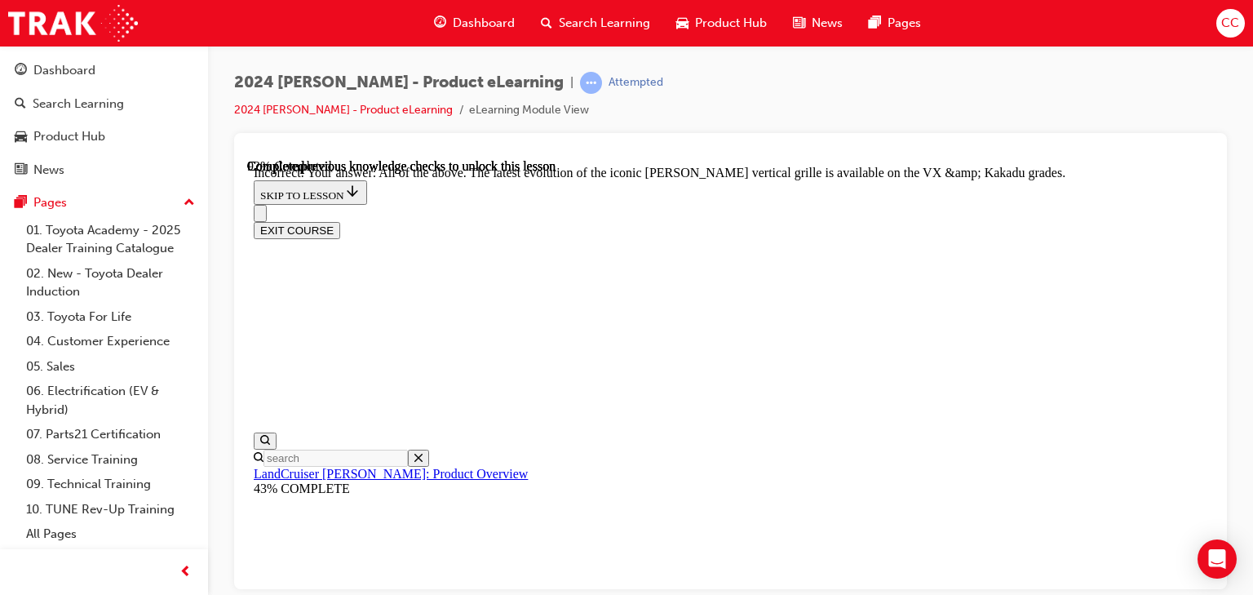
scroll to position [6653, 0]
checkbox input "true"
drag, startPoint x: 681, startPoint y: 433, endPoint x: 689, endPoint y: 479, distance: 46.3
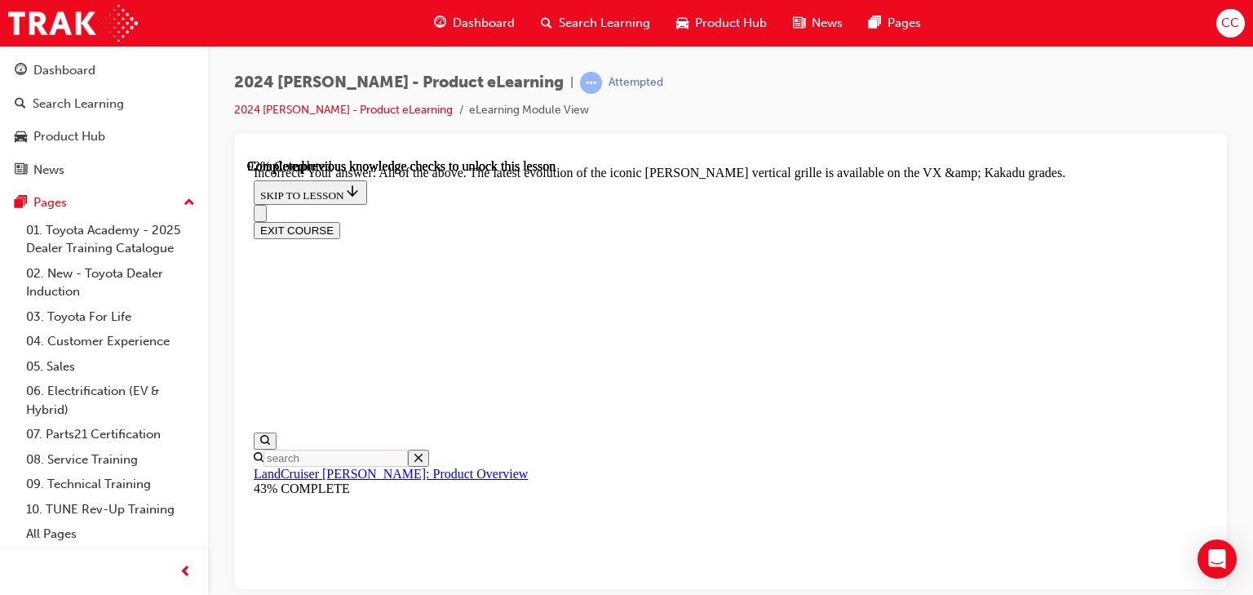
checkbox input "true"
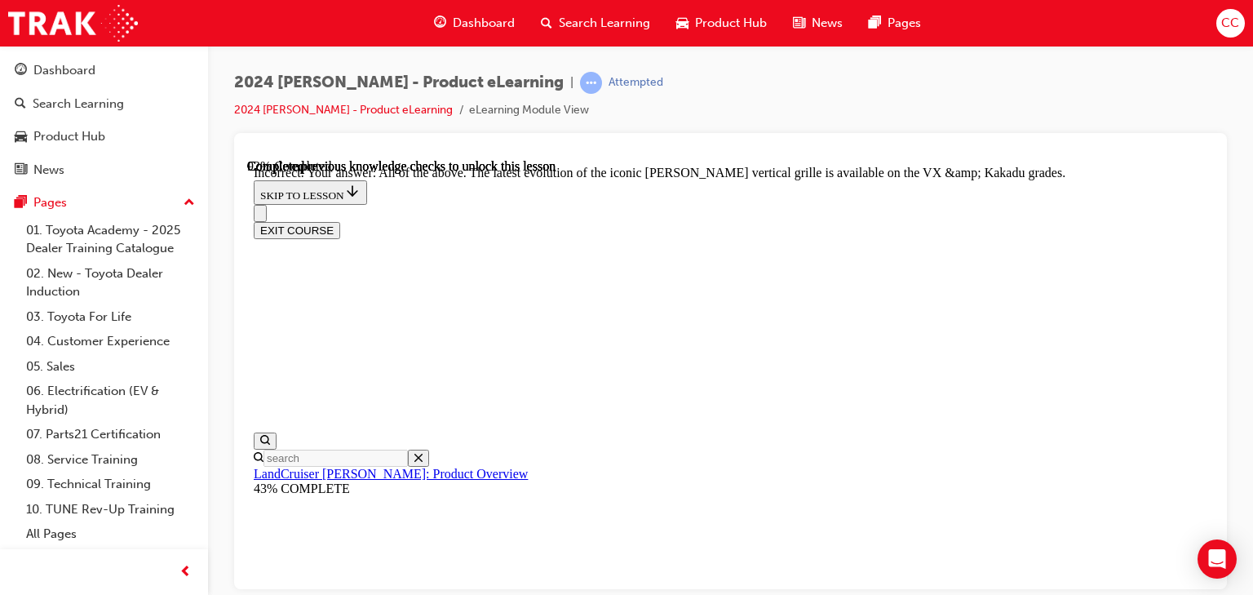
checkbox input "false"
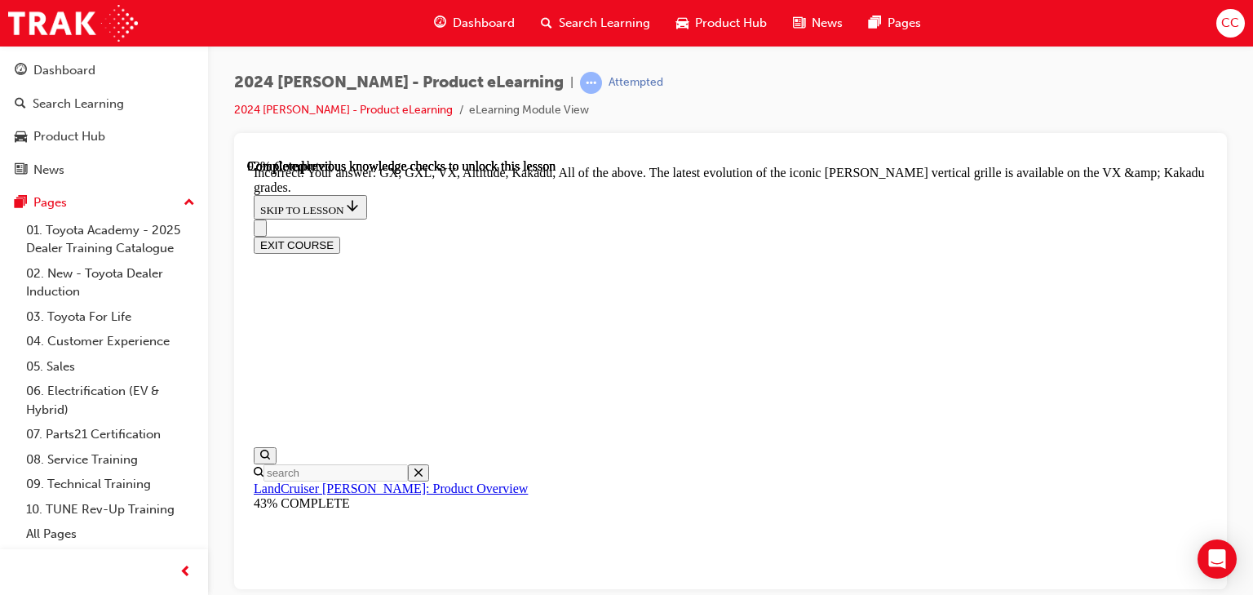
scroll to position [7110, 0]
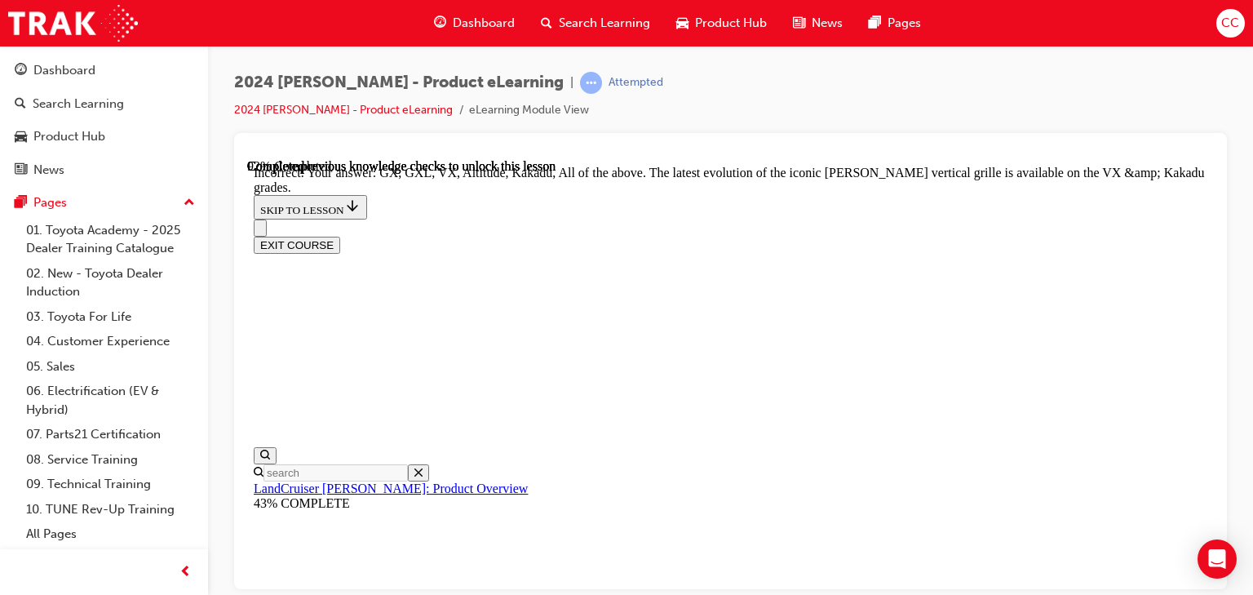
checkbox input "false"
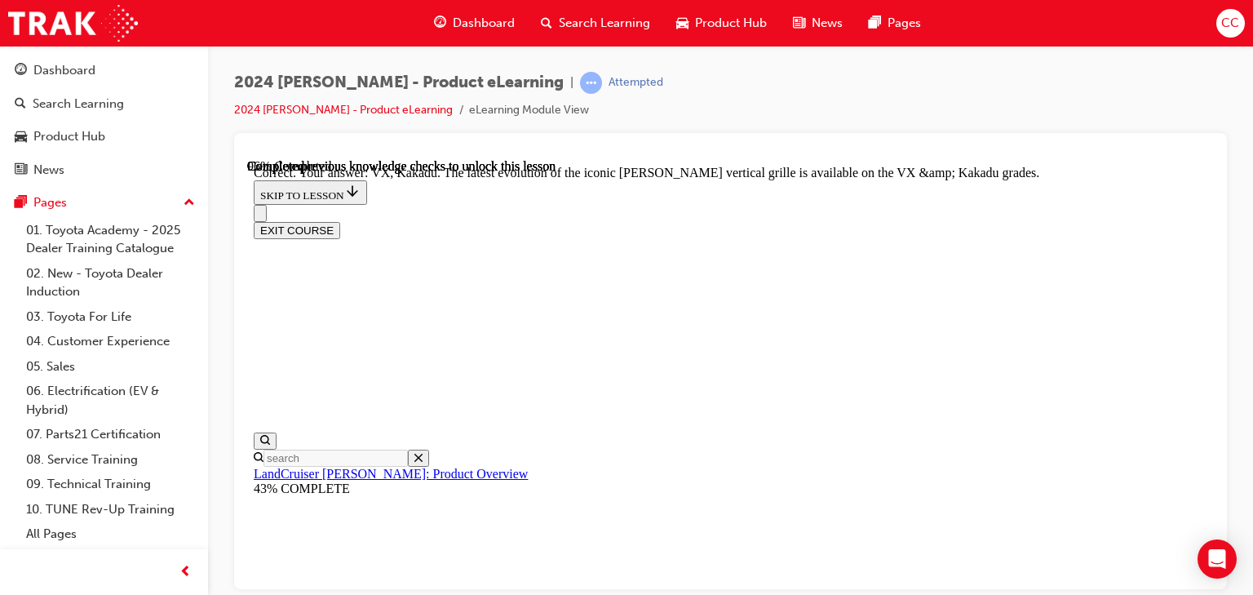
scroll to position [7174, 0]
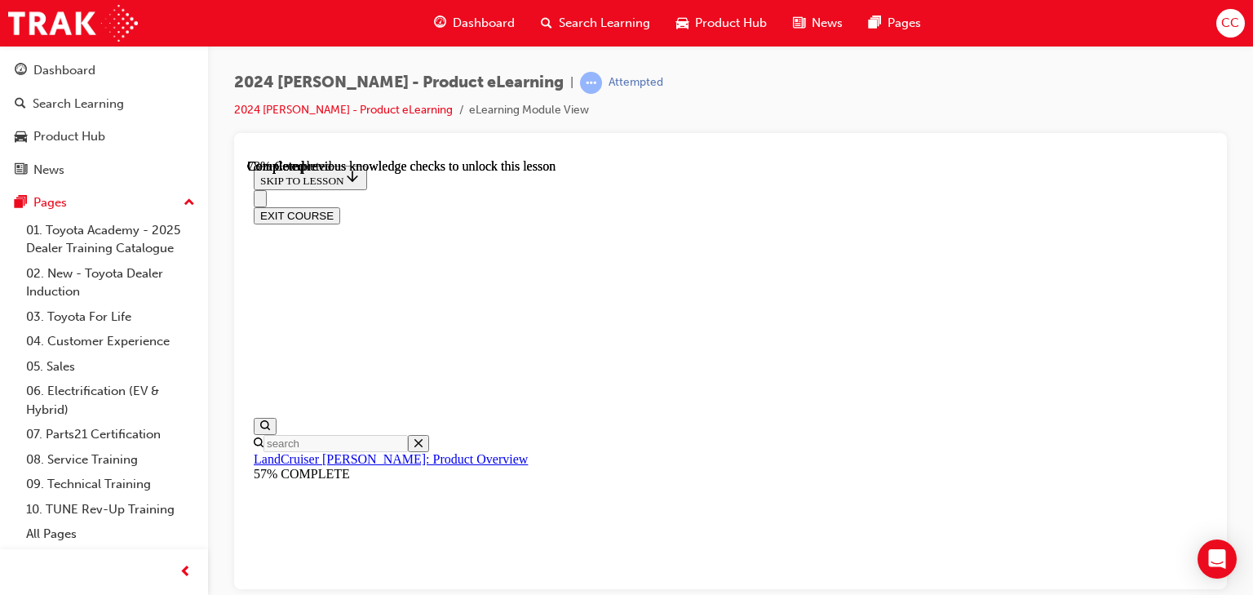
scroll to position [3920, 0]
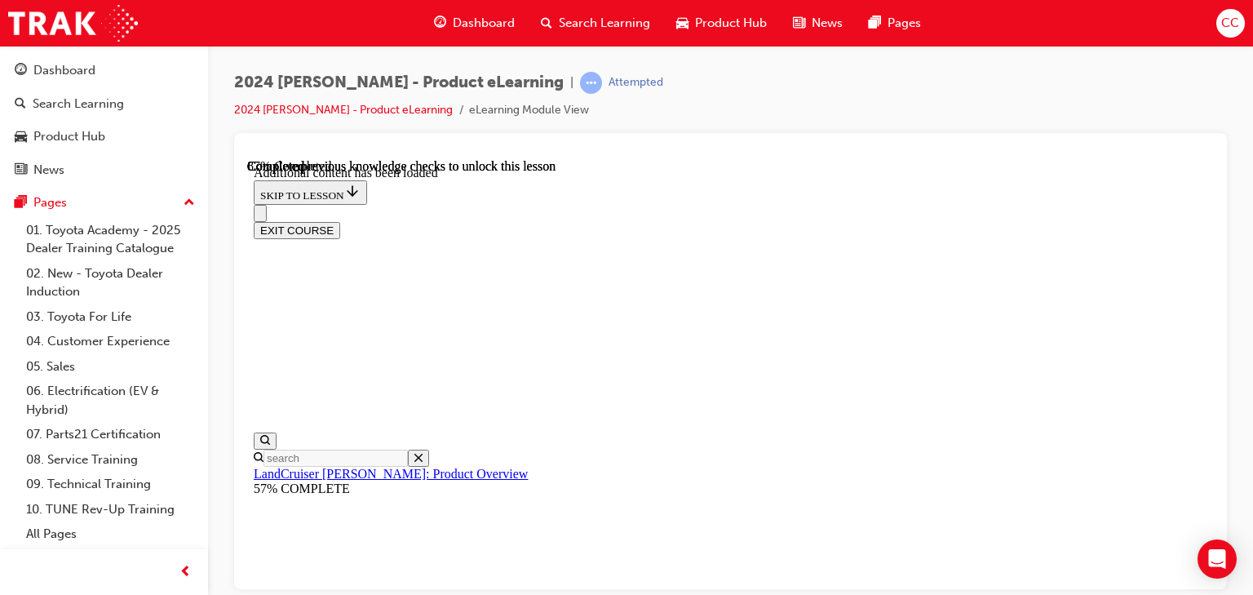
scroll to position [4188, 0]
radio input "true"
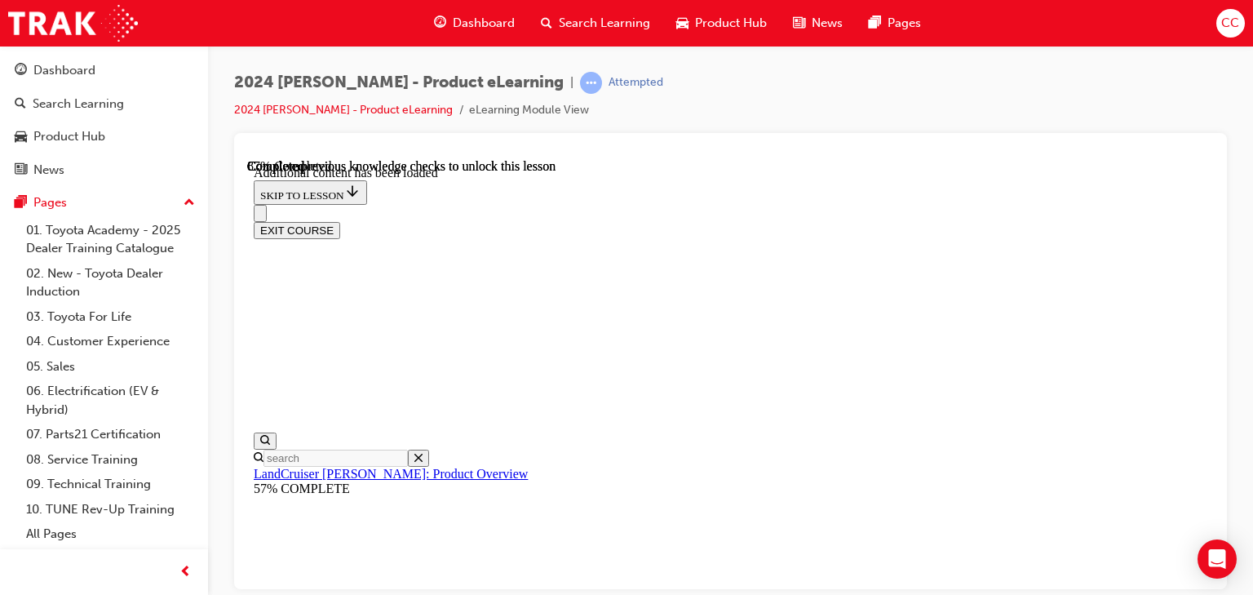
radio input "true"
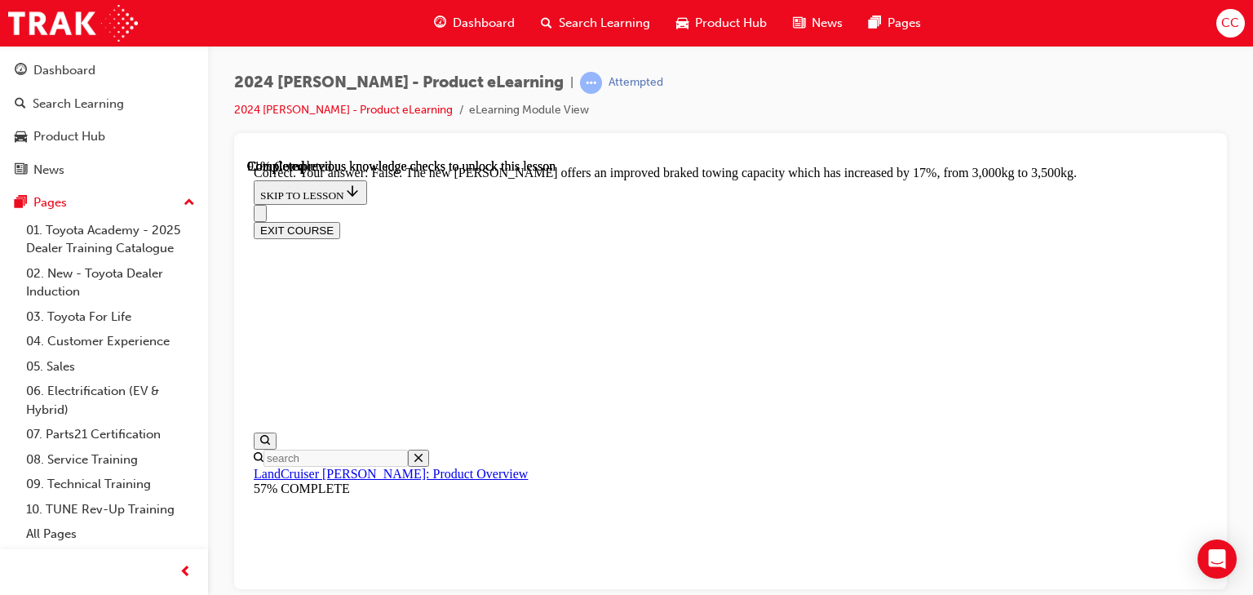
scroll to position [4958, 0]
radio input "true"
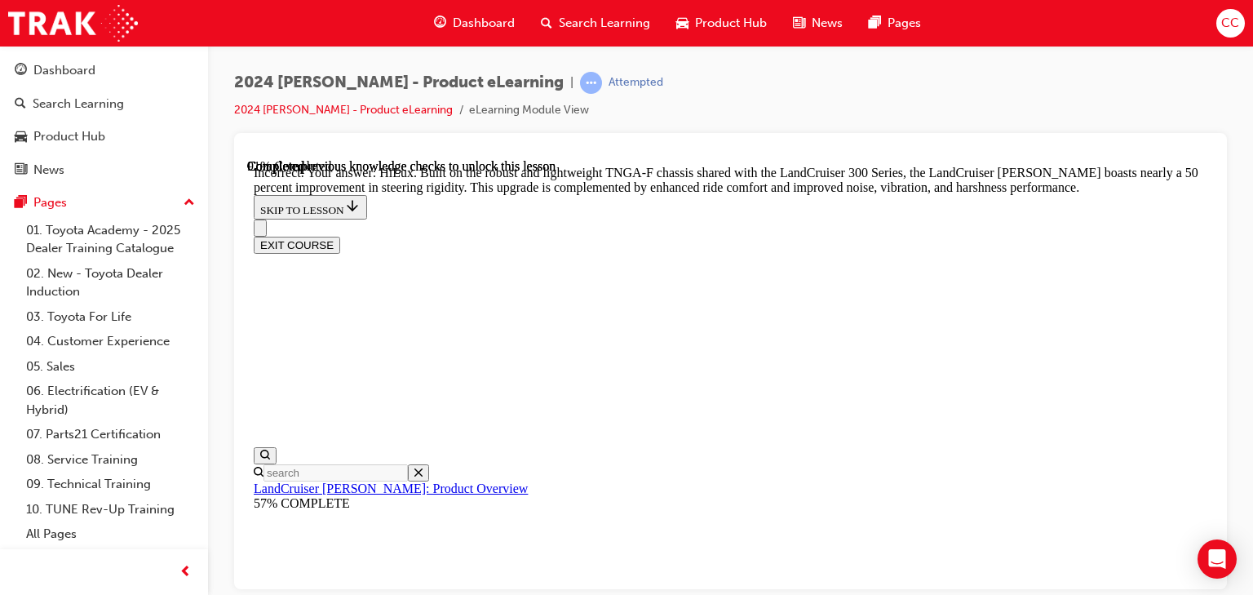
drag, startPoint x: 663, startPoint y: 467, endPoint x: 674, endPoint y: 452, distance: 18.6
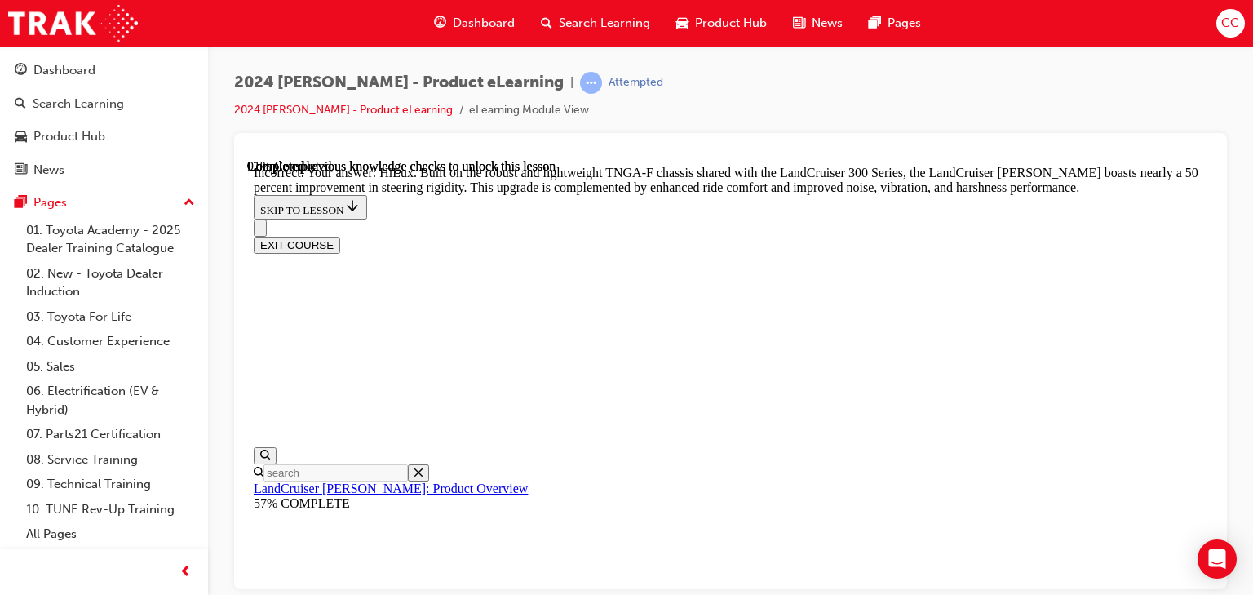
radio input "true"
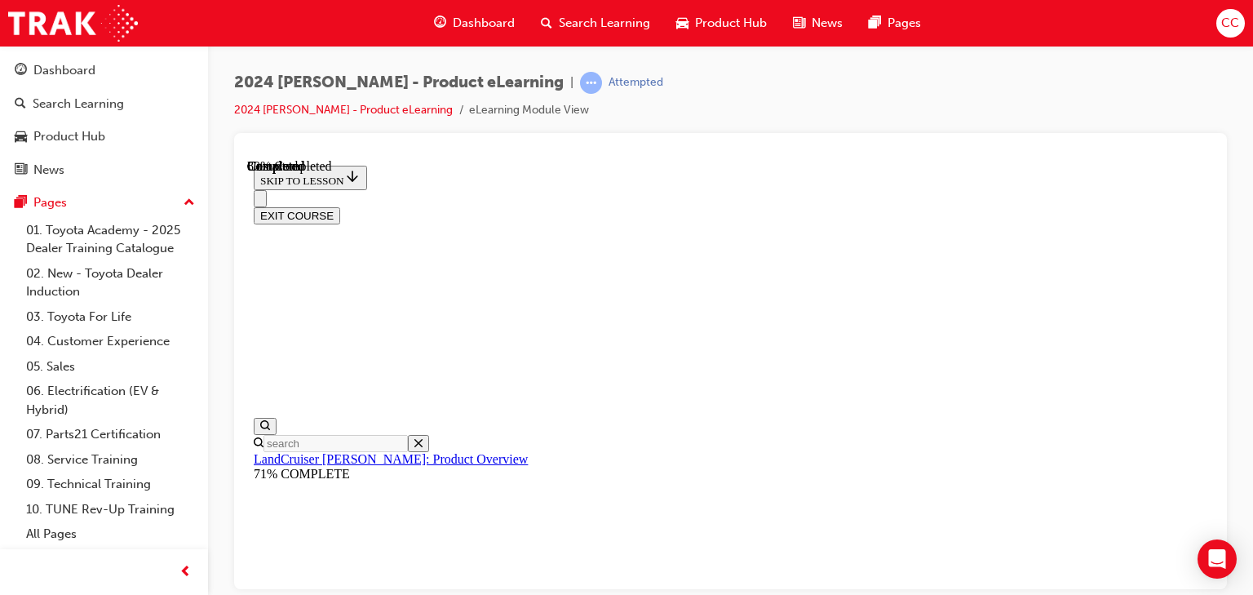
scroll to position [1910, 0]
